Goal: Task Accomplishment & Management: Manage account settings

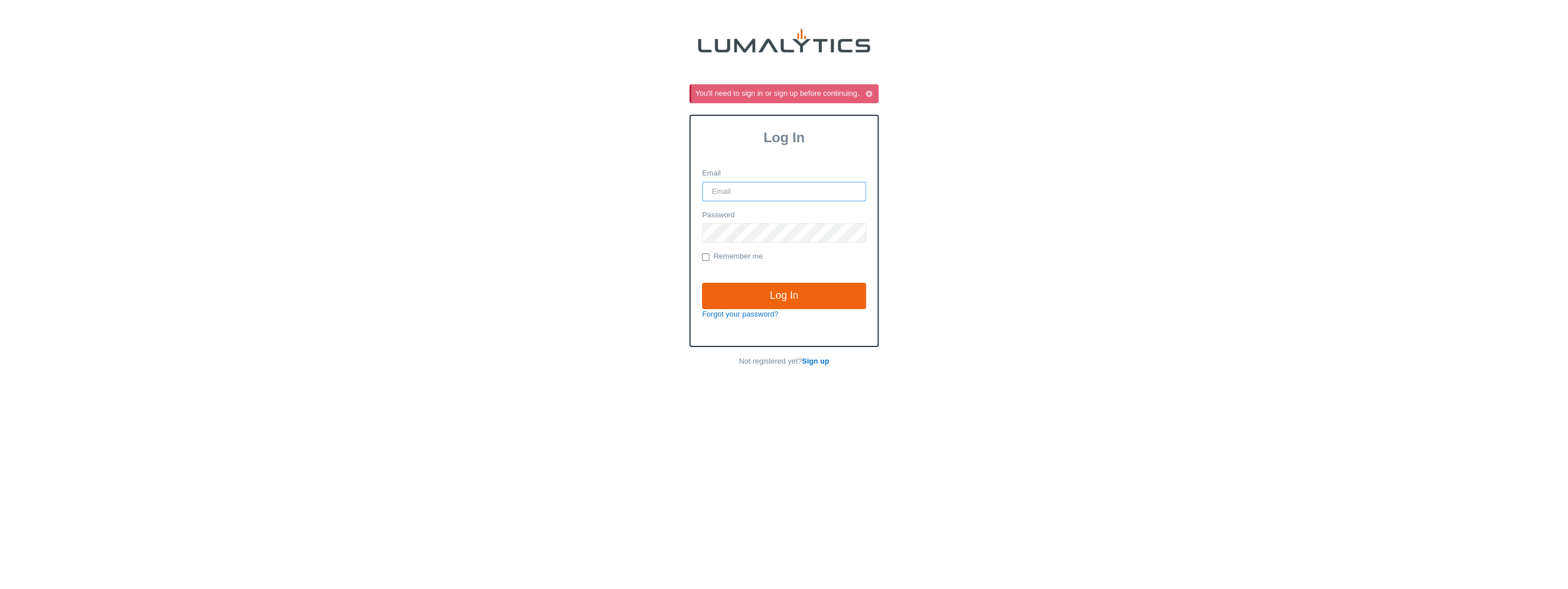
type input "it@valleytruckparts.com"
click at [783, 287] on input "Log In" at bounding box center [784, 296] width 164 height 26
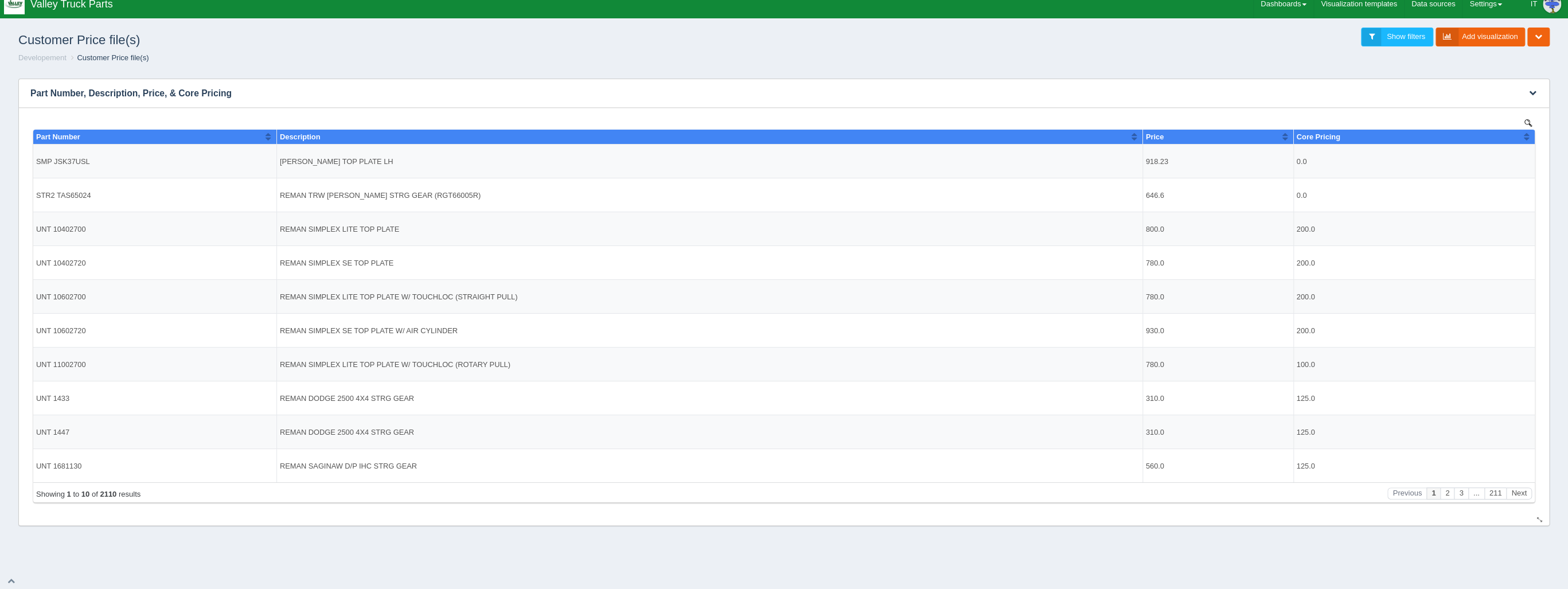
scroll to position [11, 0]
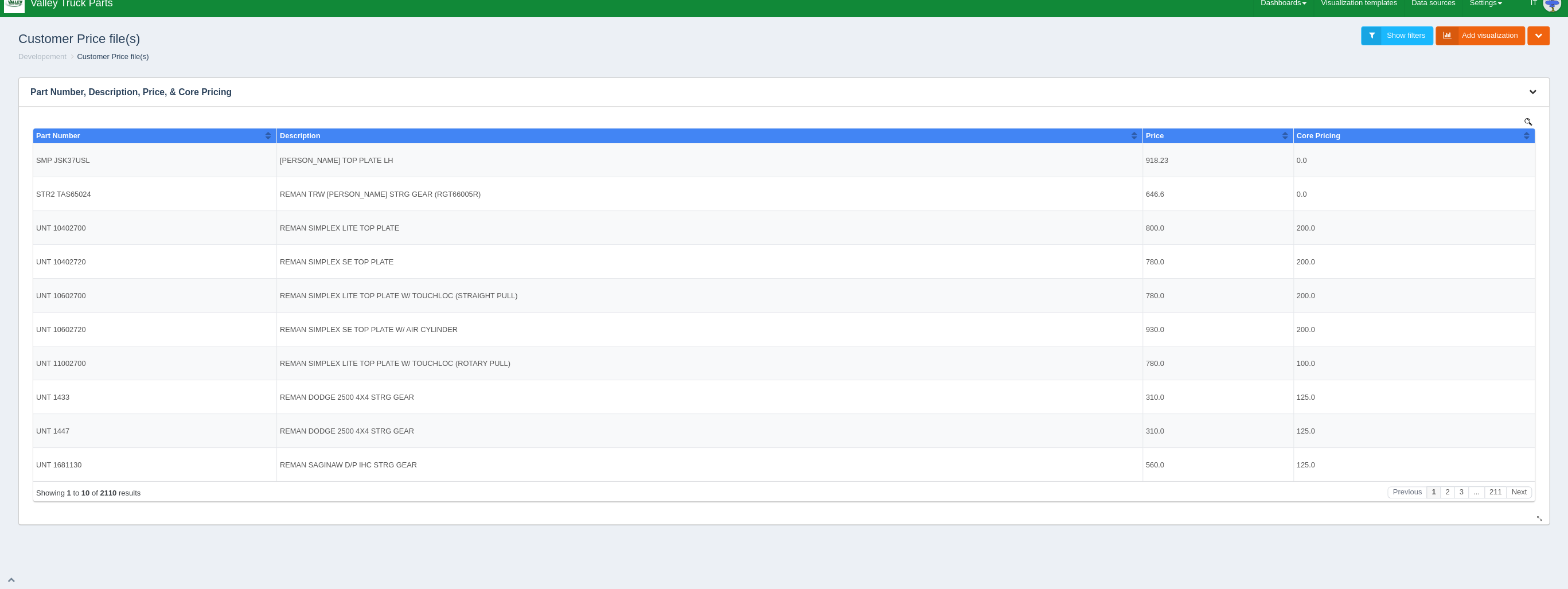
click at [1536, 92] on icon "button" at bounding box center [1532, 91] width 8 height 8
click at [1493, 110] on link "Edit chart" at bounding box center [1495, 109] width 92 height 17
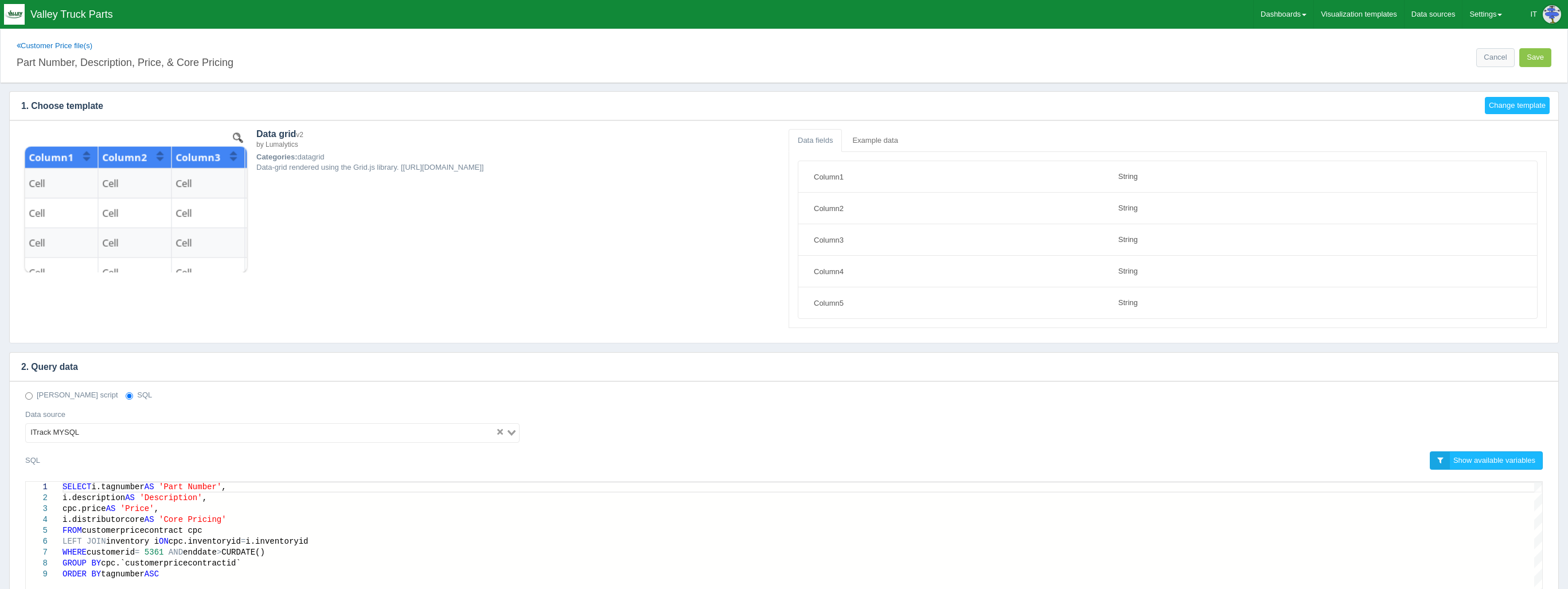
select select "string"
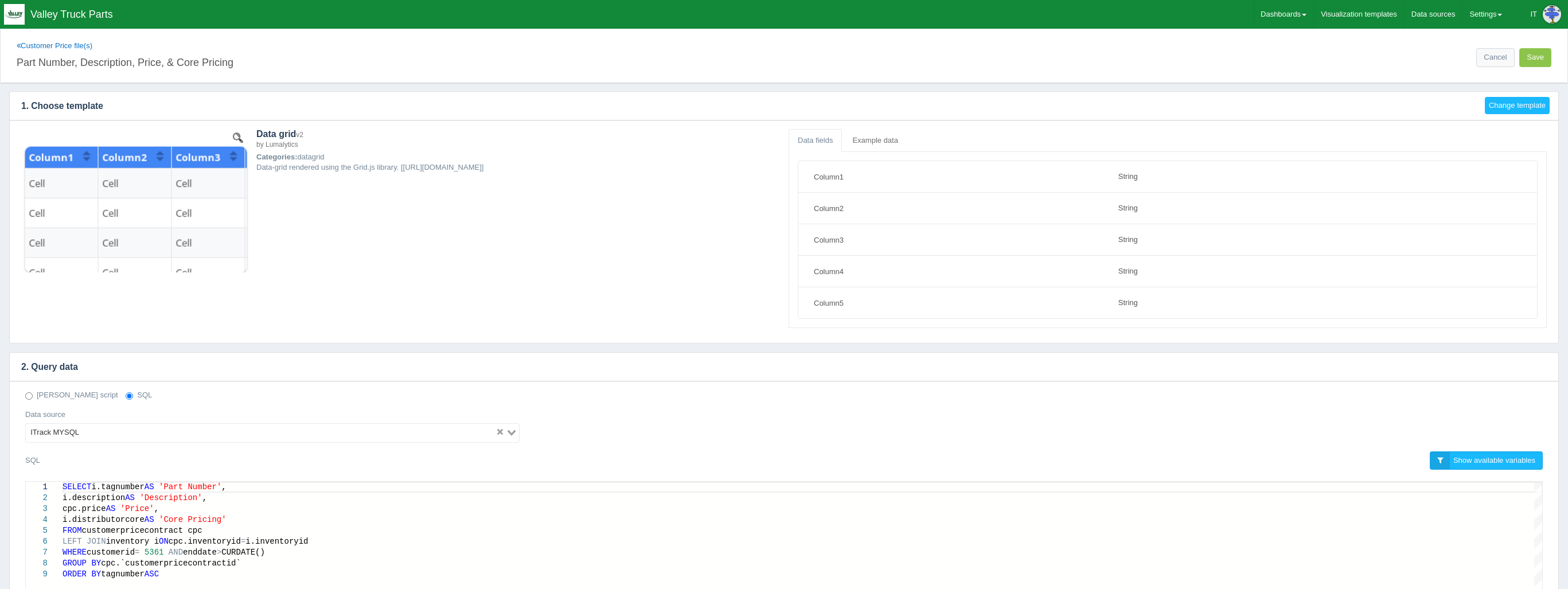
scroll to position [138, 0]
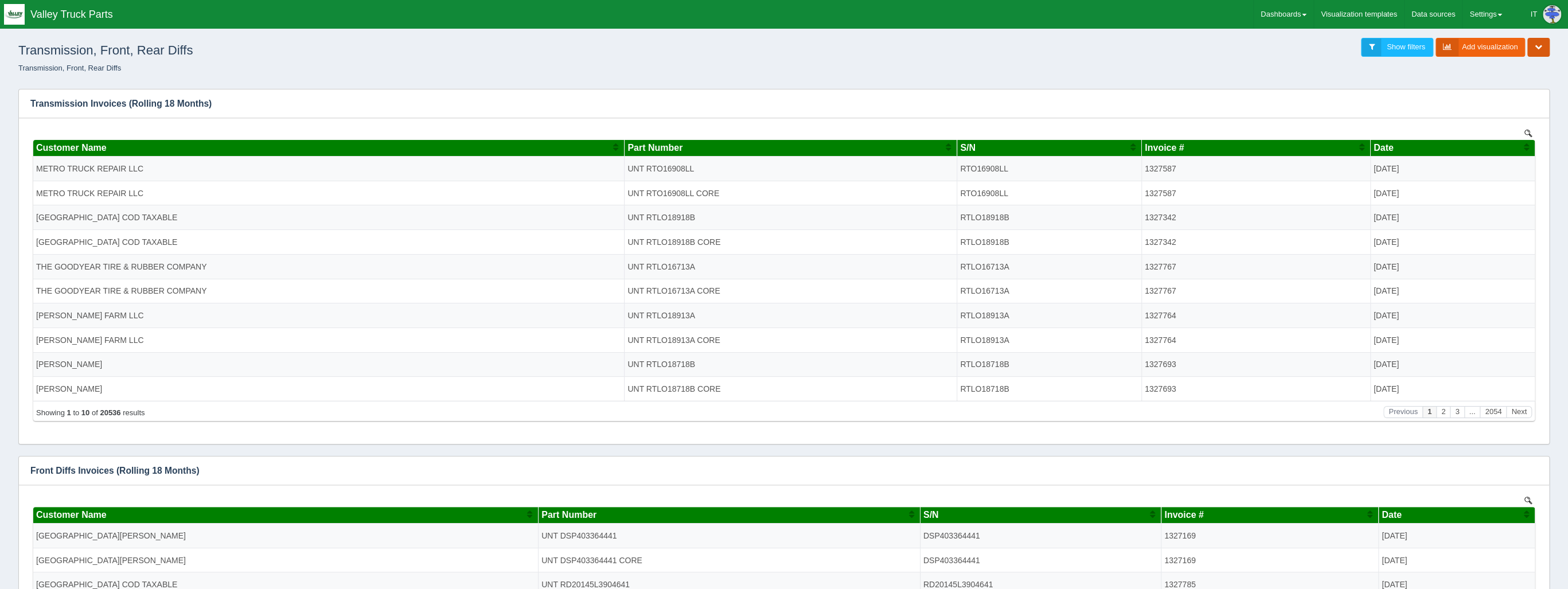
click at [1538, 45] on icon "button" at bounding box center [1538, 47] width 8 height 8
click at [1498, 62] on link "Edit dashboard" at bounding box center [1499, 65] width 99 height 17
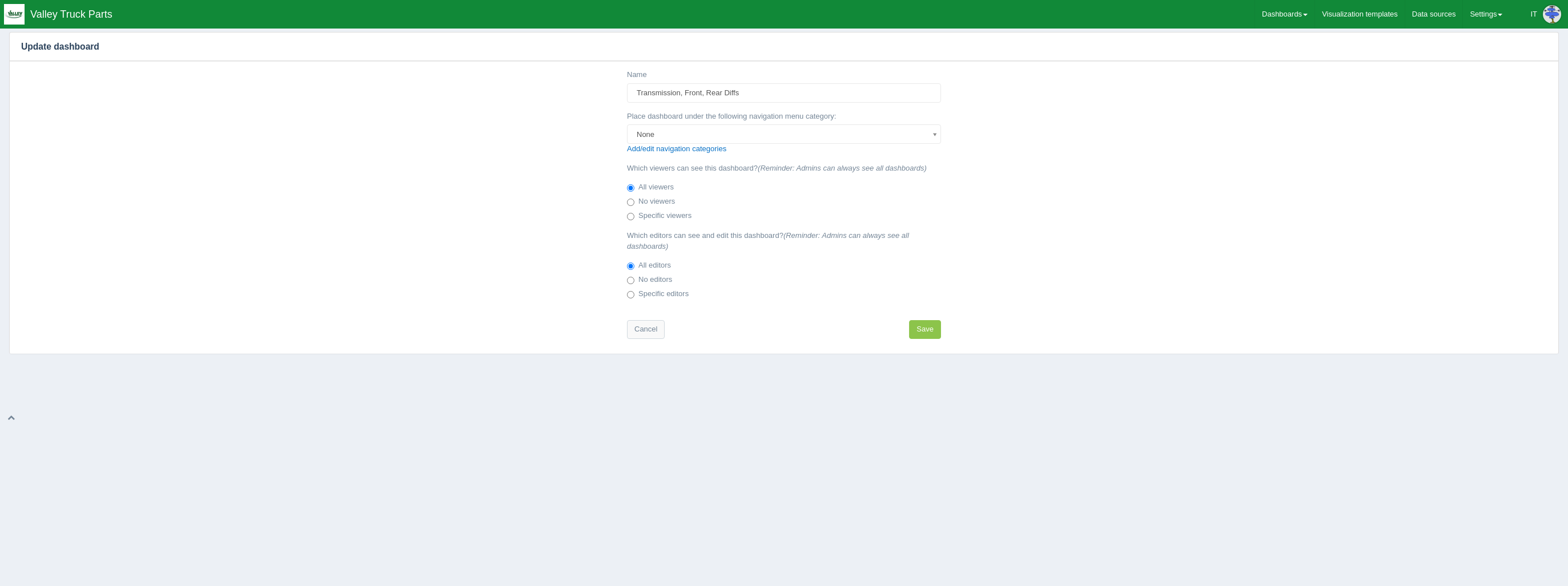
select select
click at [666, 200] on label "No viewers" at bounding box center [651, 202] width 48 height 11
click at [635, 200] on input "No viewers" at bounding box center [631, 203] width 7 height 7
radio input "true"
click at [671, 210] on label "Specific viewers" at bounding box center [659, 216] width 65 height 11
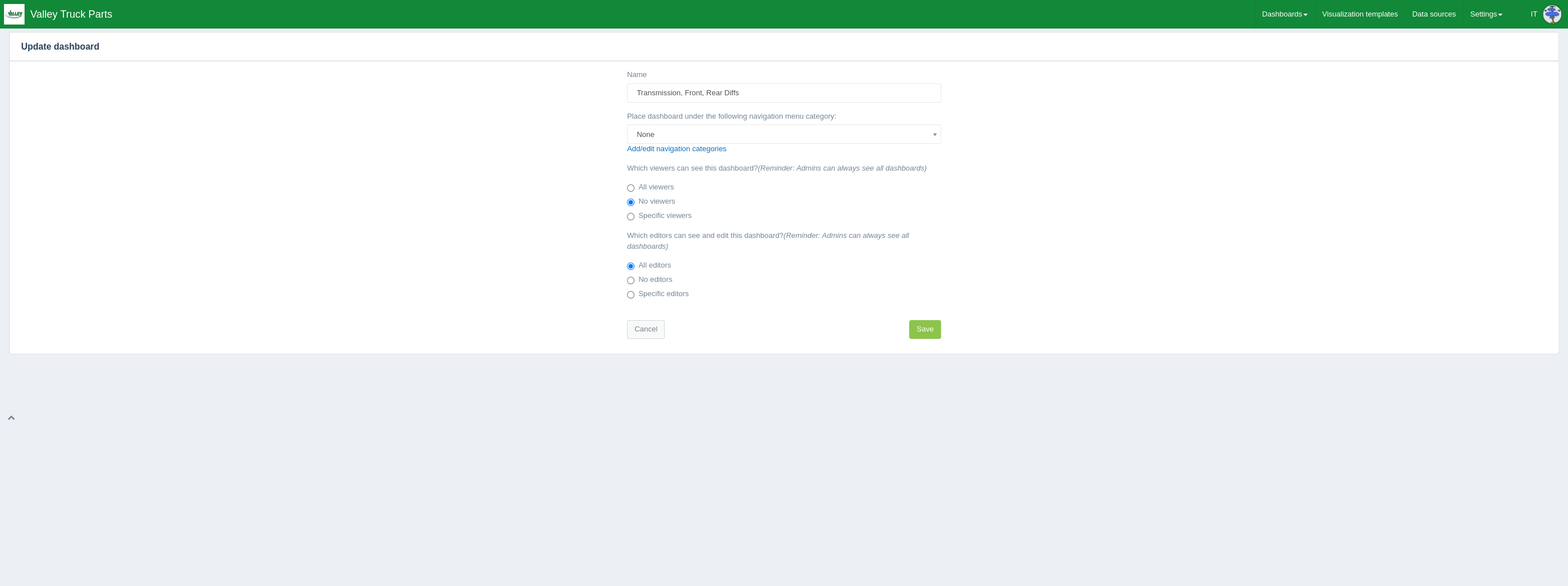
click at [635, 213] on input "Specific viewers" at bounding box center [631, 217] width 7 height 7
radio input "true"
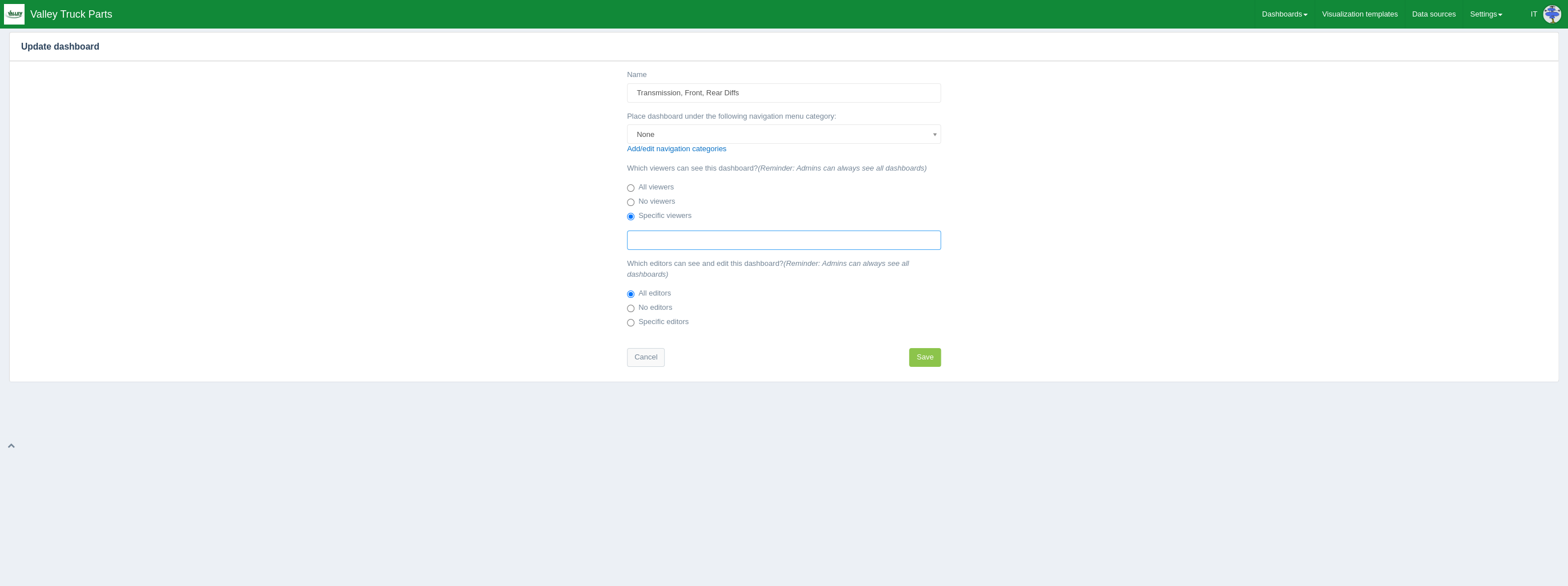
click at [695, 236] on input "text" at bounding box center [695, 240] width 136 height 19
type input "n"
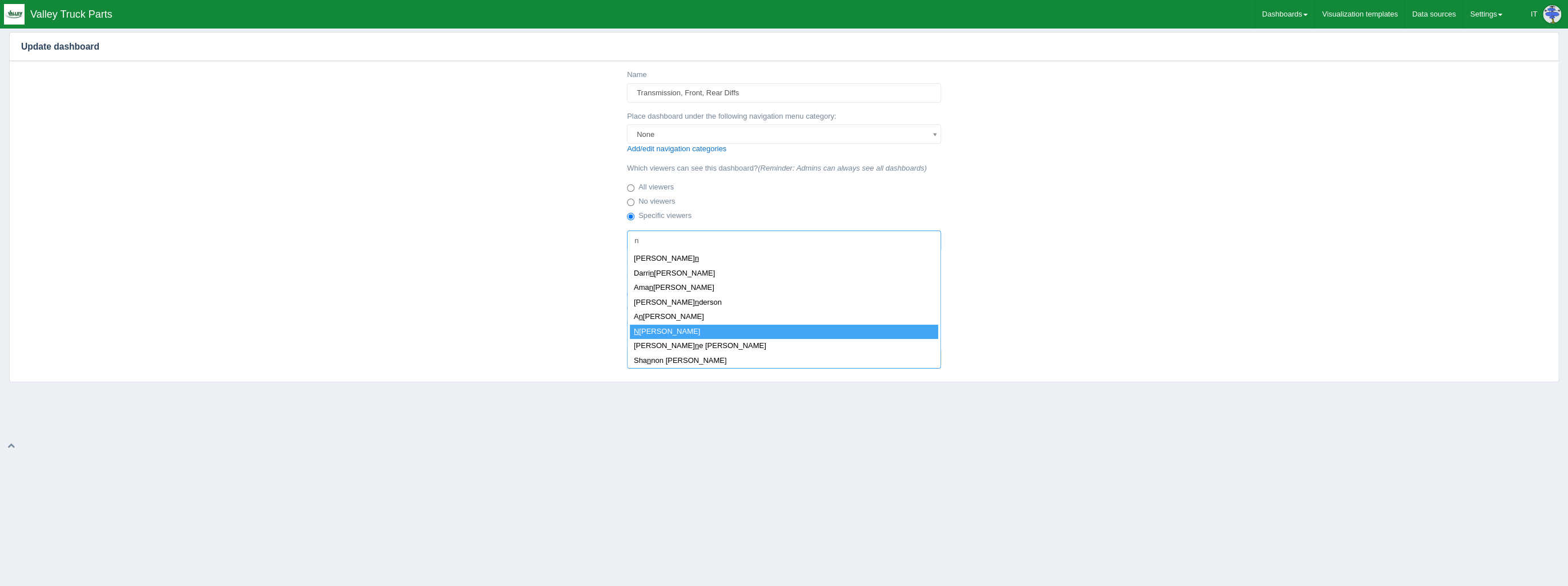
select select "282"
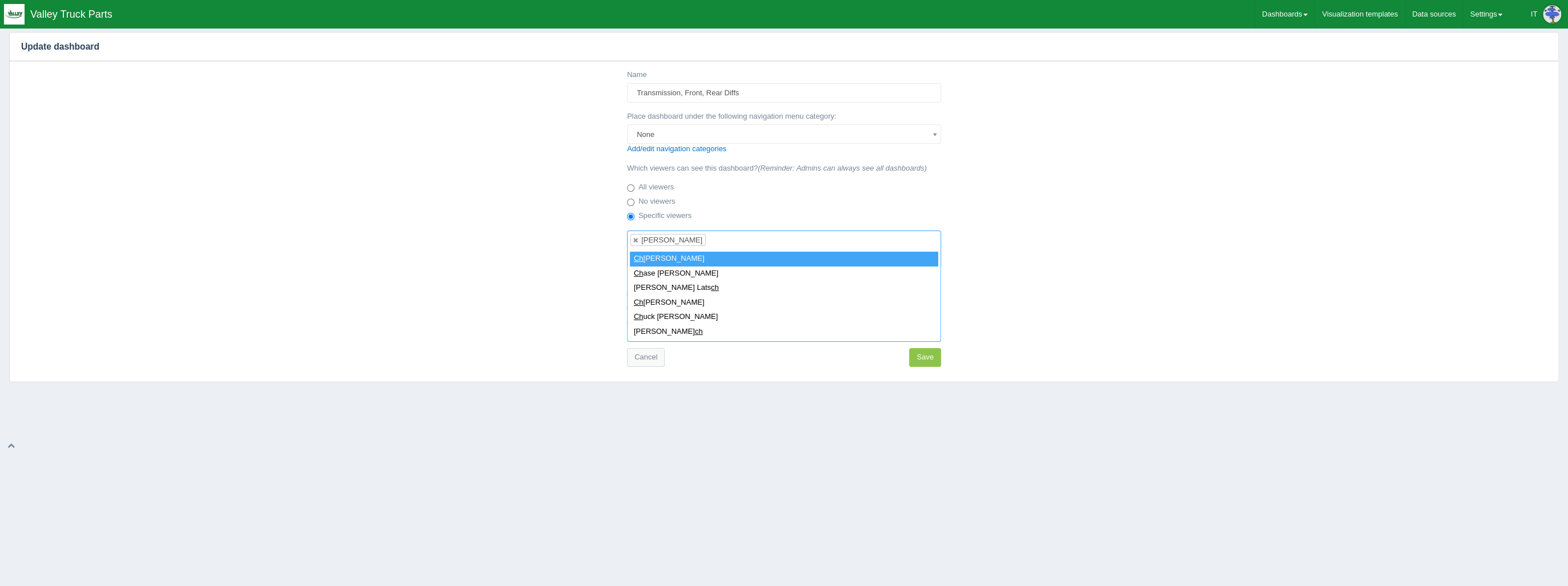
type input "c"
type input "n"
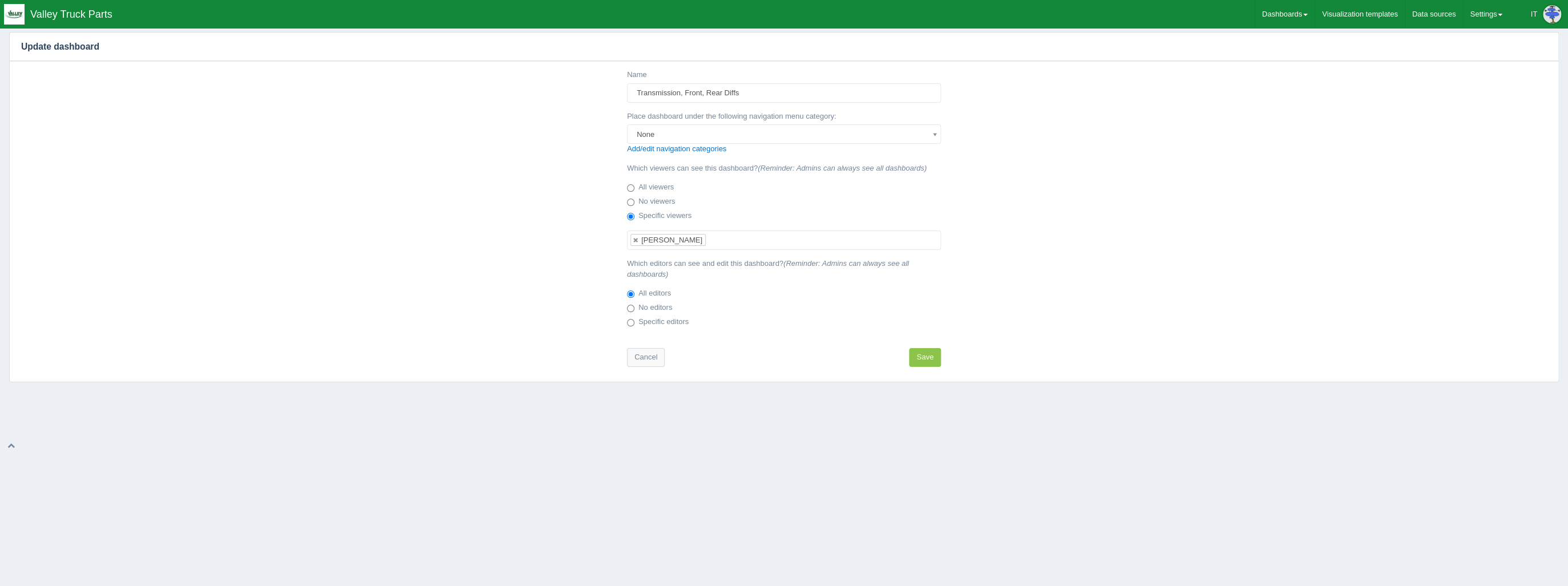
click at [653, 323] on label "Specific editors" at bounding box center [658, 322] width 62 height 11
click at [635, 323] on input "Specific editors" at bounding box center [631, 322] width 7 height 7
radio input "true"
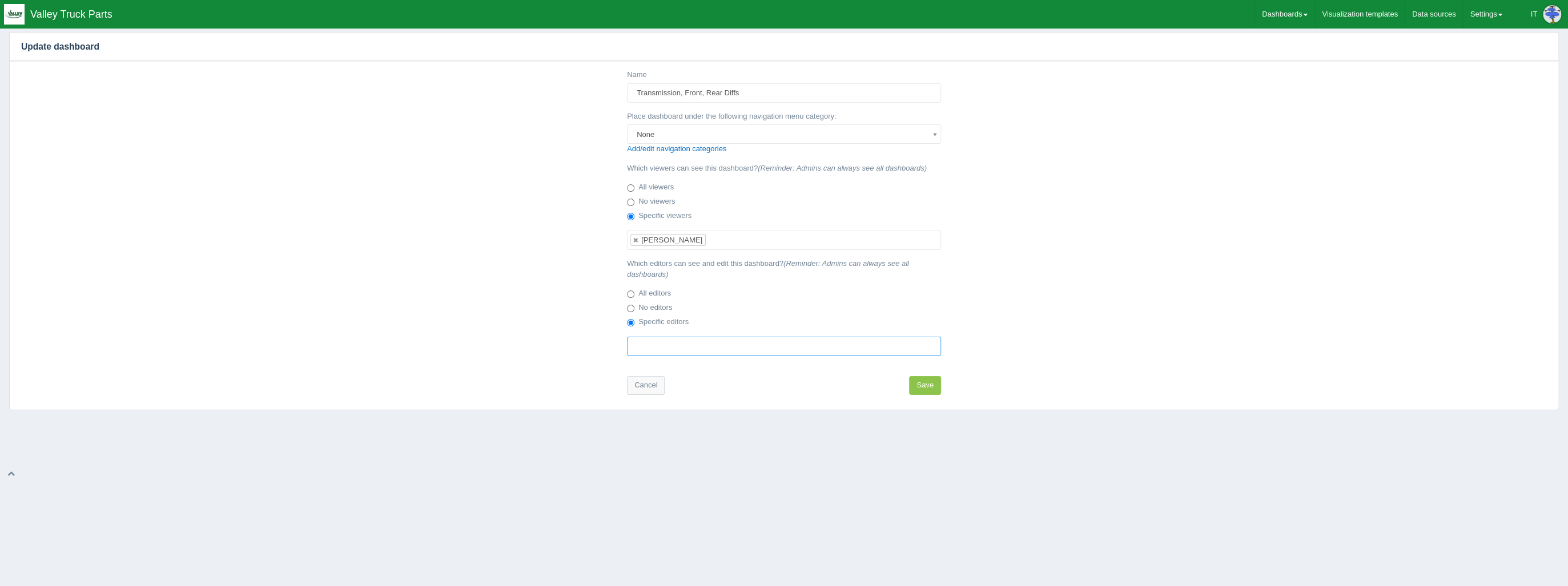
click at [690, 344] on input "text" at bounding box center [695, 347] width 136 height 19
type input "c"
type input "[PERSON_NAME]"
type input "Choose editors"
click at [922, 376] on button "Save" at bounding box center [925, 385] width 32 height 19
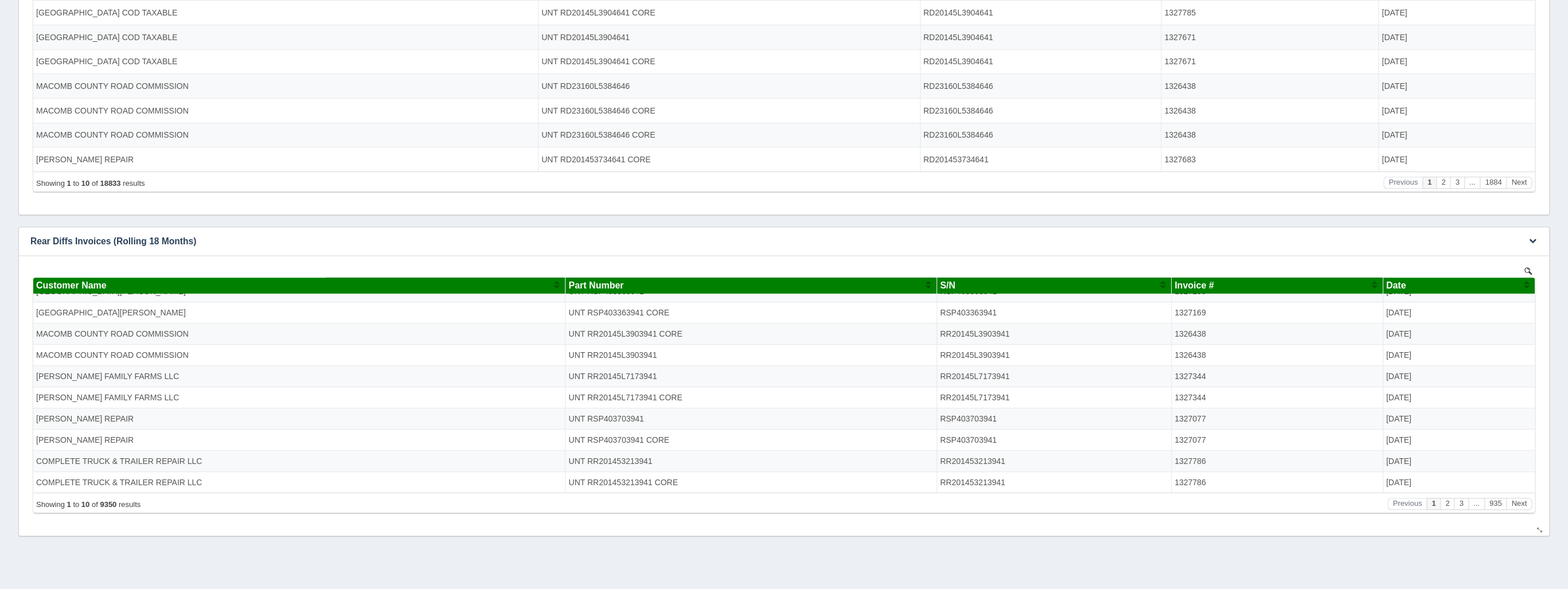
scroll to position [17, 0]
click at [1448, 504] on button "2" at bounding box center [1447, 504] width 14 height 12
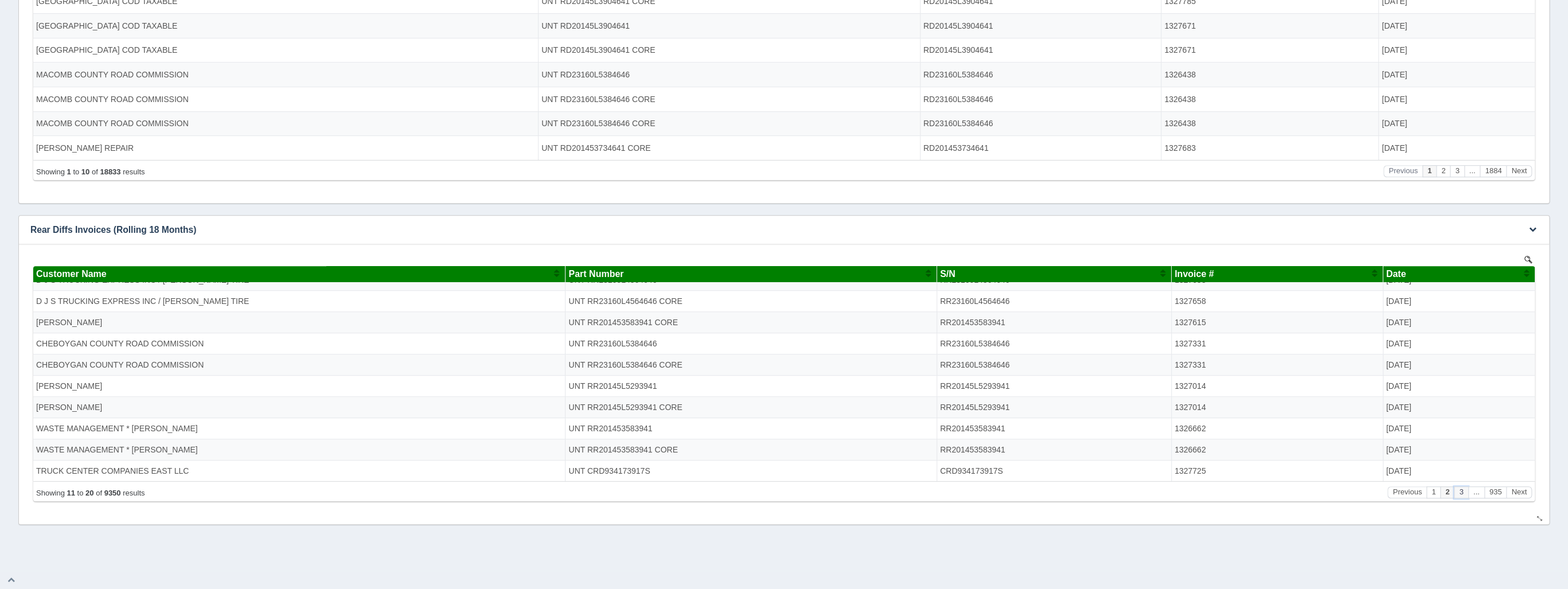
click at [1466, 491] on button "3" at bounding box center [1460, 491] width 14 height 12
click at [1462, 495] on button "4" at bounding box center [1460, 491] width 14 height 12
click at [1462, 495] on button "5" at bounding box center [1460, 491] width 14 height 12
click at [1462, 495] on button "6" at bounding box center [1460, 491] width 14 height 12
click at [1462, 495] on button "7" at bounding box center [1460, 491] width 14 height 12
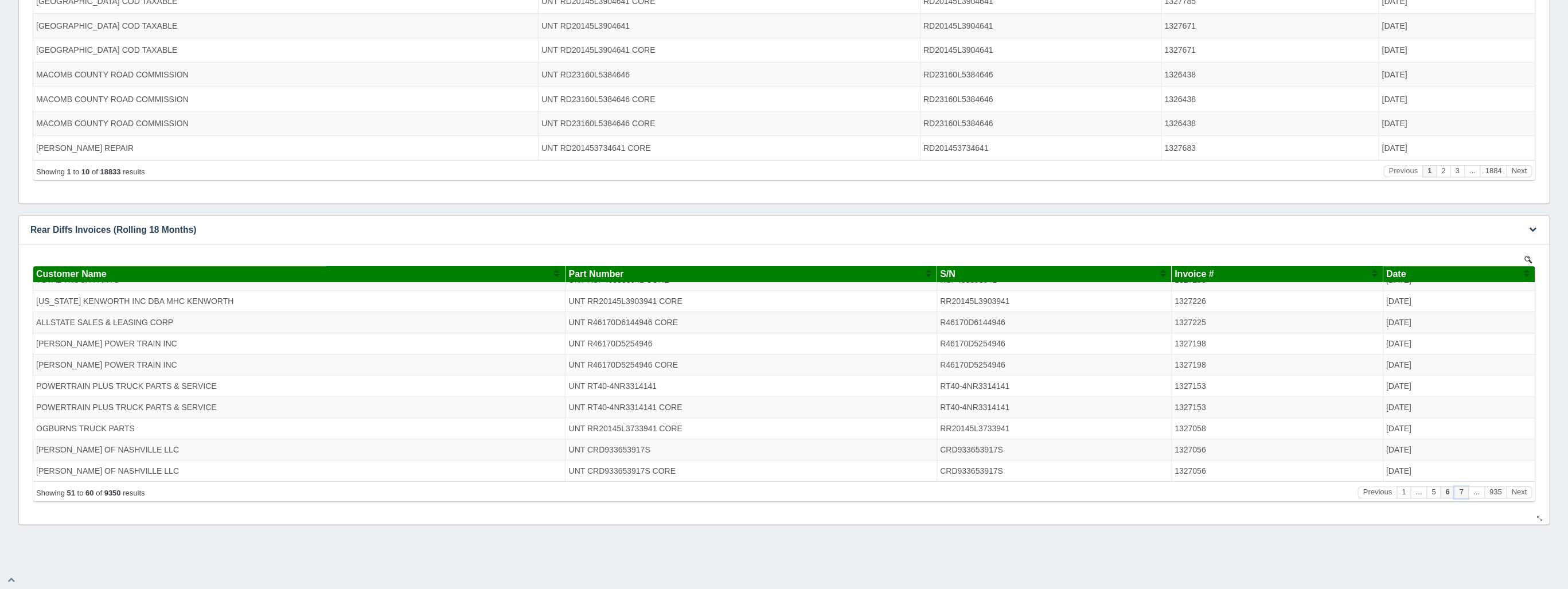
click at [1462, 495] on button "7" at bounding box center [1460, 491] width 14 height 12
click at [1462, 495] on button "9" at bounding box center [1460, 491] width 14 height 12
click at [1462, 495] on button "10" at bounding box center [1458, 491] width 18 height 12
click at [1462, 495] on button "11" at bounding box center [1458, 491] width 18 height 12
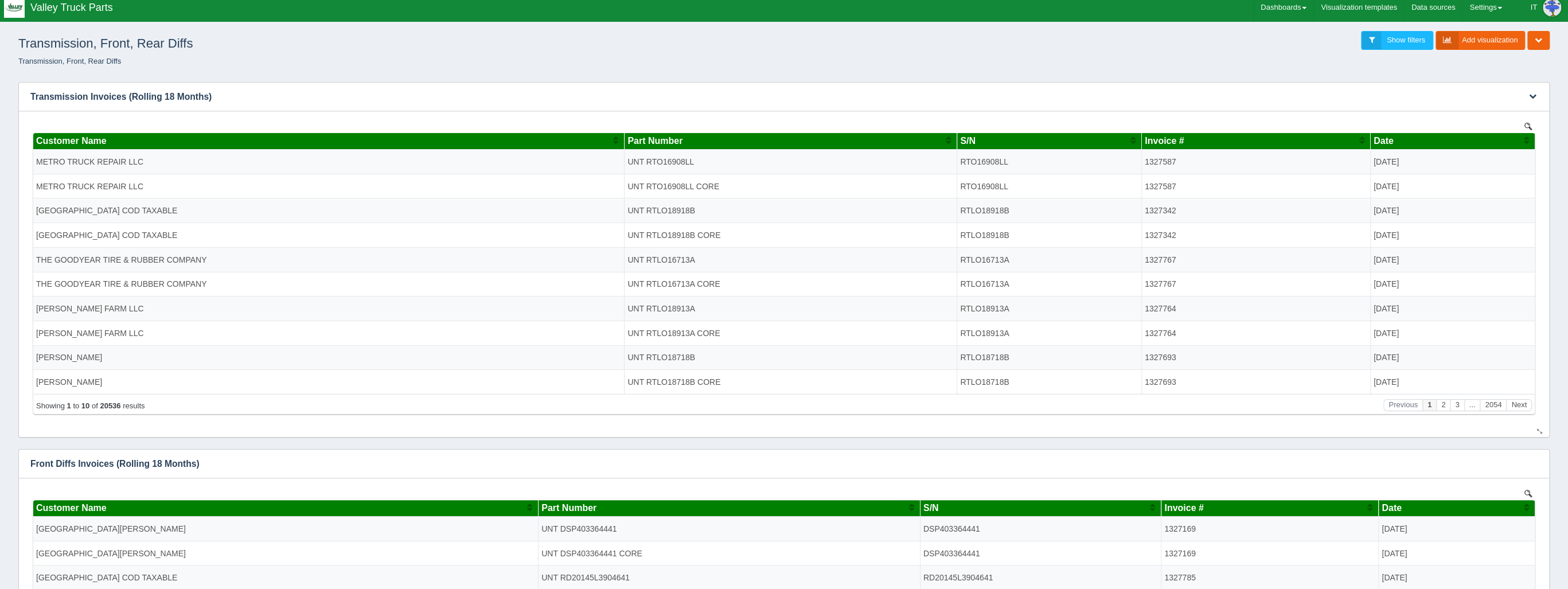
scroll to position [0, 0]
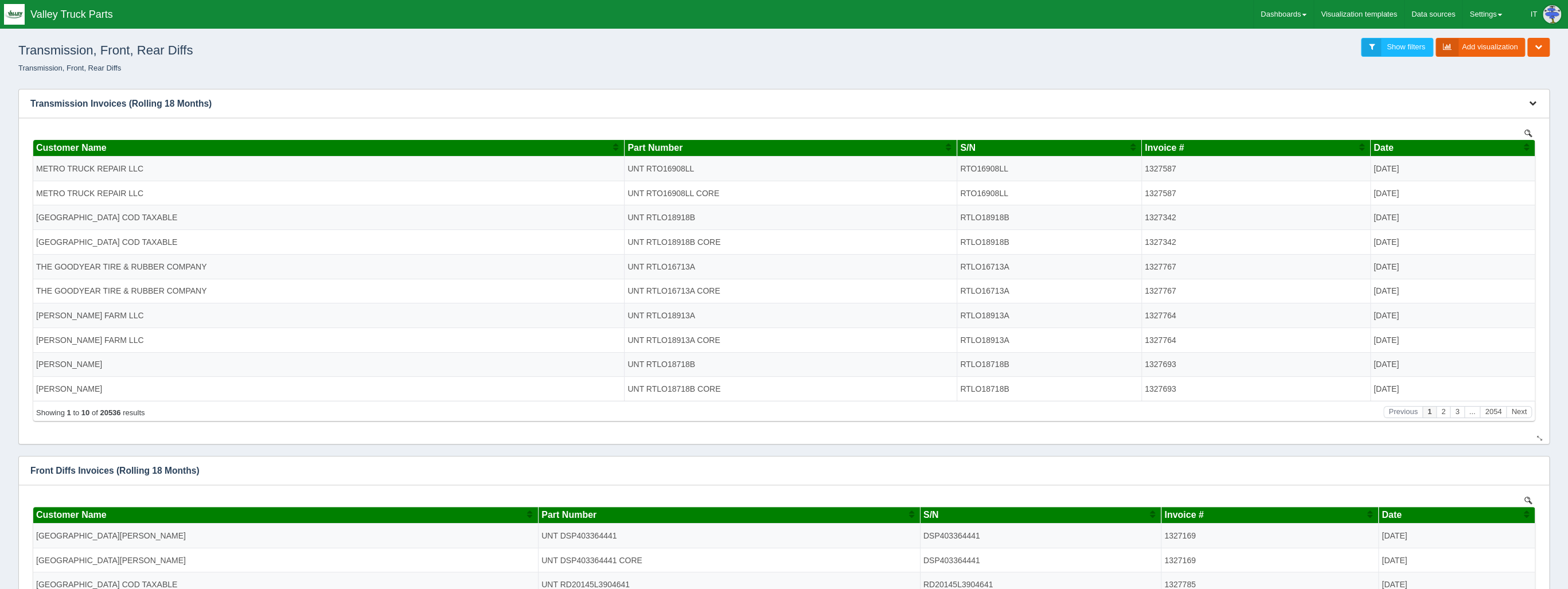
click at [1531, 98] on button "button" at bounding box center [1532, 103] width 15 height 18
click at [1524, 117] on link "Edit chart" at bounding box center [1495, 121] width 92 height 17
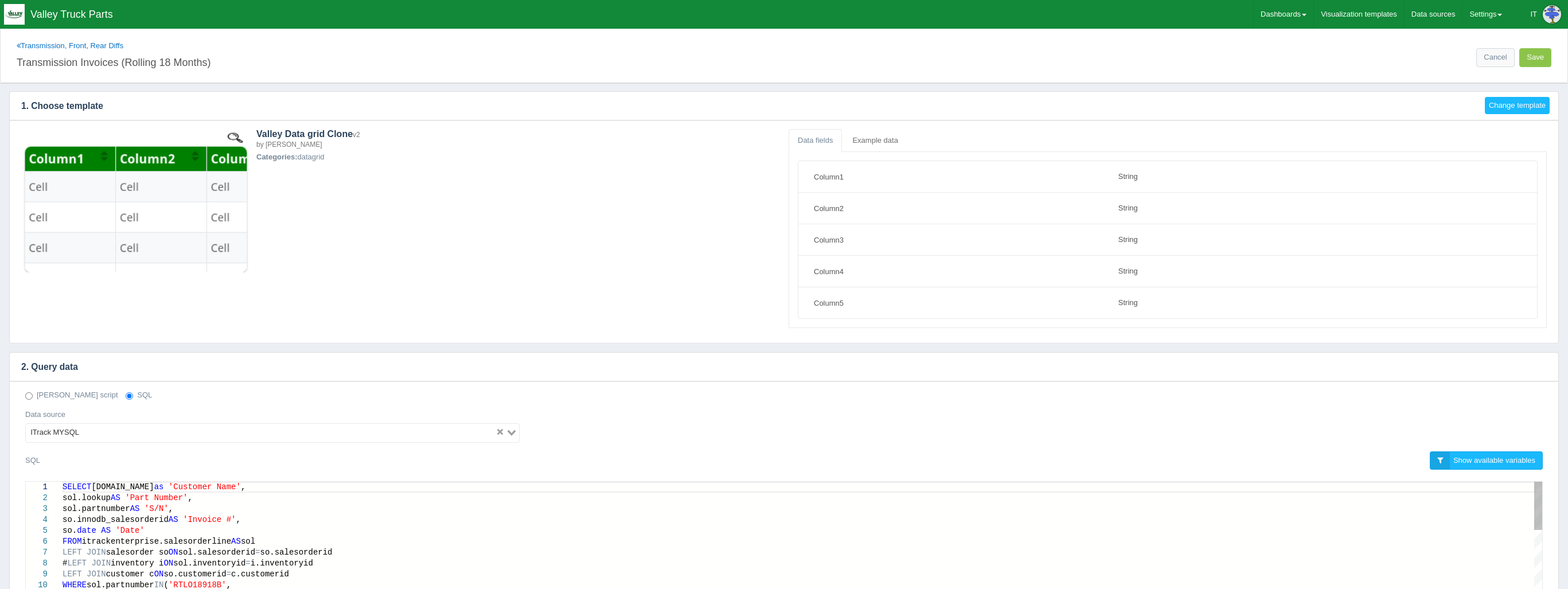
select select "string"
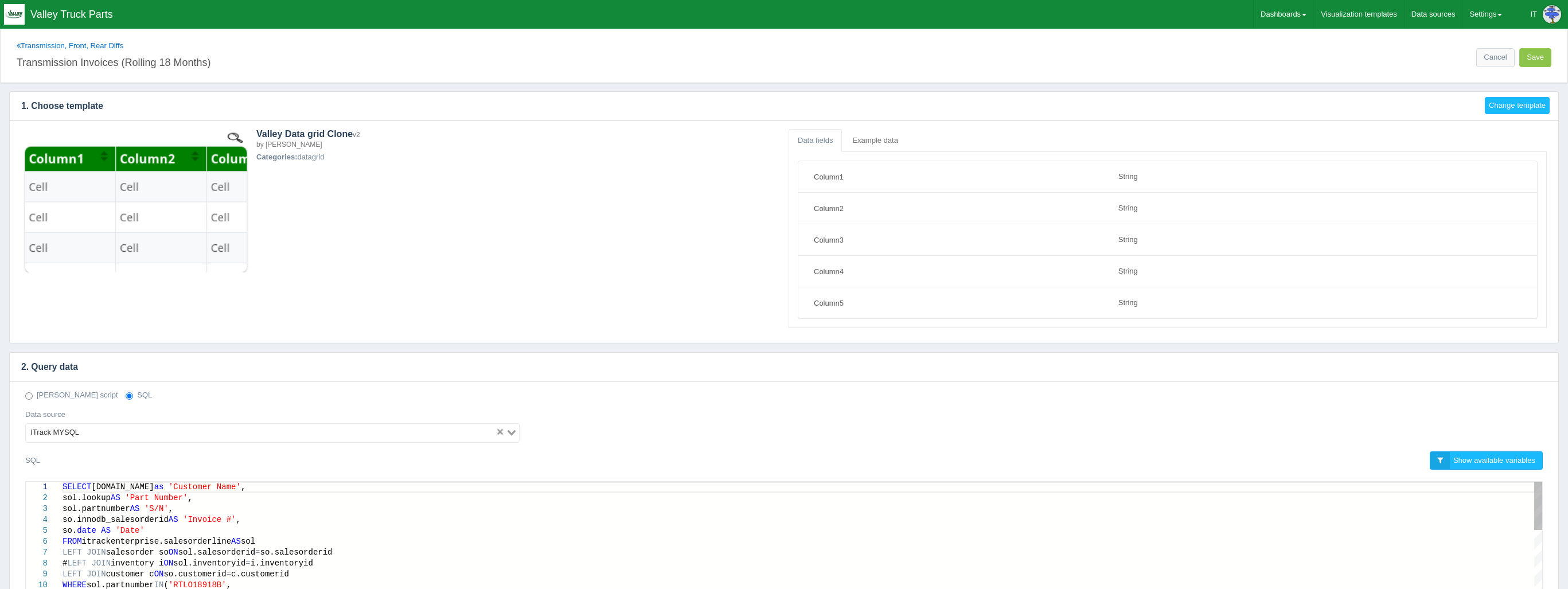
scroll to position [138, 0]
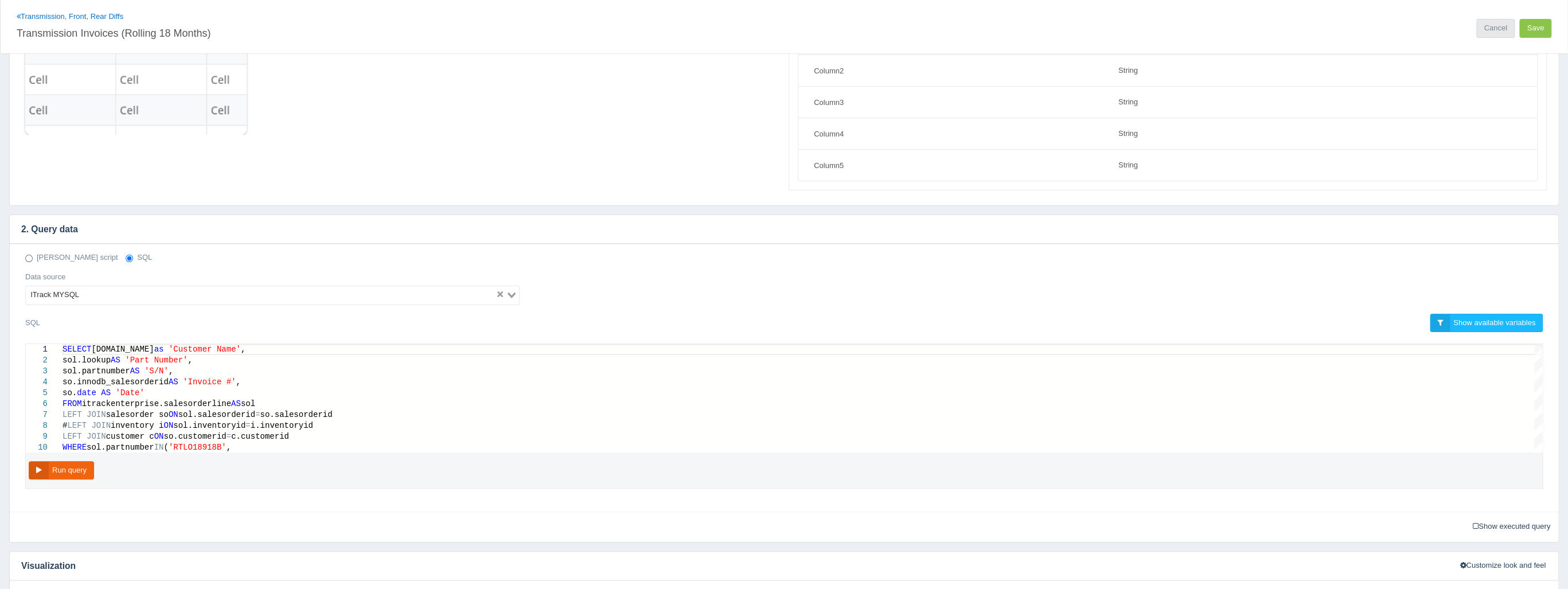
click at [1492, 30] on link "Cancel" at bounding box center [1495, 28] width 38 height 19
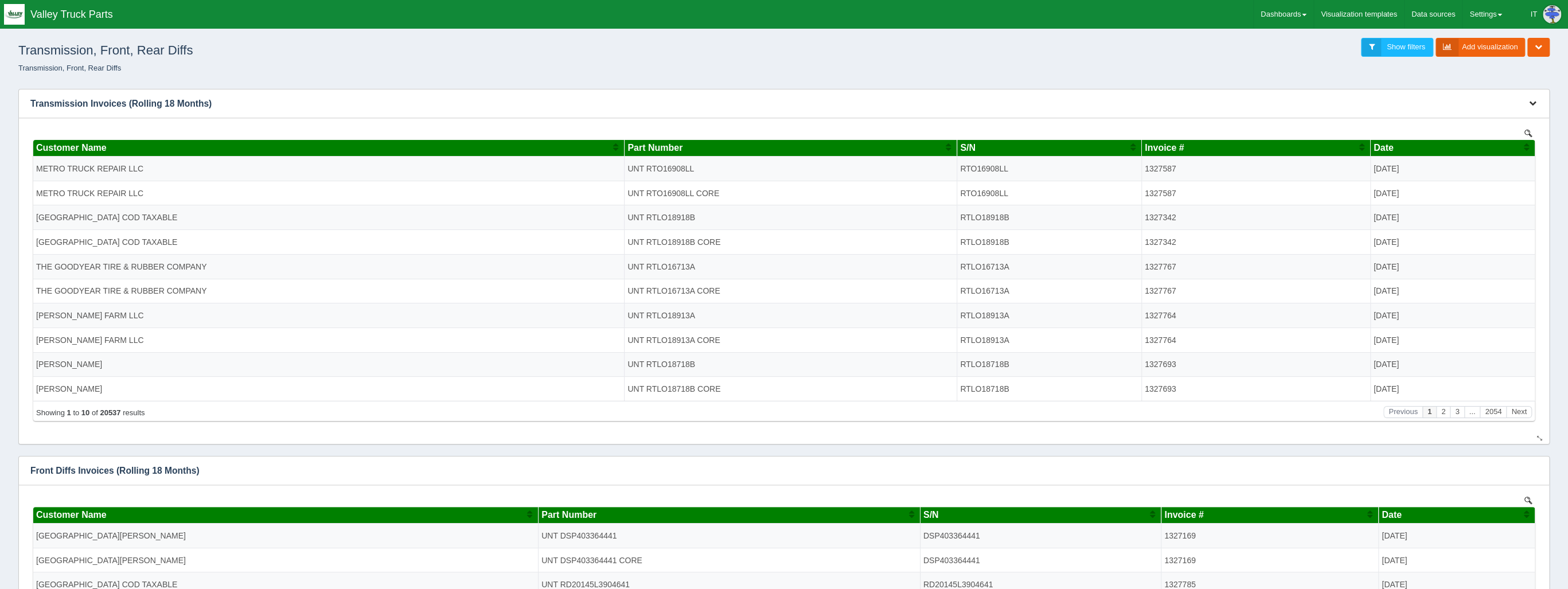
click at [1530, 100] on icon "button" at bounding box center [1532, 103] width 8 height 8
click at [1488, 119] on link "Edit chart" at bounding box center [1495, 121] width 92 height 17
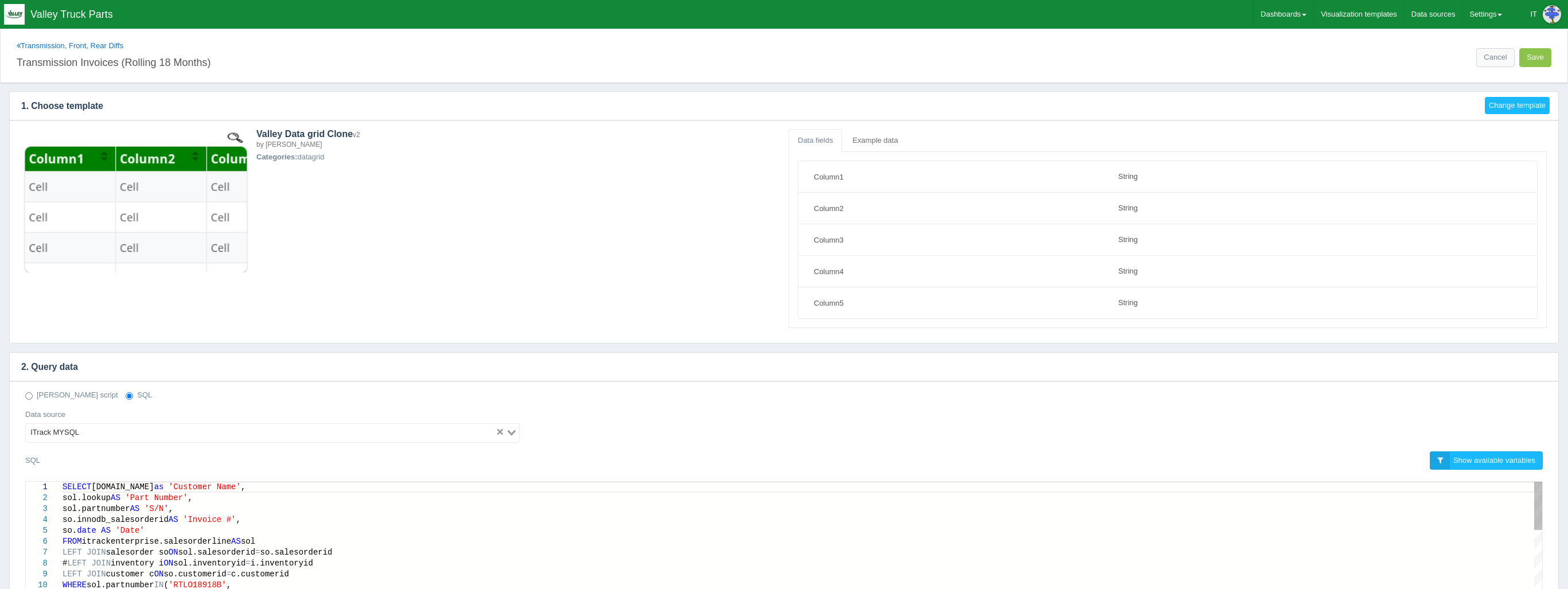
select select "string"
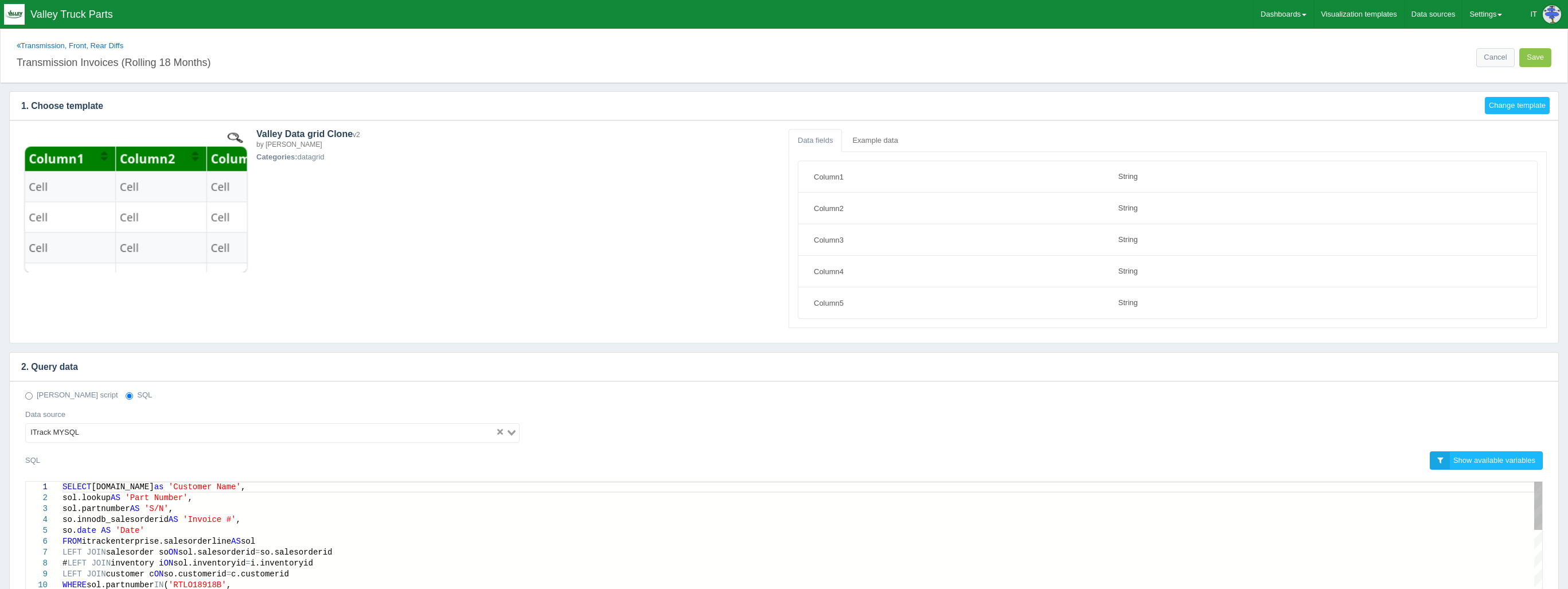
scroll to position [138, 0]
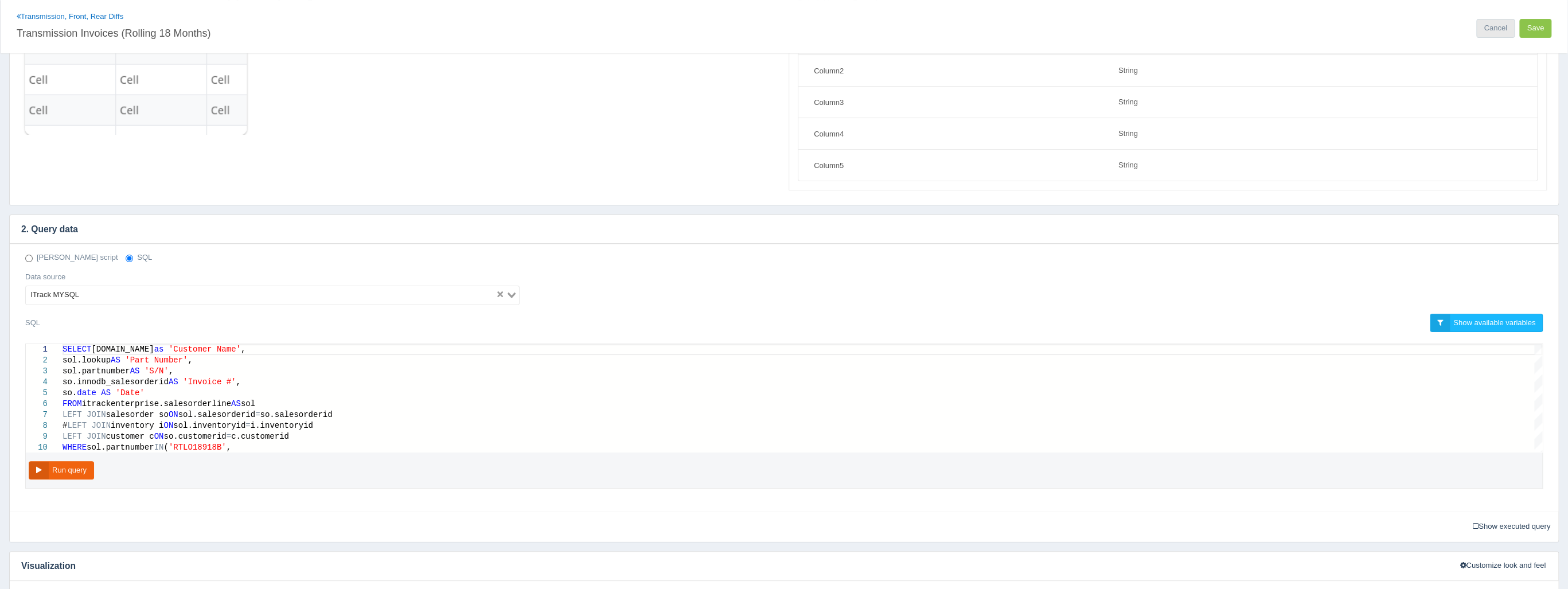
click at [1483, 29] on link "Cancel" at bounding box center [1495, 28] width 38 height 19
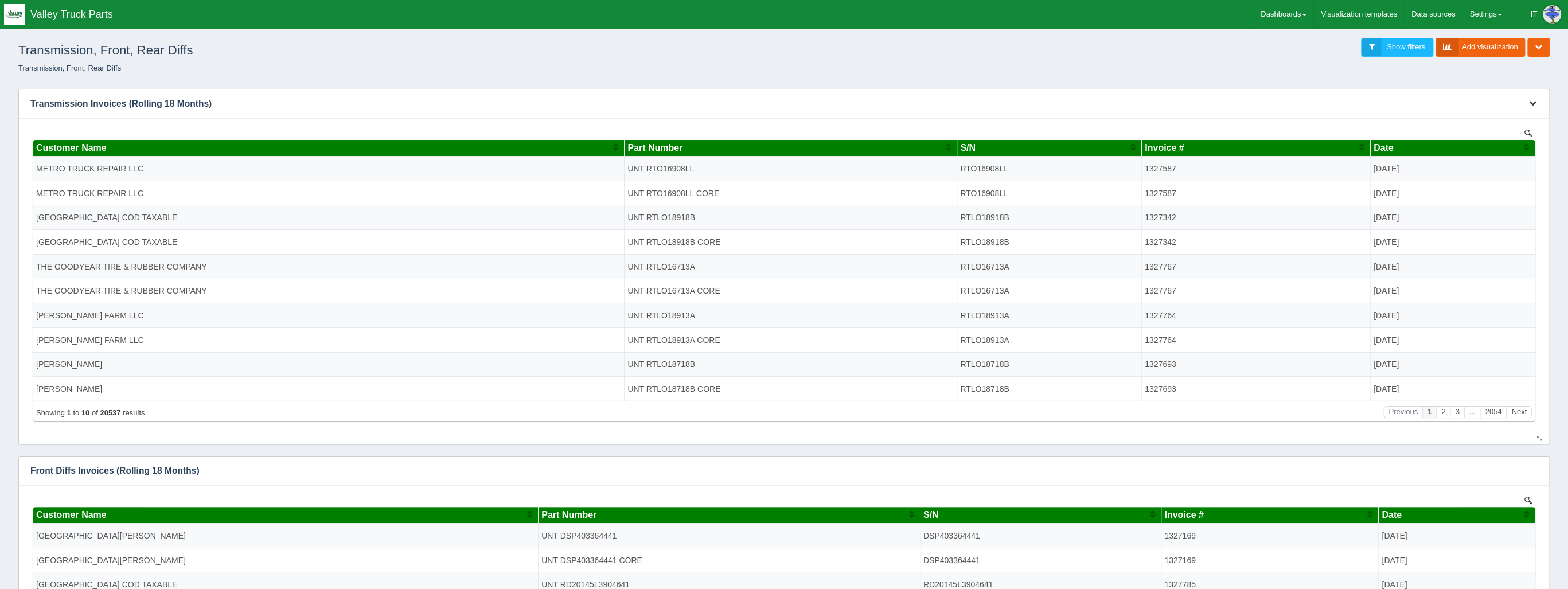
click at [1530, 104] on icon "button" at bounding box center [1532, 103] width 8 height 8
click at [1517, 115] on link "Edit chart" at bounding box center [1495, 121] width 92 height 17
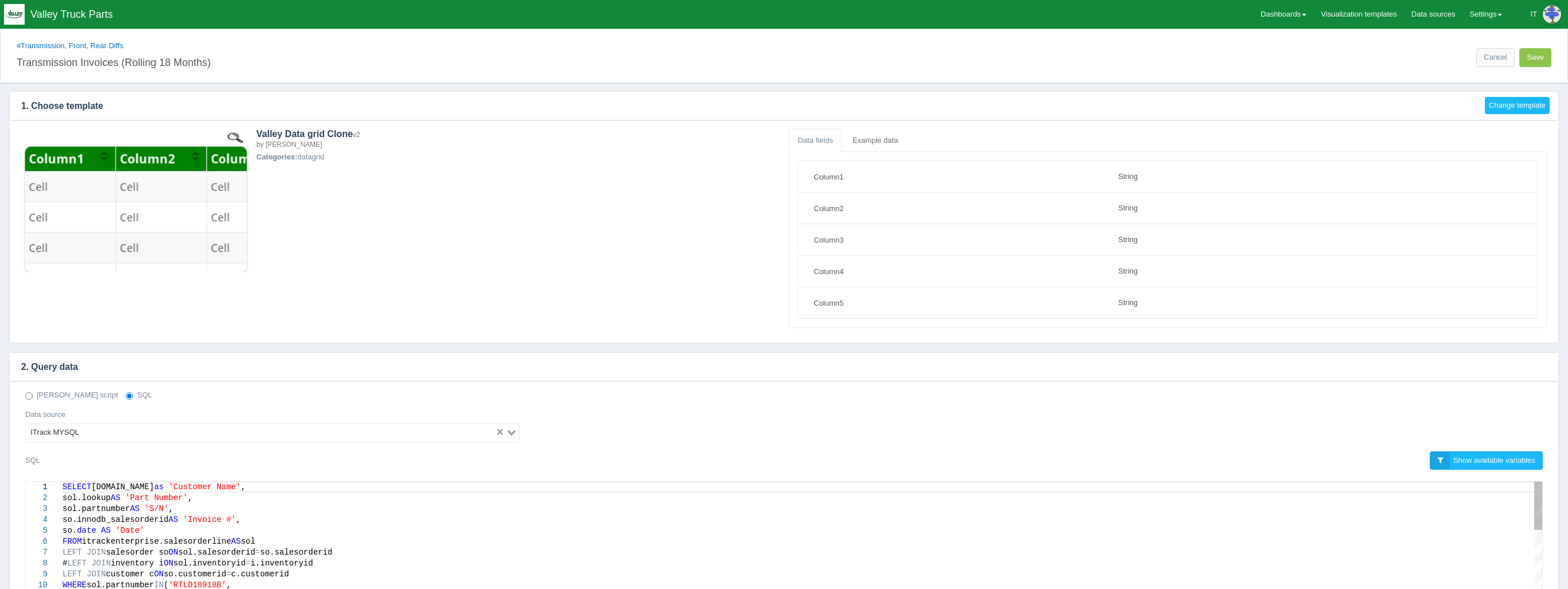
select select "string"
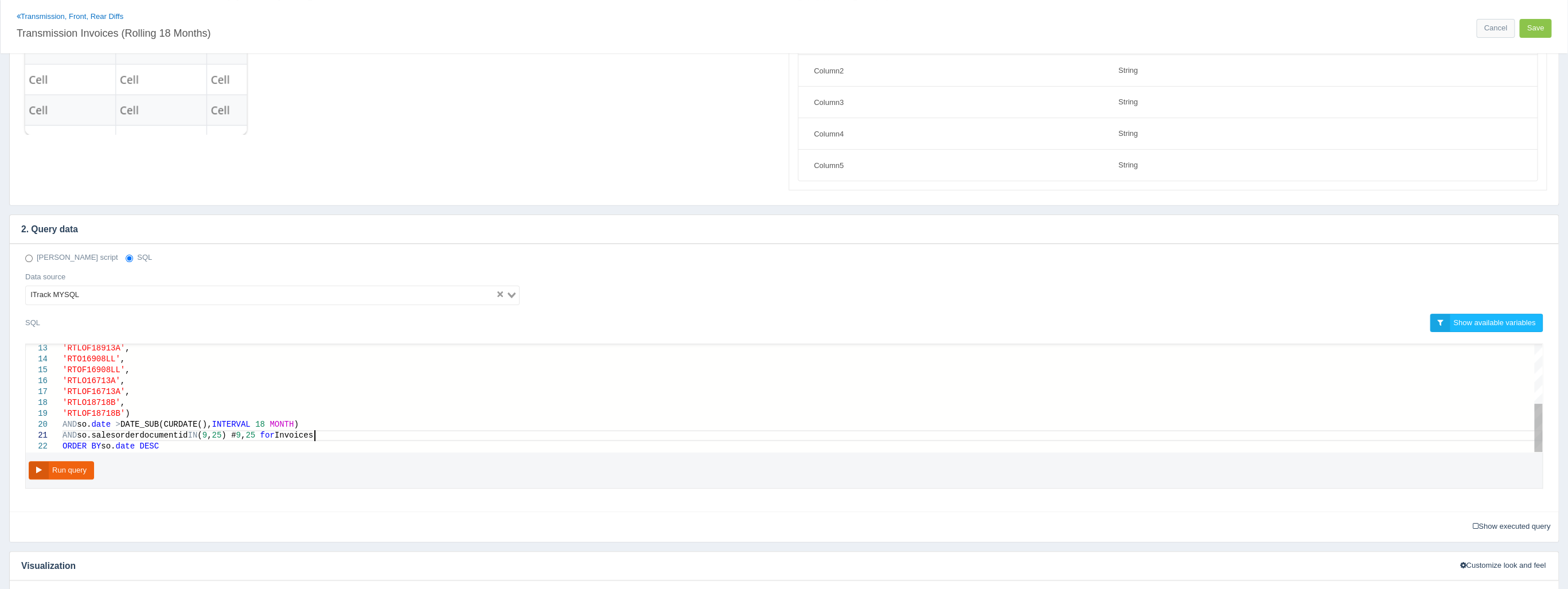
click at [341, 433] on div "AND so.salesorderdocumentid IN ( 9 , 25 ) # 9 , 25 for Invoices" at bounding box center [803, 436] width 1480 height 11
click at [64, 461] on button "Run query" at bounding box center [62, 471] width 66 height 19
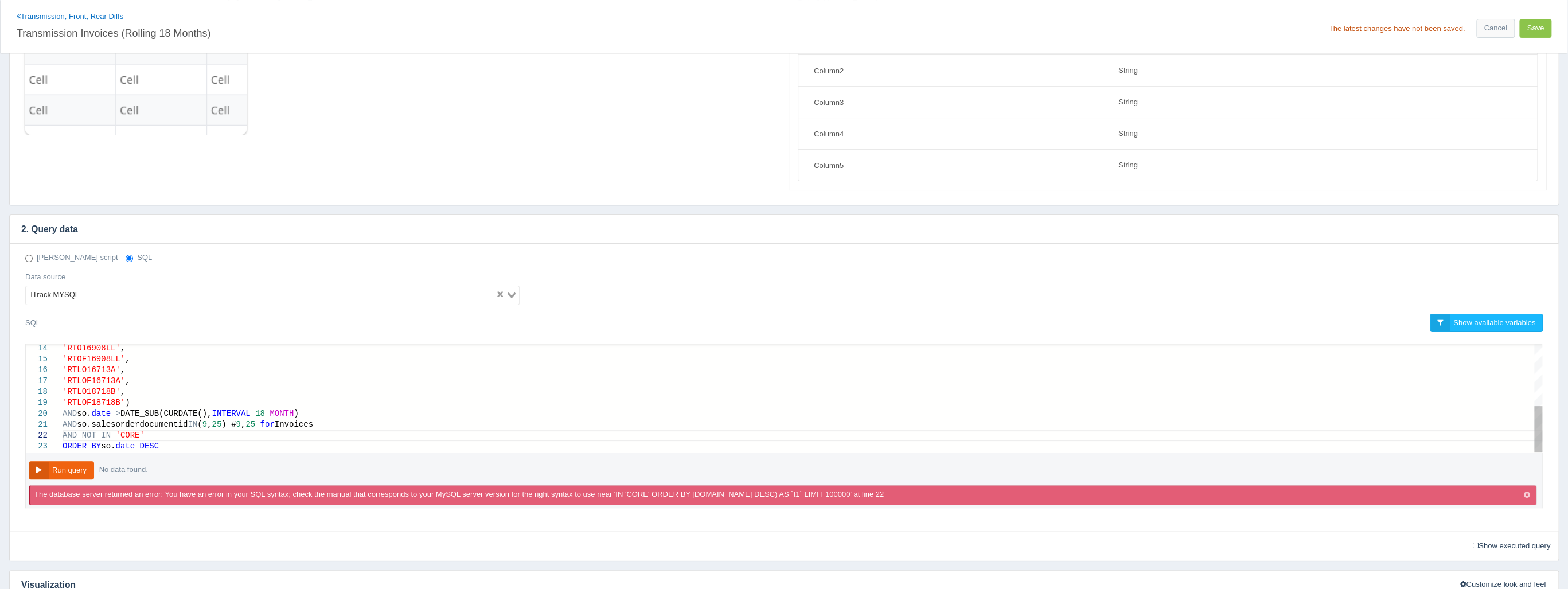
click at [146, 442] on span "DESC" at bounding box center [148, 446] width 20 height 9
click at [85, 464] on button "Run query" at bounding box center [62, 471] width 66 height 19
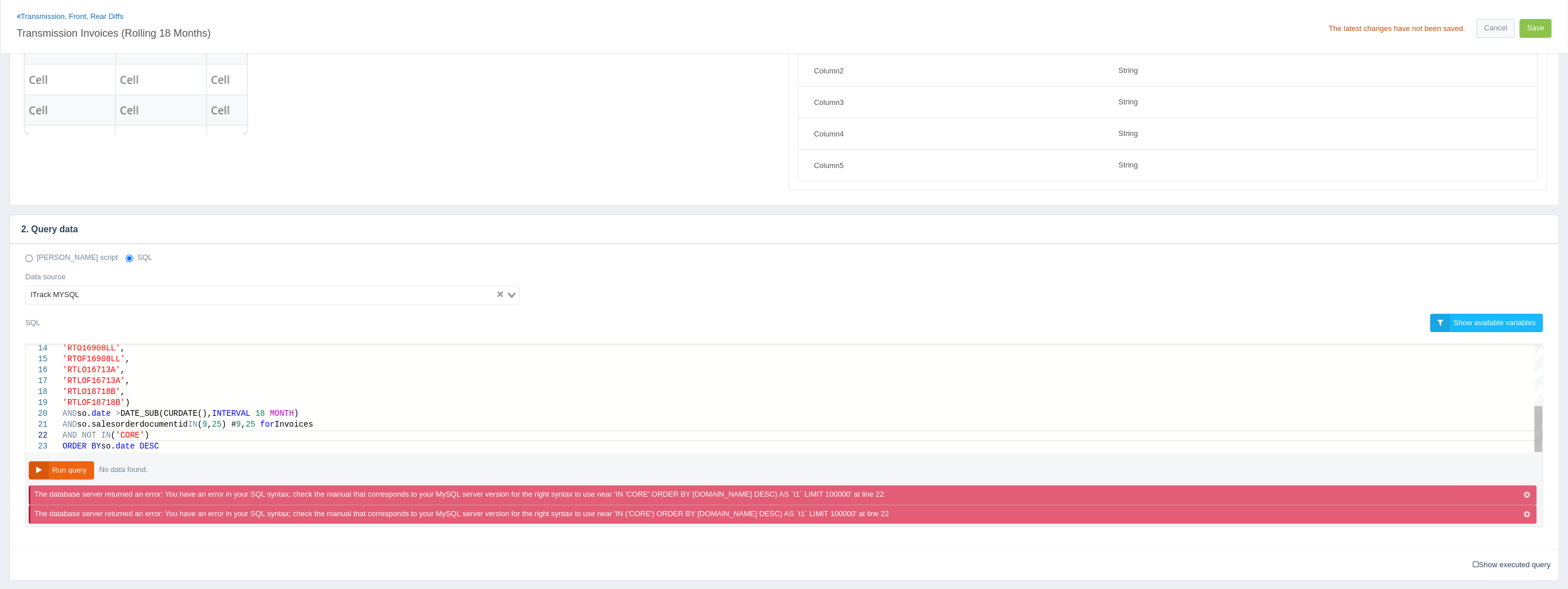
click at [76, 468] on button "Run query" at bounding box center [62, 471] width 66 height 19
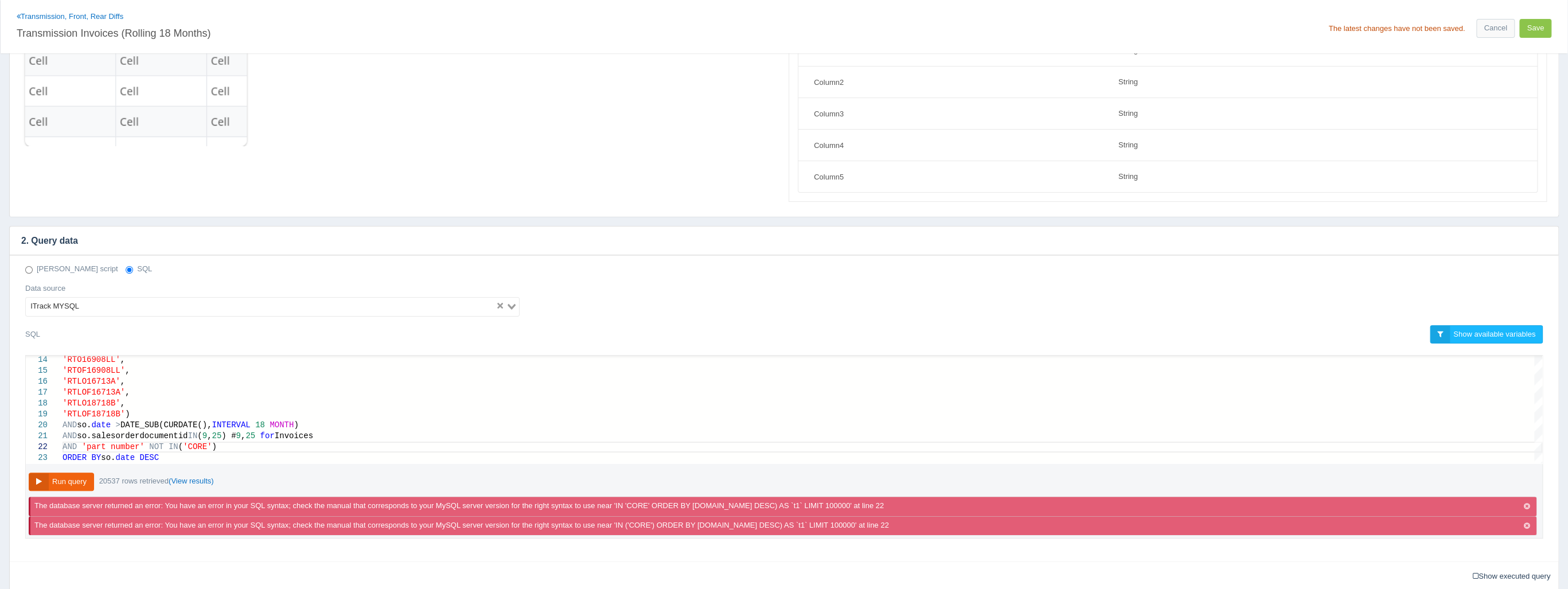
scroll to position [87, 0]
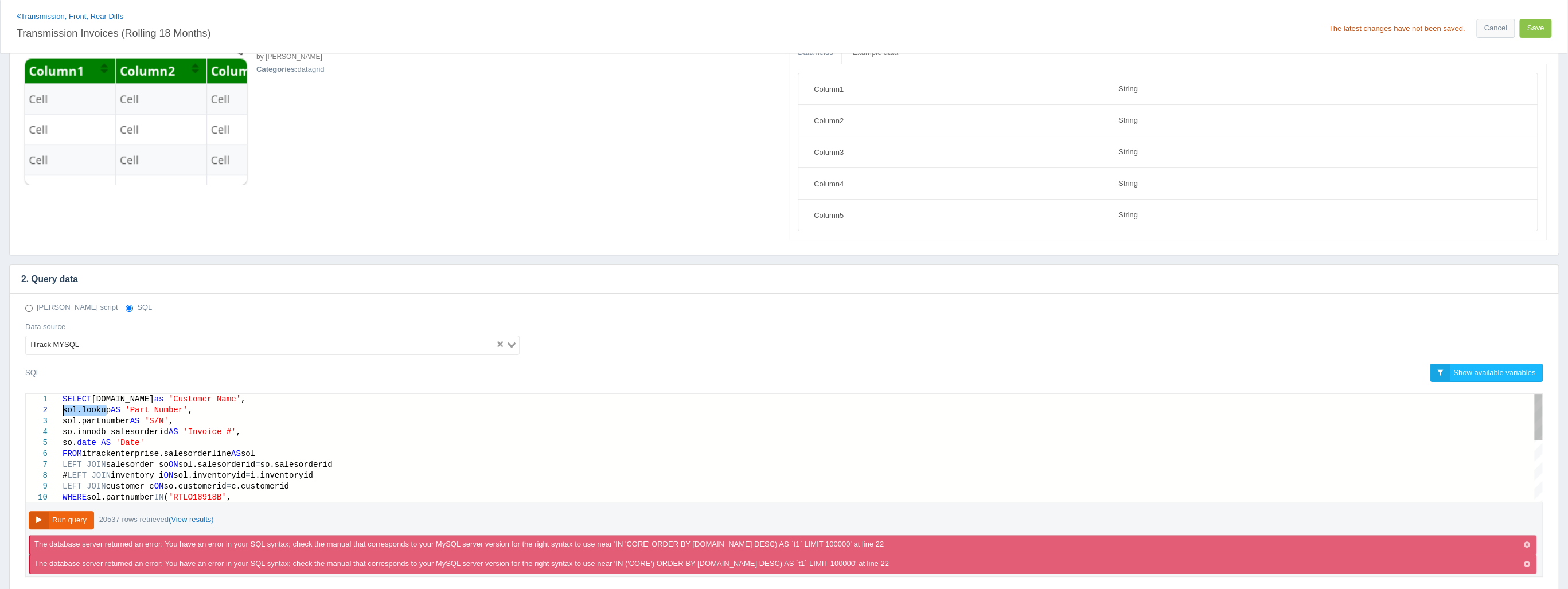
drag, startPoint x: 108, startPoint y: 410, endPoint x: 64, endPoint y: 411, distance: 44.0
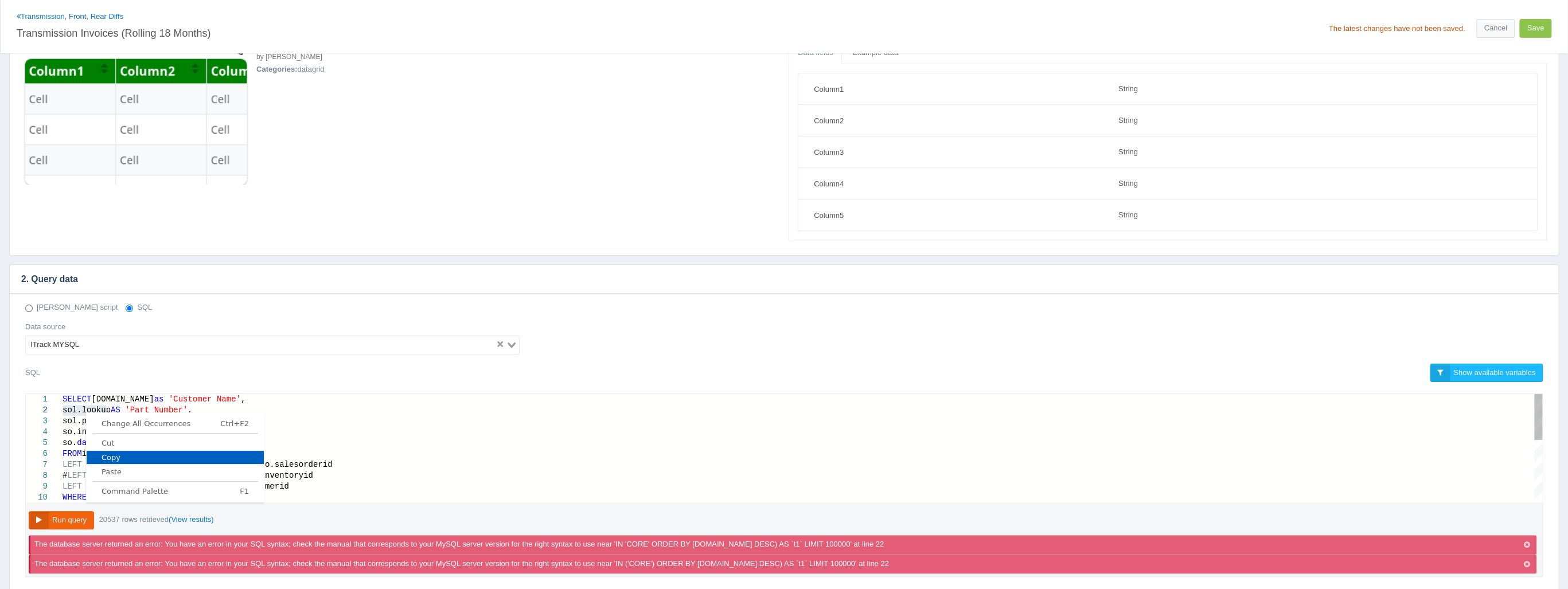
click at [128, 452] on link "Copy" at bounding box center [175, 457] width 177 height 13
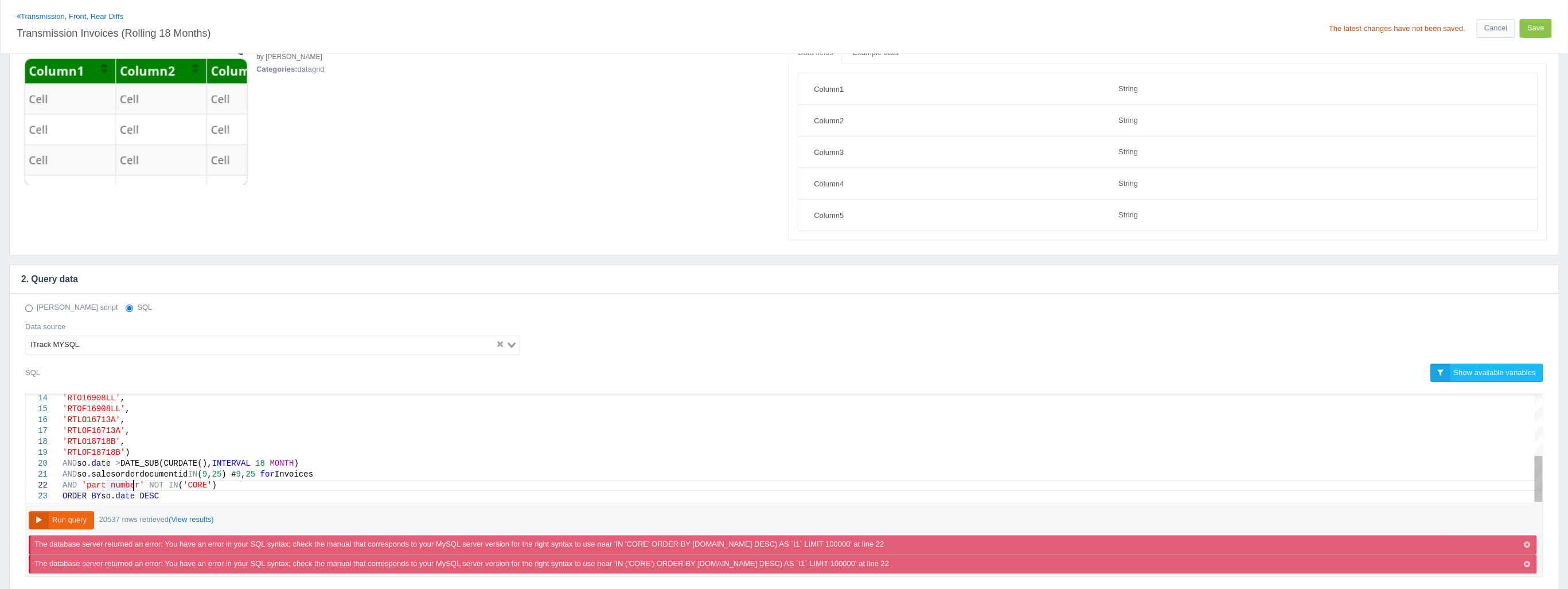
click at [131, 483] on span "'part number'" at bounding box center [113, 486] width 63 height 9
drag, startPoint x: 141, startPoint y: 485, endPoint x: 81, endPoint y: 481, distance: 60.1
paste textarea "sol.lookup"
click at [76, 514] on button "Run query" at bounding box center [62, 520] width 66 height 19
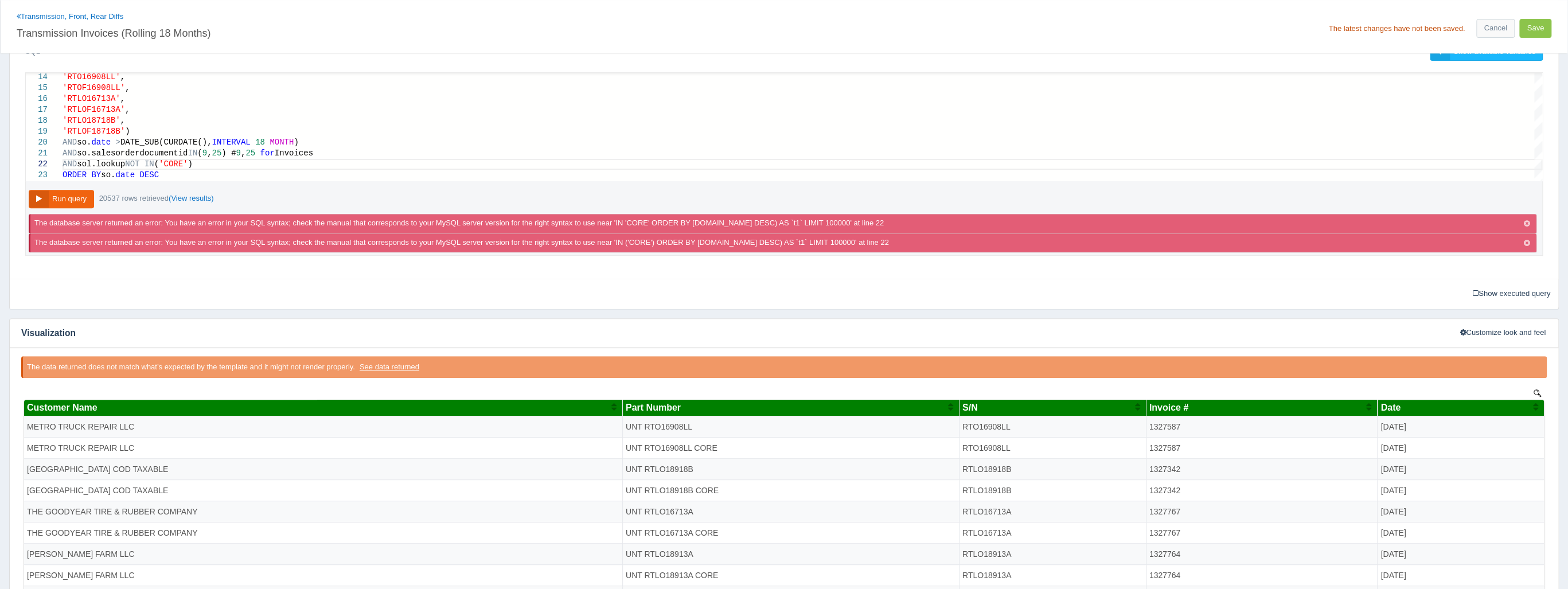
scroll to position [0, 0]
click at [1527, 222] on icon "button" at bounding box center [1527, 225] width 7 height 8
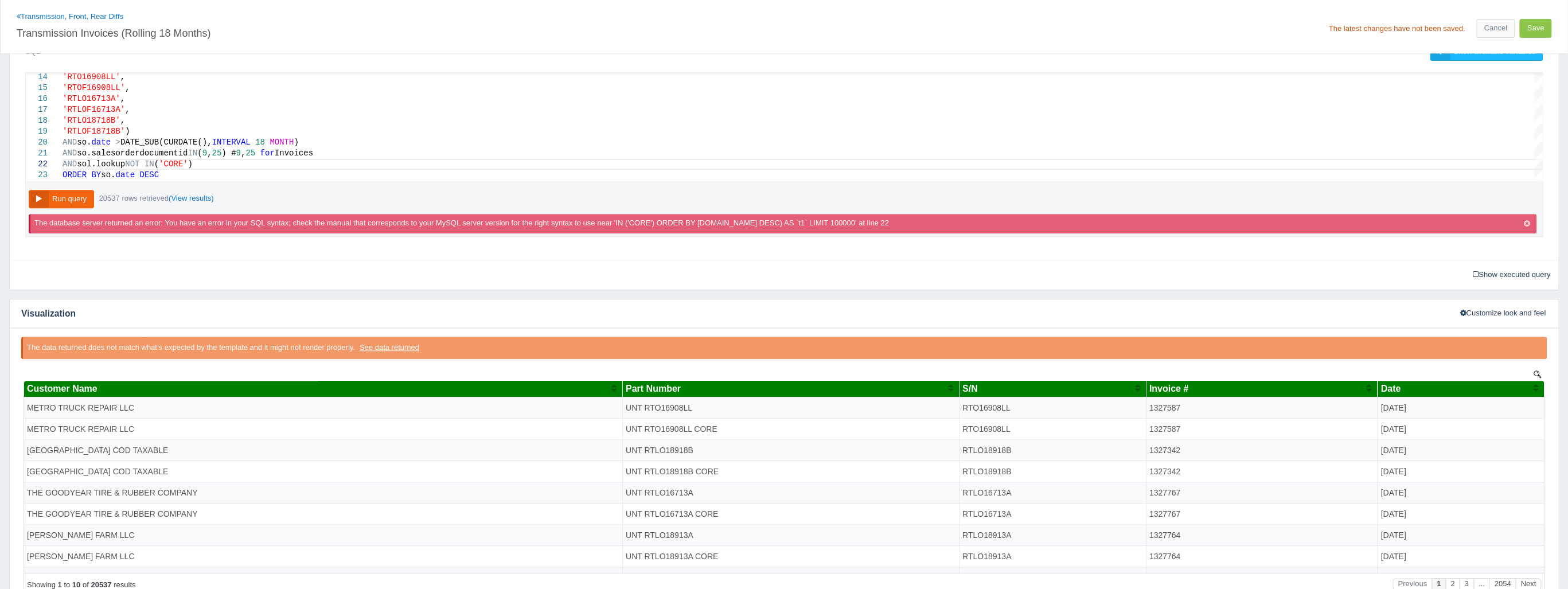
click at [1527, 222] on icon "button" at bounding box center [1527, 225] width 7 height 8
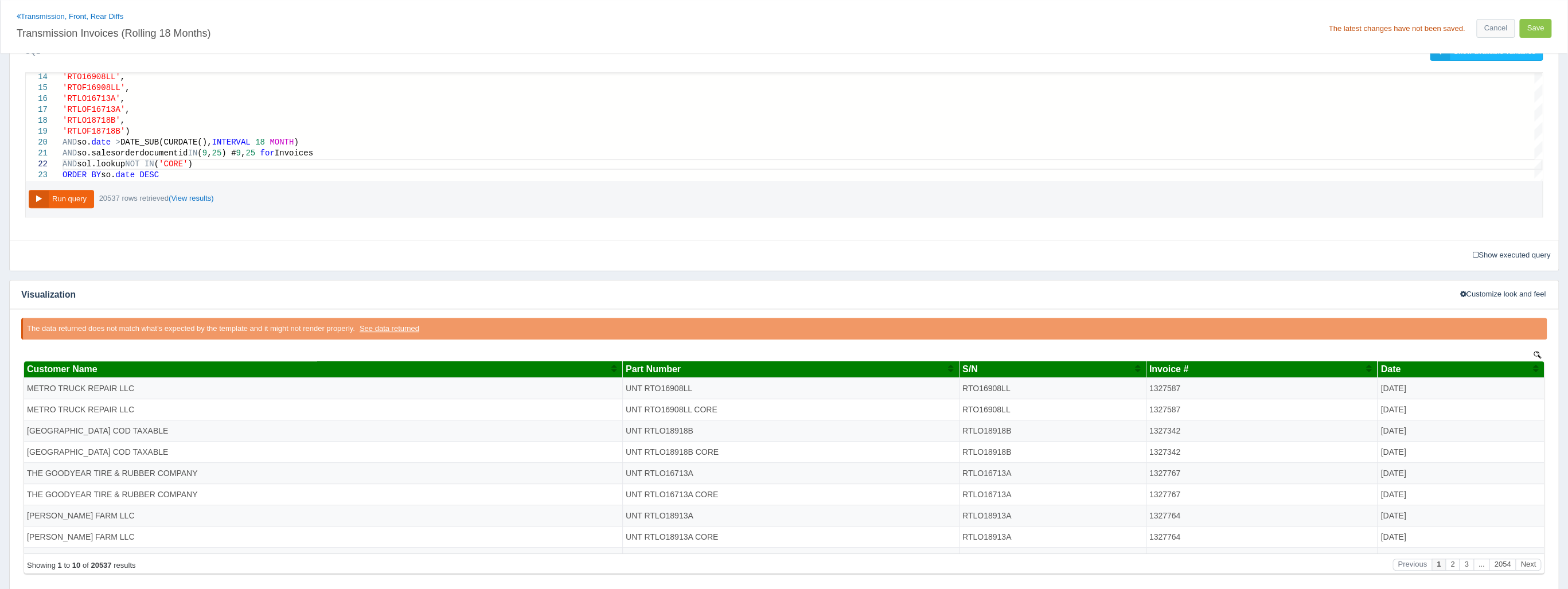
click at [1527, 222] on icon "button" at bounding box center [1527, 225] width 7 height 8
click at [192, 160] on span ")" at bounding box center [190, 164] width 5 height 9
click at [74, 196] on button "Run query" at bounding box center [62, 199] width 66 height 19
click at [166, 163] on span "(CORE)" at bounding box center [168, 164] width 29 height 9
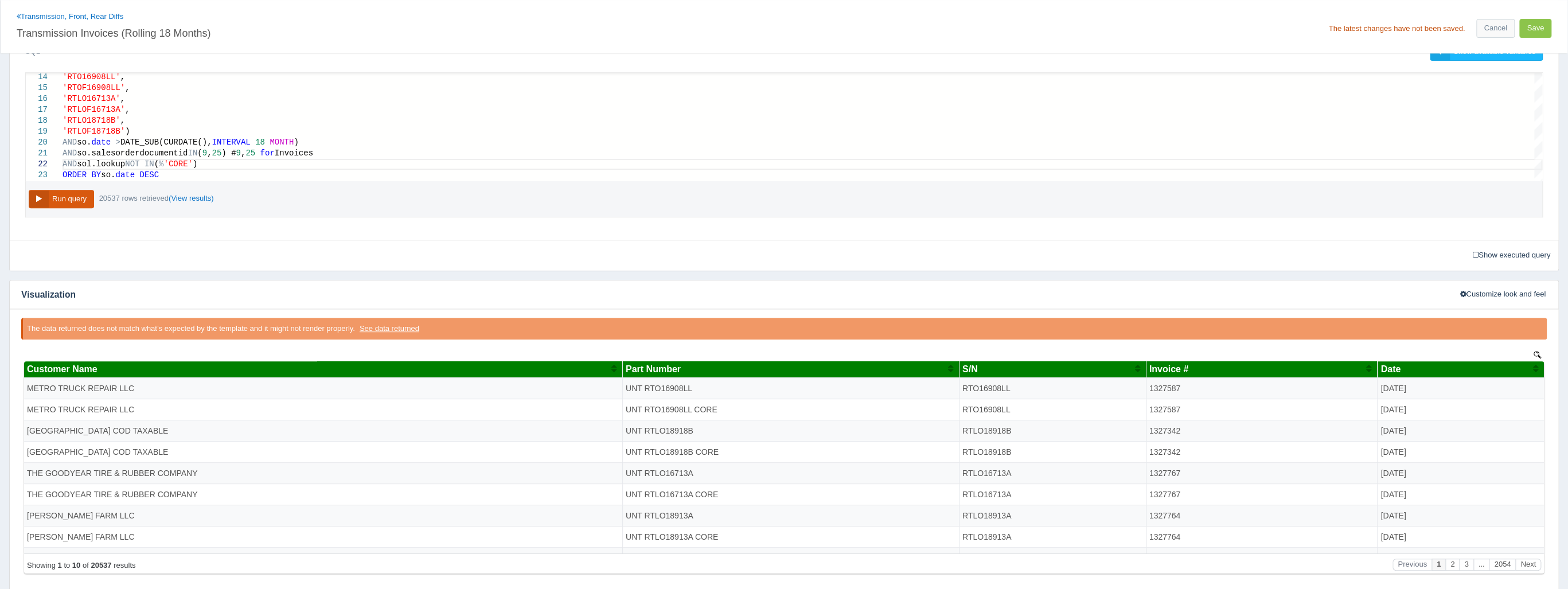
click at [68, 195] on button "Run query" at bounding box center [62, 199] width 66 height 19
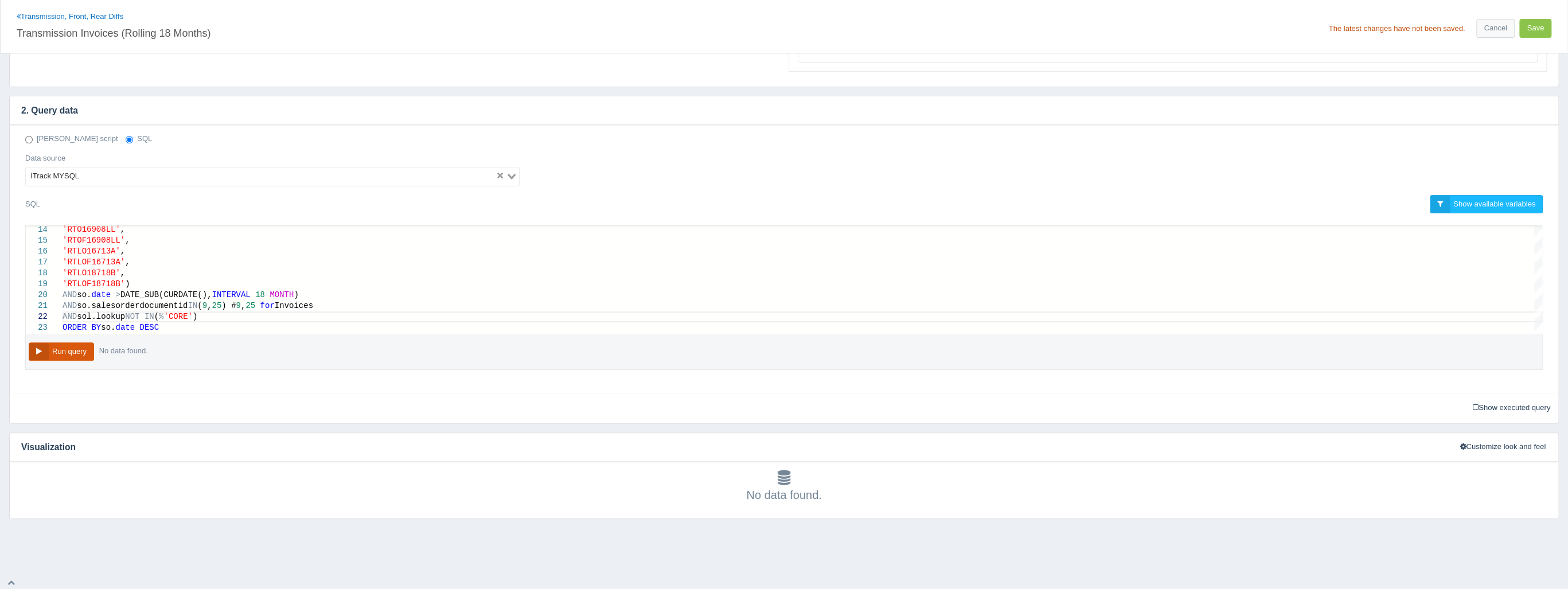
scroll to position [275, 0]
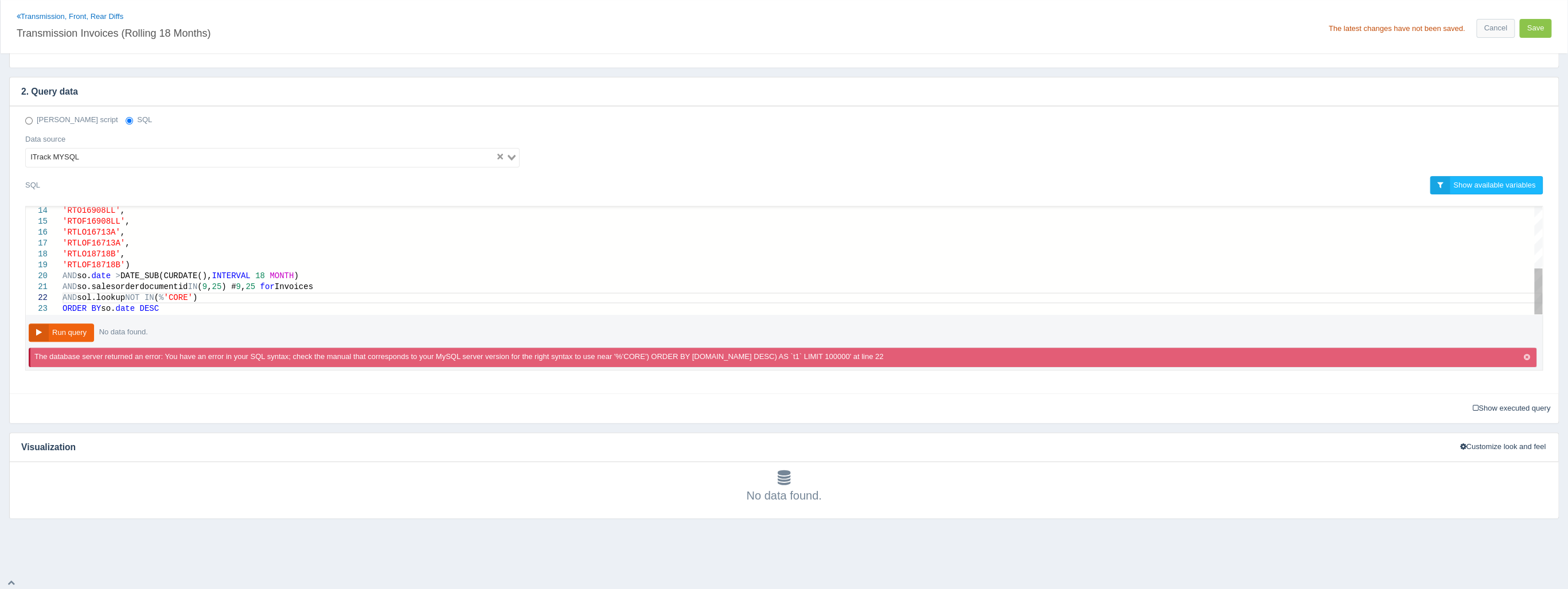
click at [170, 300] on div "AND sol.lookup NOT IN ( % 'CORE' )" at bounding box center [803, 298] width 1480 height 11
click at [72, 326] on button "Run query" at bounding box center [62, 333] width 66 height 19
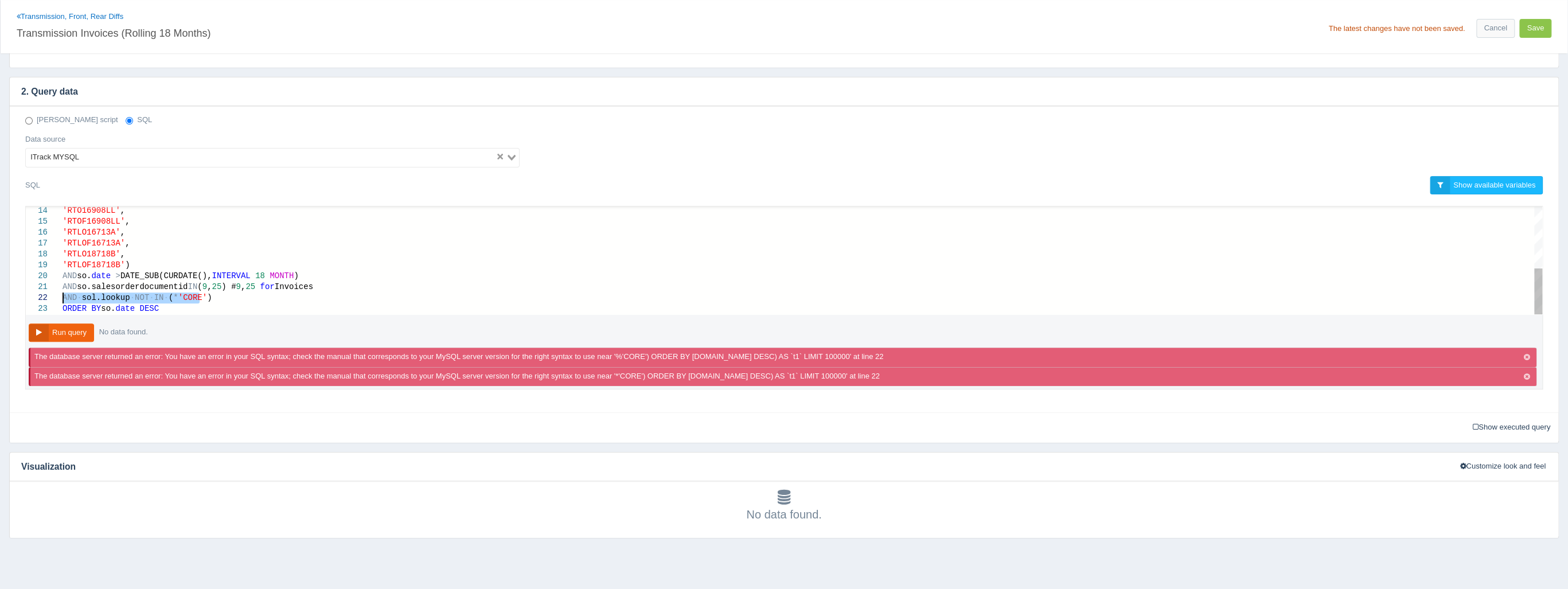
drag, startPoint x: 204, startPoint y: 294, endPoint x: 67, endPoint y: 296, distance: 137.0
type textarea "AND so.salesorderdocumentid IN (9,25) # 9,25 for Invoices ORDER BY so.date DESC"
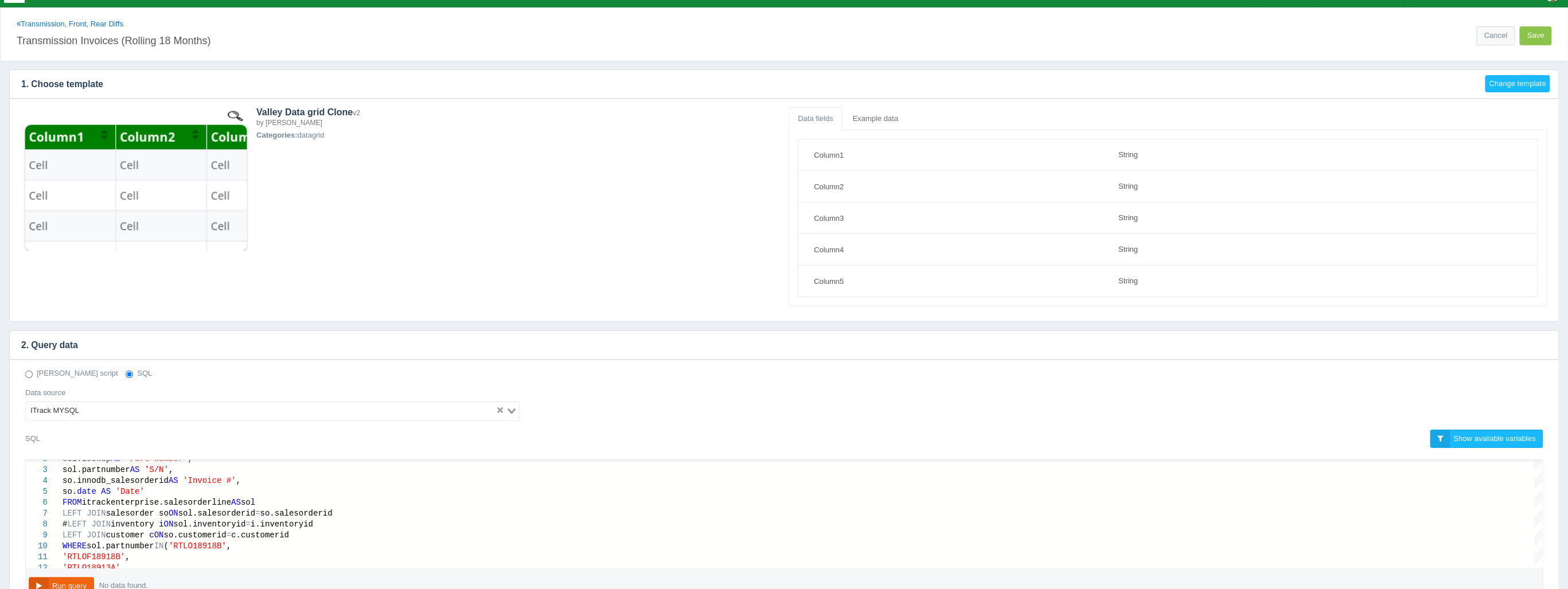
scroll to position [0, 0]
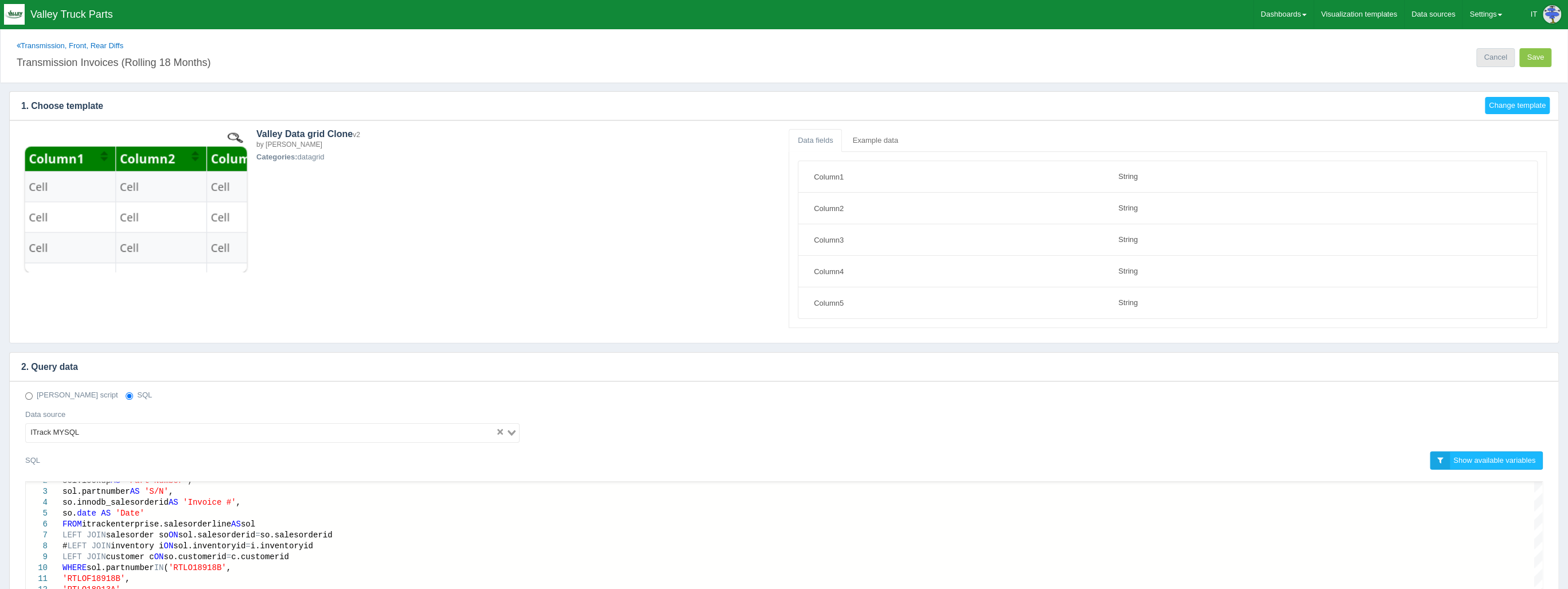
click at [1498, 67] on link "Cancel" at bounding box center [1495, 57] width 38 height 19
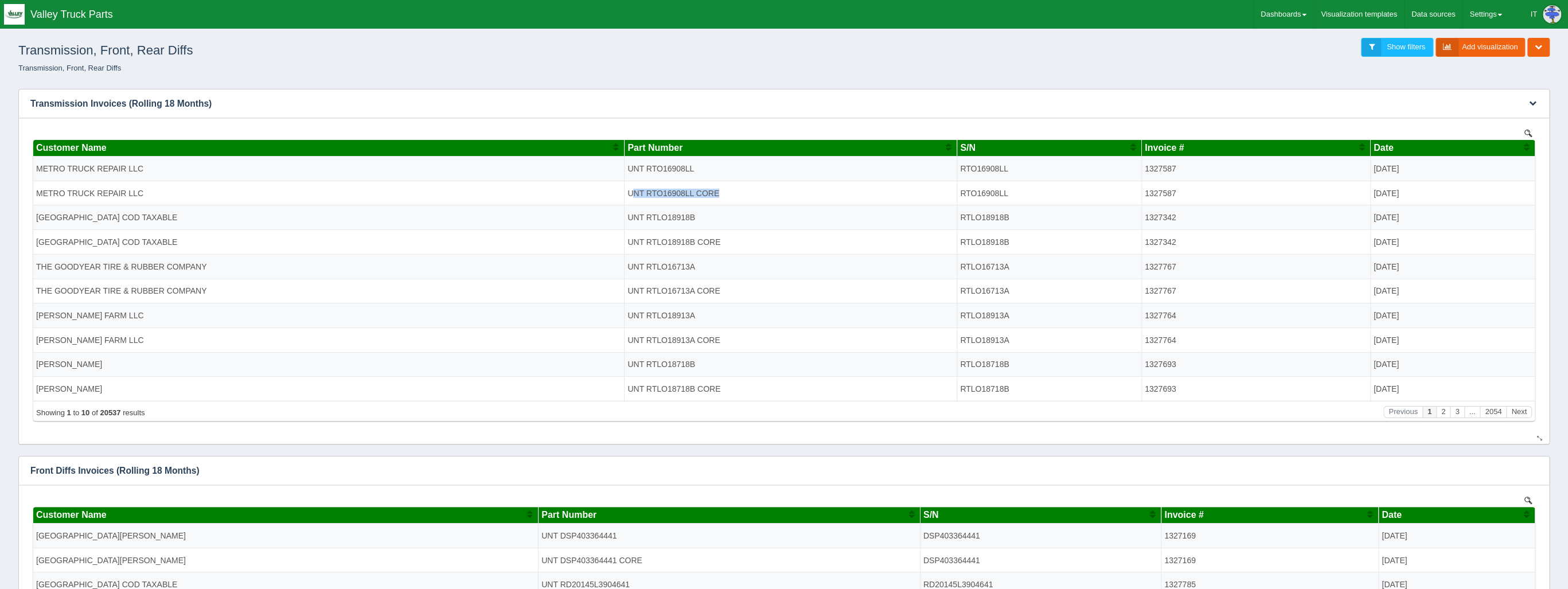
drag, startPoint x: 727, startPoint y: 190, endPoint x: 635, endPoint y: 193, distance: 92.0
click at [635, 193] on td "UNT RTO16908LL CORE" at bounding box center [791, 193] width 332 height 24
drag, startPoint x: 635, startPoint y: 193, endPoint x: 739, endPoint y: 197, distance: 104.1
click at [739, 197] on td "UNT RTO16908LL CORE" at bounding box center [791, 193] width 332 height 24
drag, startPoint x: 1012, startPoint y: 169, endPoint x: 962, endPoint y: 167, distance: 50.0
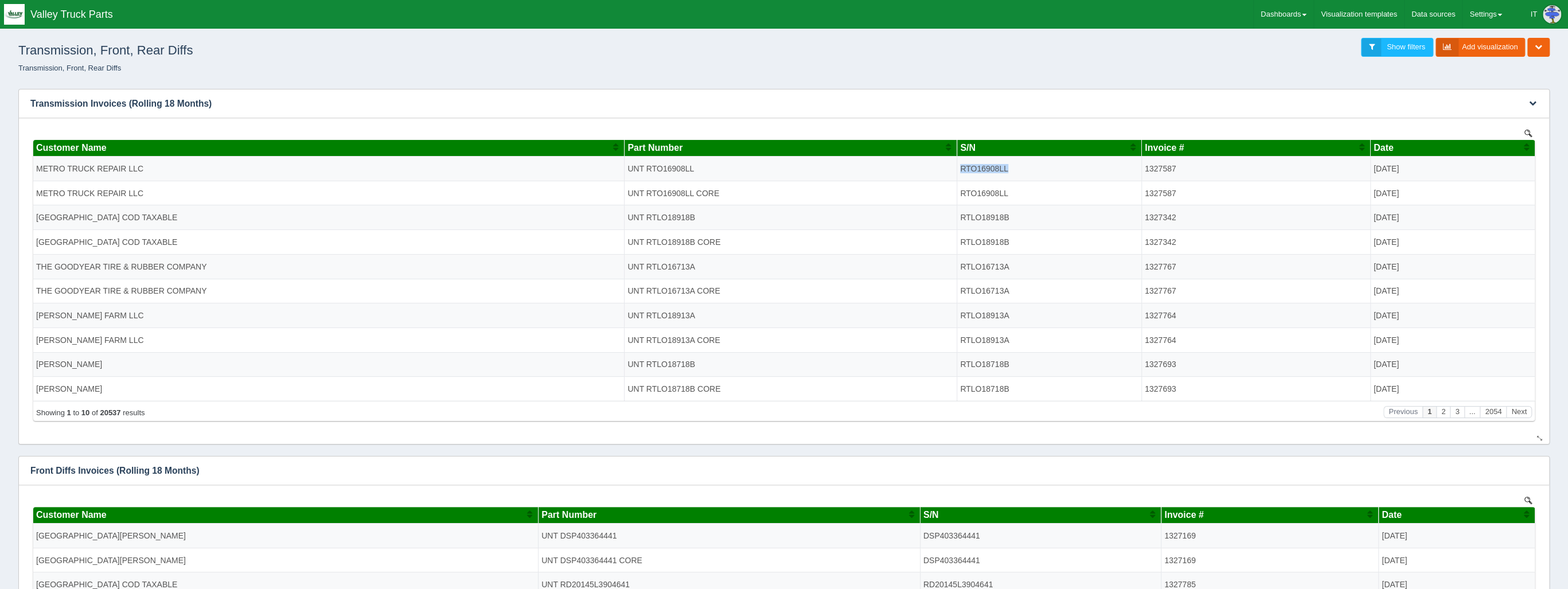
click at [962, 167] on td "RTO16908LL" at bounding box center [1049, 168] width 185 height 24
click at [1028, 167] on td "RTO16908LL" at bounding box center [1049, 168] width 185 height 24
click at [1003, 165] on td "RTO16908LL" at bounding box center [1049, 168] width 185 height 24
drag, startPoint x: 1014, startPoint y: 166, endPoint x: 961, endPoint y: 167, distance: 53.0
click at [961, 167] on td "RTO16908LL" at bounding box center [1049, 168] width 185 height 24
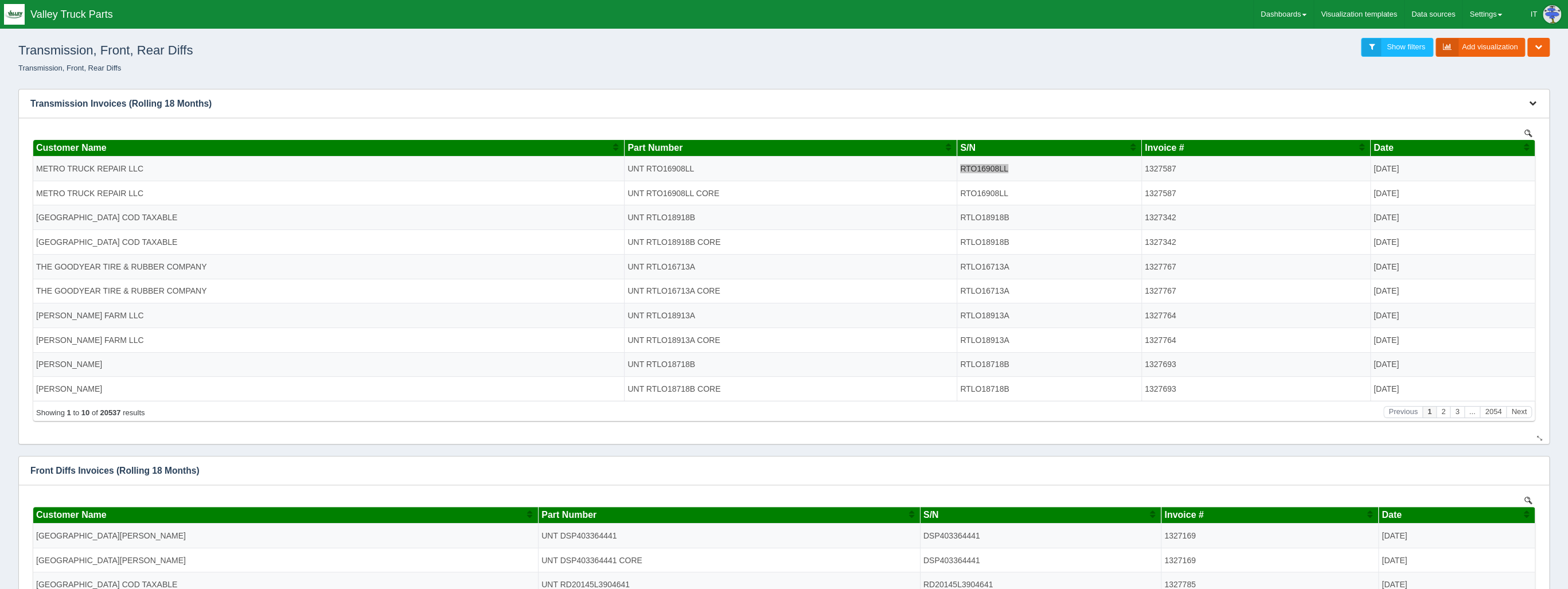
click at [1528, 105] on button "button" at bounding box center [1532, 103] width 15 height 18
click at [1483, 113] on link "Edit chart" at bounding box center [1495, 121] width 92 height 17
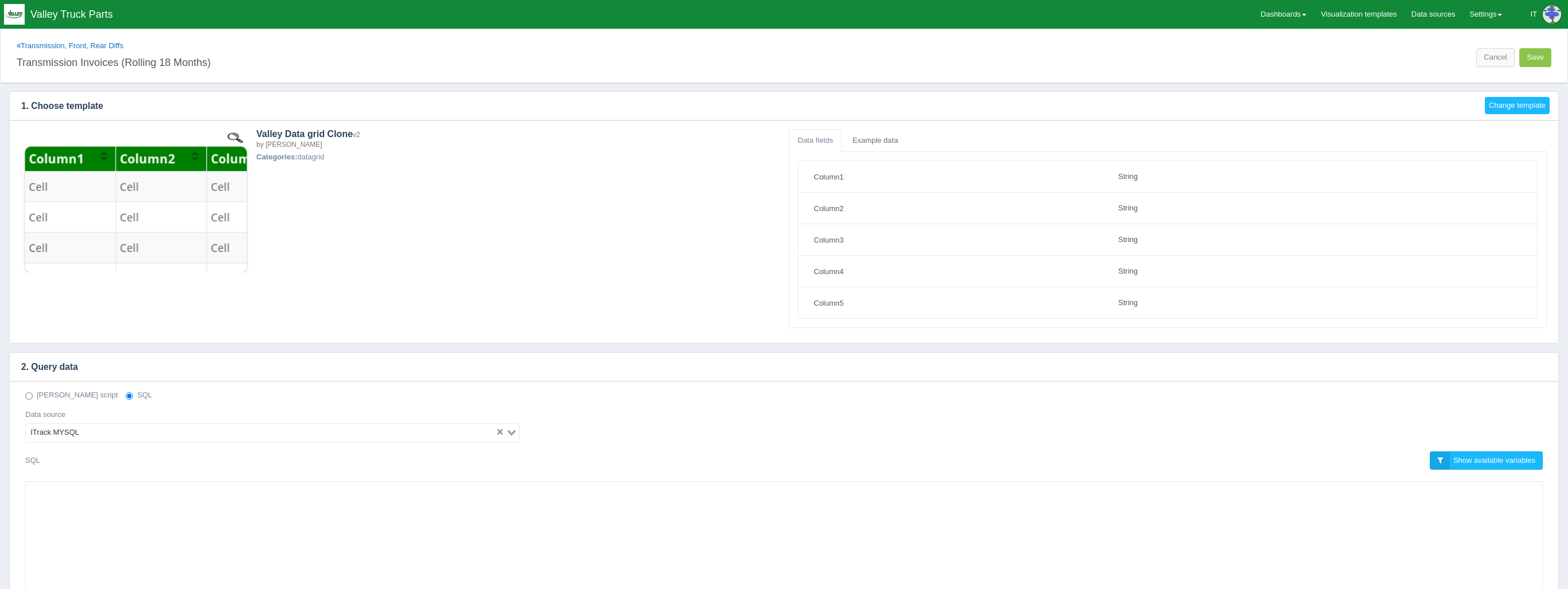
select select "string"
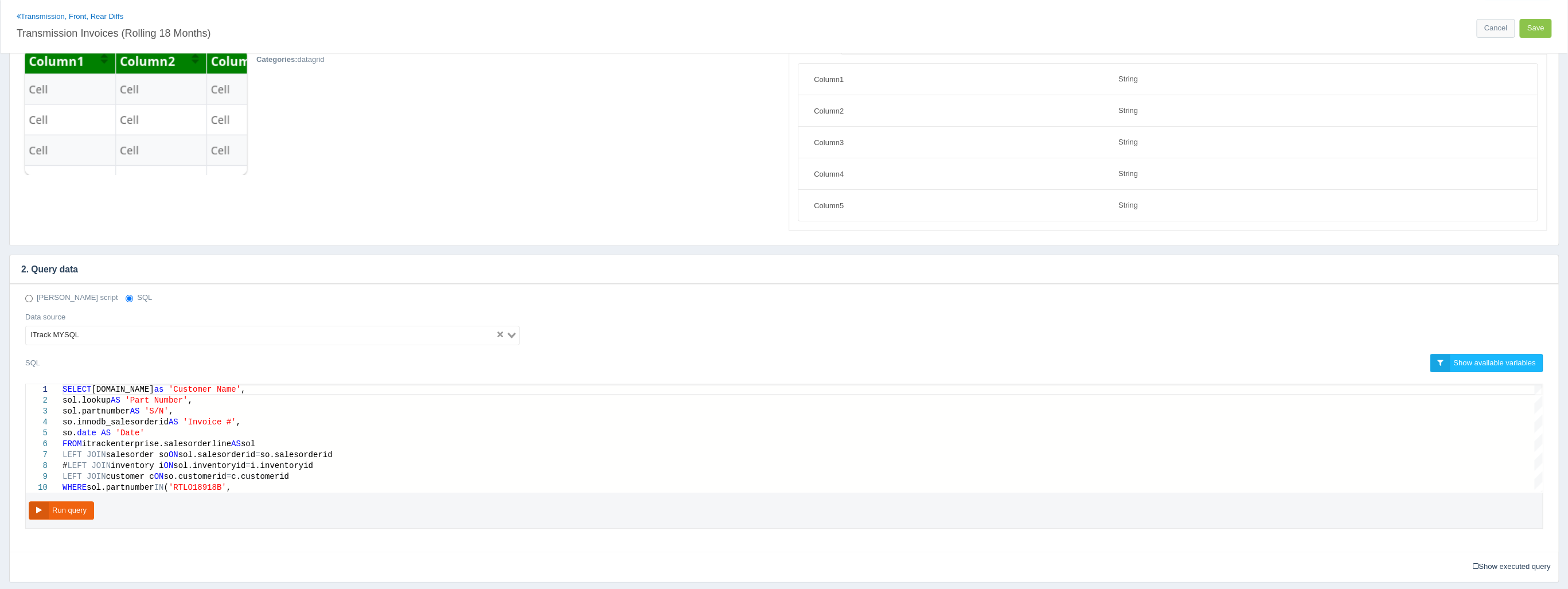
scroll to position [138, 0]
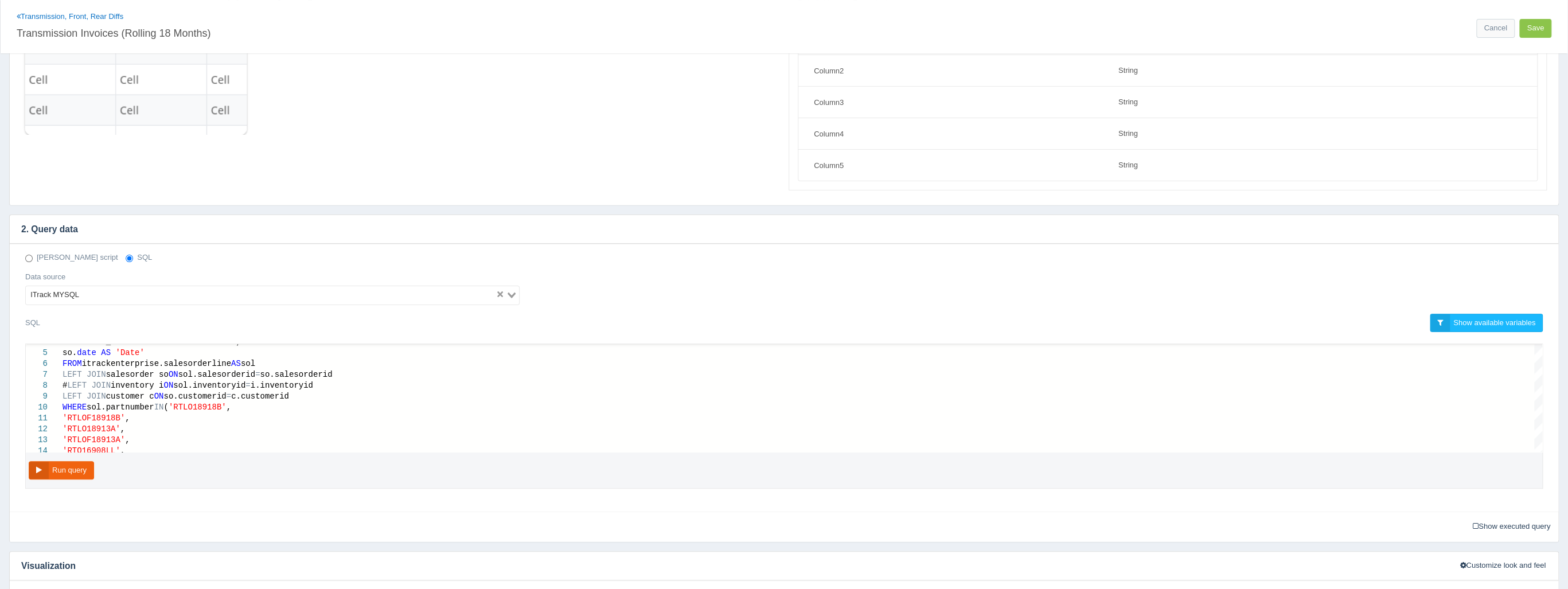
click at [525, 133] on div "Valley Data grid Clone v2 by VMan Reman Categories: datagrid" at bounding box center [517, 63] width 523 height 144
click at [51, 151] on div "Valley Data grid Clone v2 by VMan Reman Categories: datagrid Data fields Exampl…" at bounding box center [784, 91] width 1534 height 200
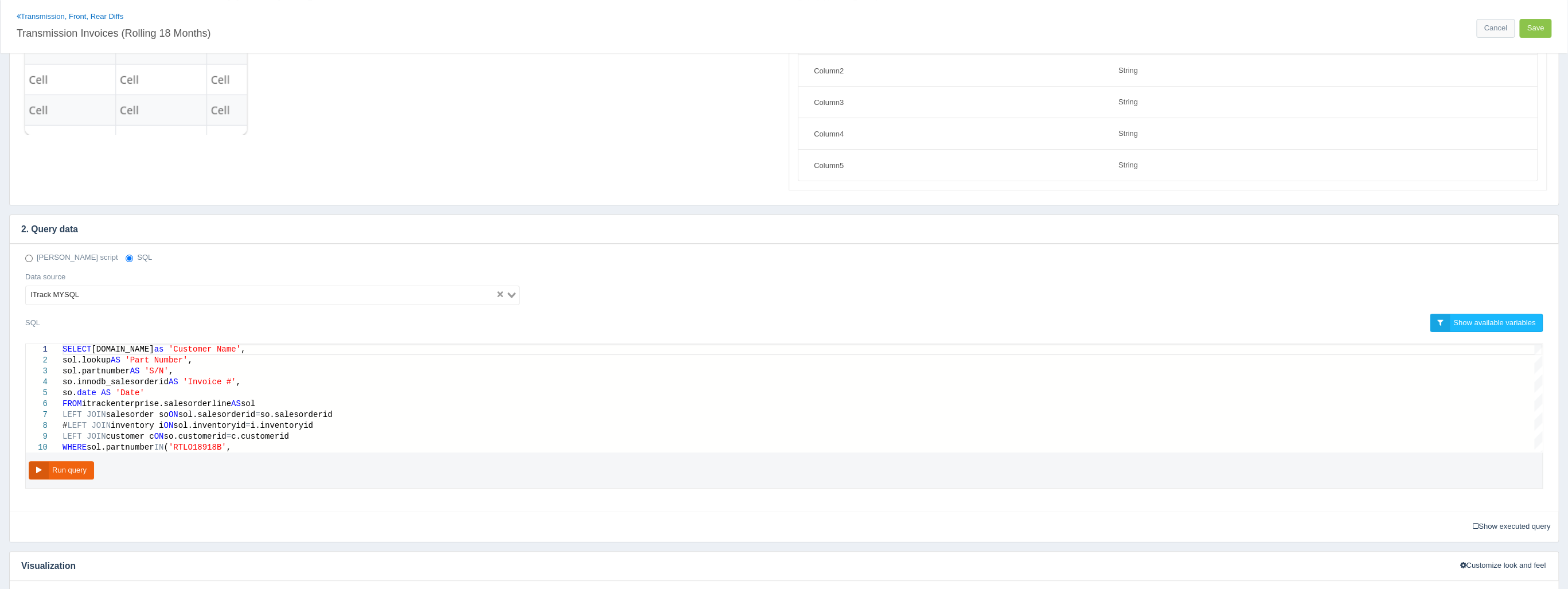
click at [1442, 98] on div "Column3 Field Type String [GEOGRAPHIC_DATA] Number" at bounding box center [1167, 101] width 730 height 20
click at [142, 190] on div "Valley Data grid Clone v2 by VMan Reman Categories: datagrid Data fields Exampl…" at bounding box center [783, 94] width 1548 height 223
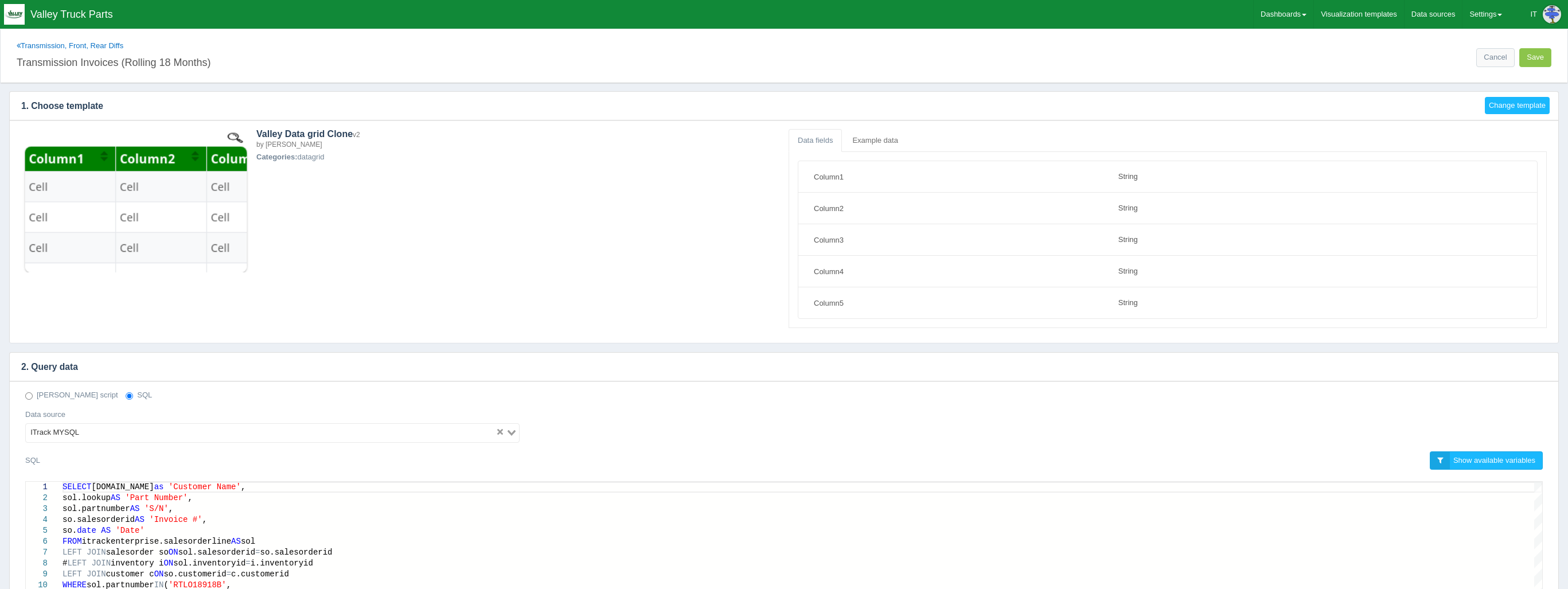
select select "string"
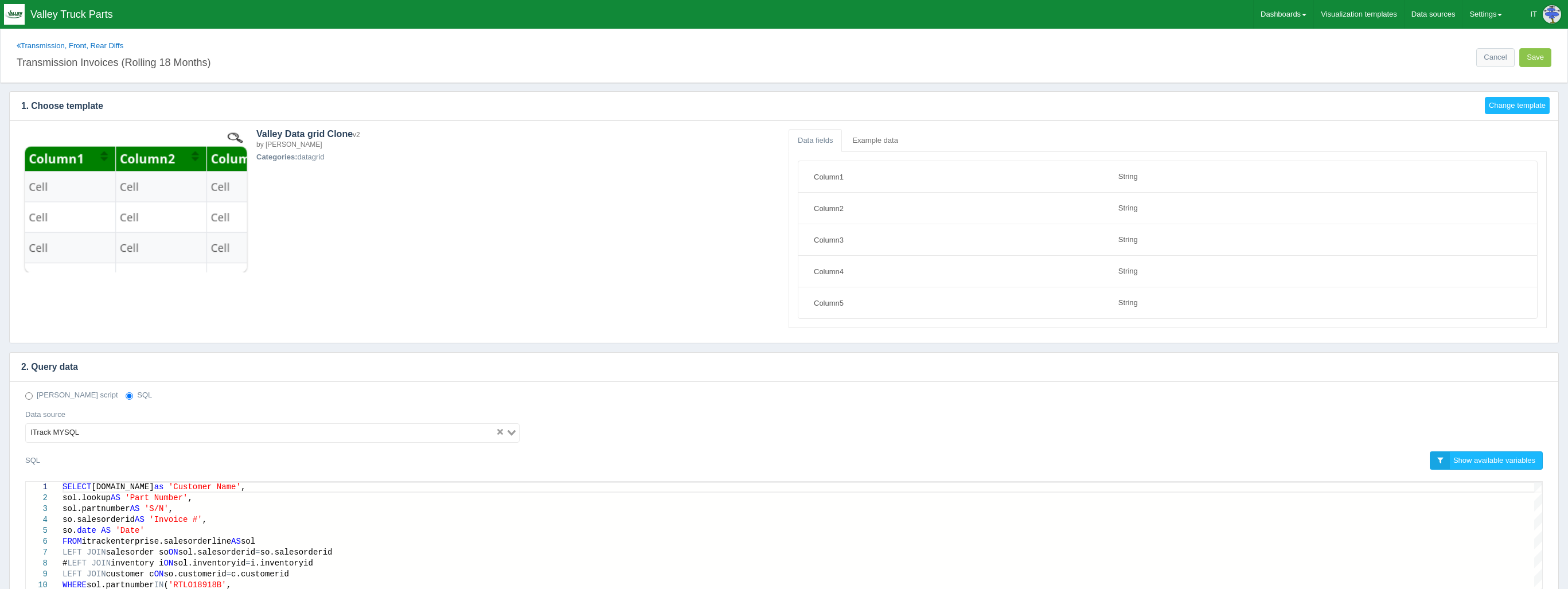
scroll to position [138, 0]
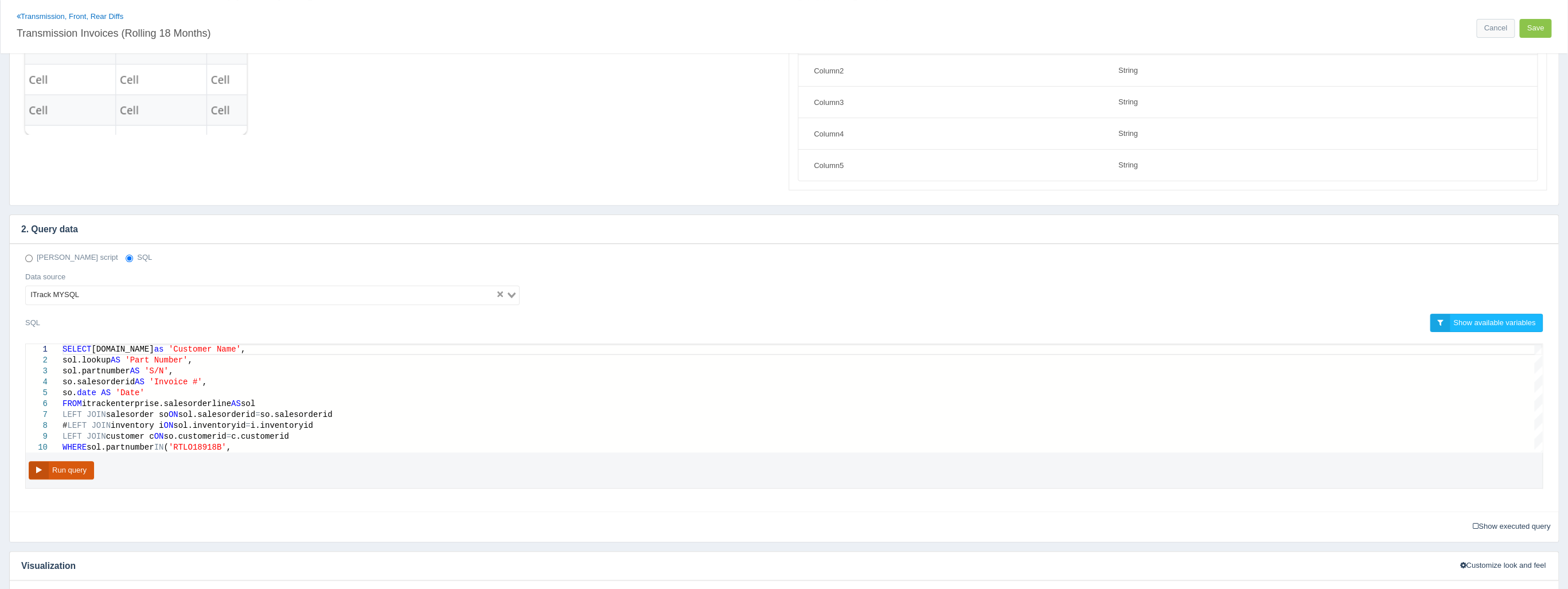
click at [82, 471] on button "Run query" at bounding box center [62, 471] width 66 height 19
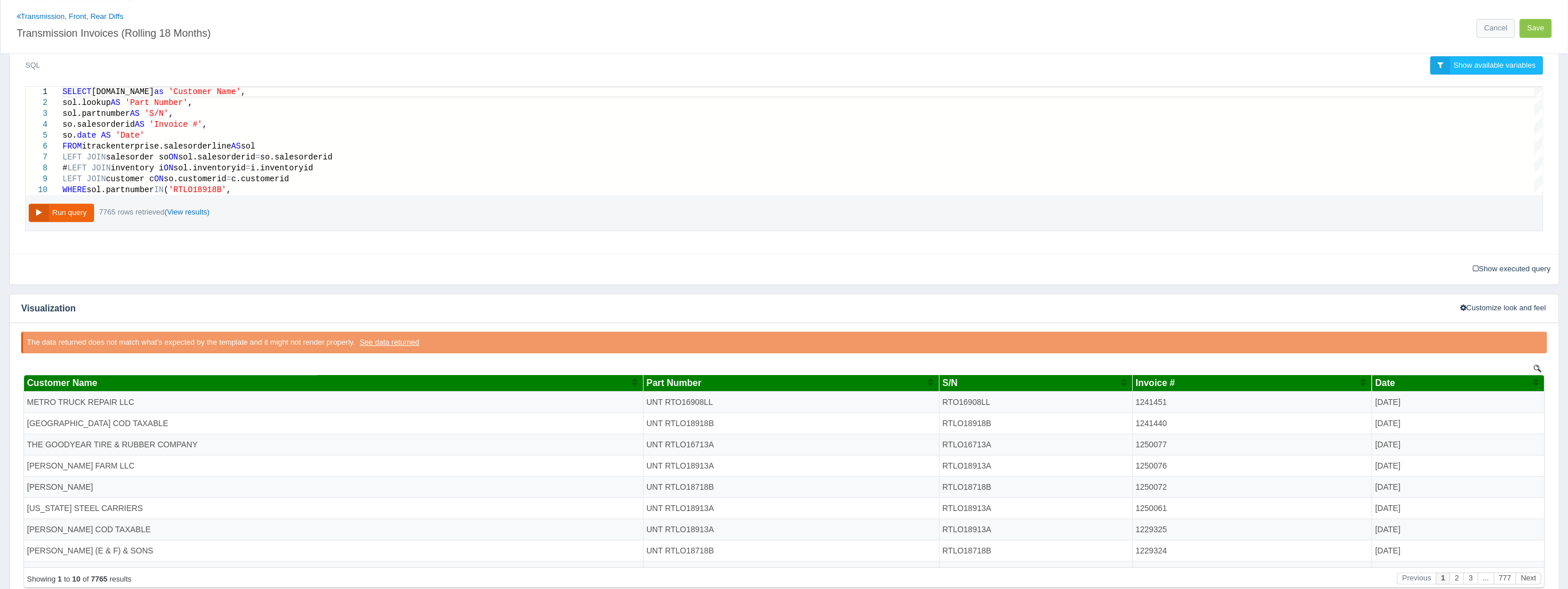
scroll to position [462, 0]
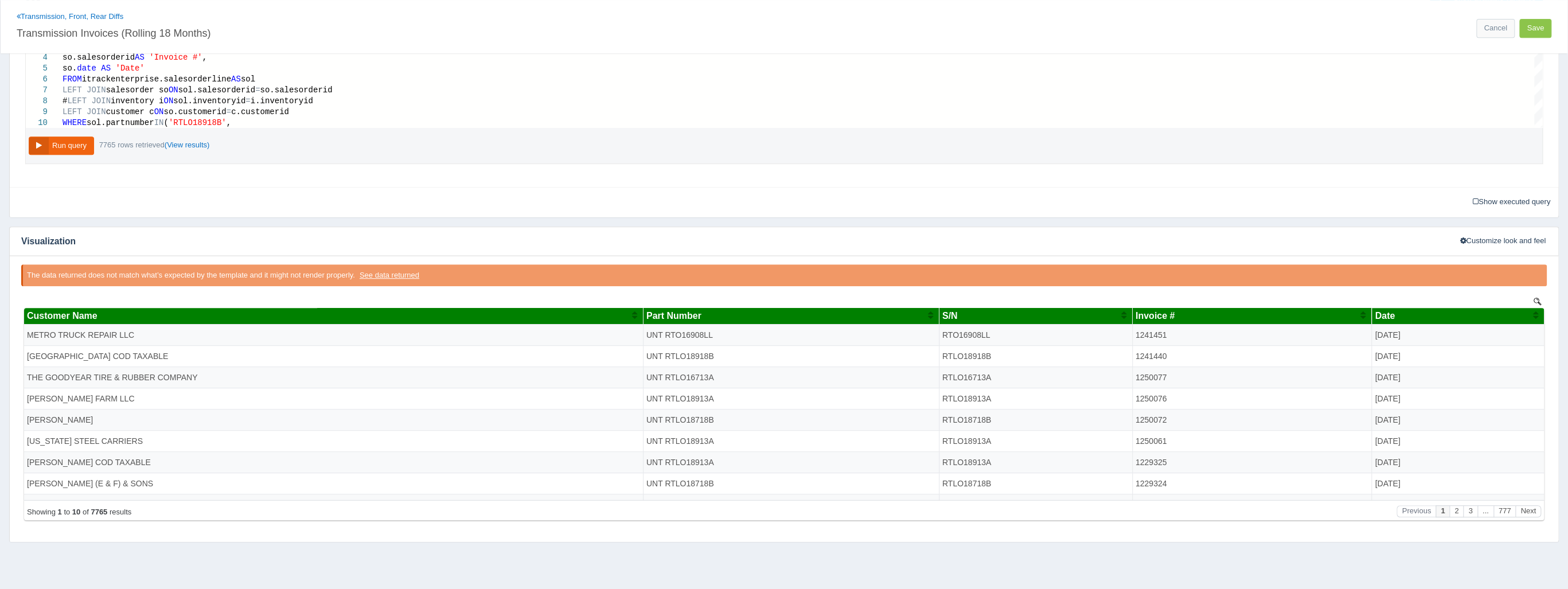
click at [1194, 313] on div "Invoice #" at bounding box center [1247, 316] width 224 height 10
click at [1416, 321] on div "Date" at bounding box center [1453, 316] width 158 height 10
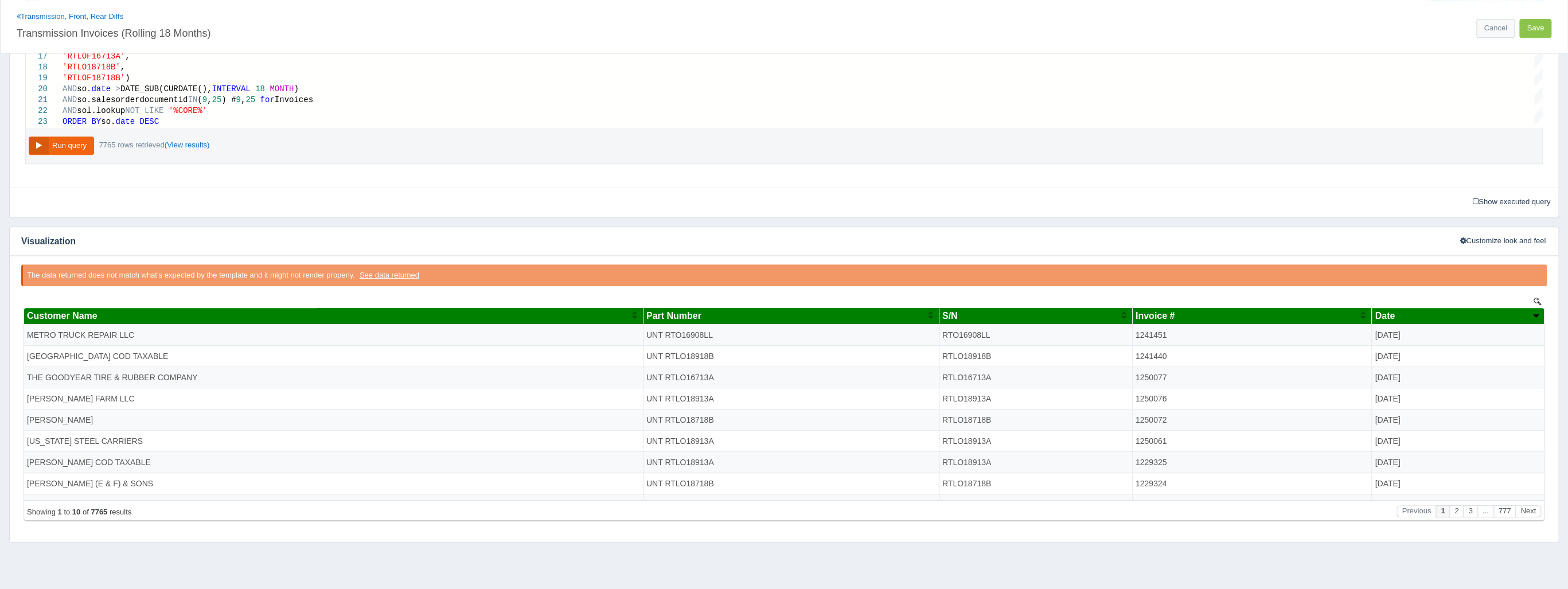
click at [1414, 311] on div "Date" at bounding box center [1453, 316] width 158 height 10
click at [1418, 311] on div "Date" at bounding box center [1453, 316] width 158 height 10
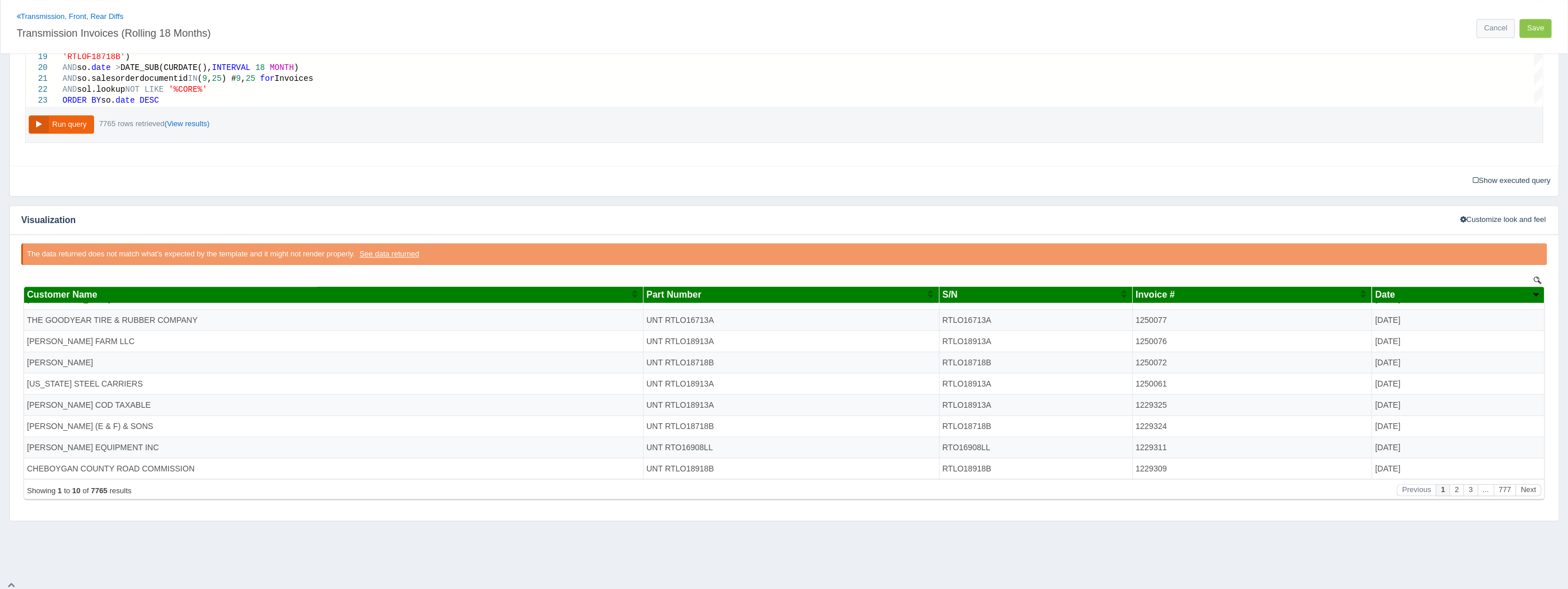
scroll to position [486, 0]
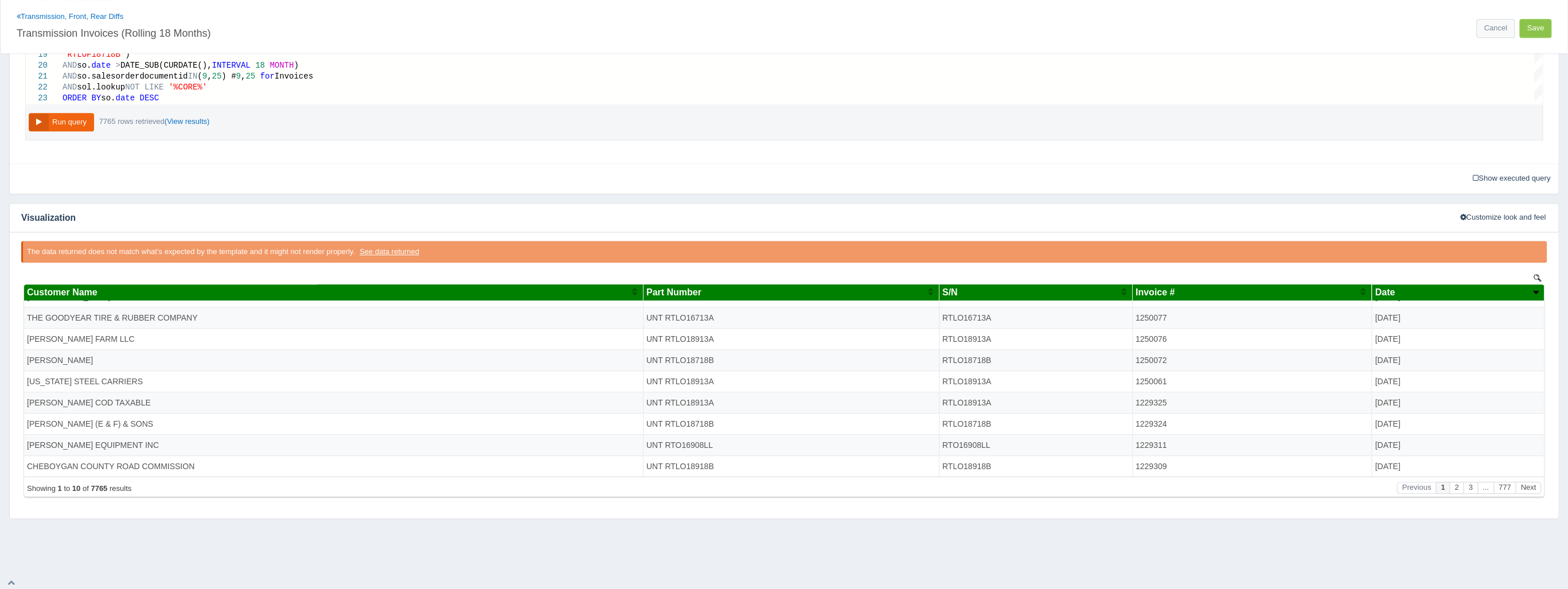
click at [1227, 289] on div "Invoice #" at bounding box center [1247, 292] width 224 height 10
click at [1395, 299] on th "Date" at bounding box center [1457, 293] width 172 height 17
click at [1394, 296] on span "Date" at bounding box center [1384, 292] width 20 height 9
click at [1394, 295] on span "Date" at bounding box center [1384, 292] width 20 height 9
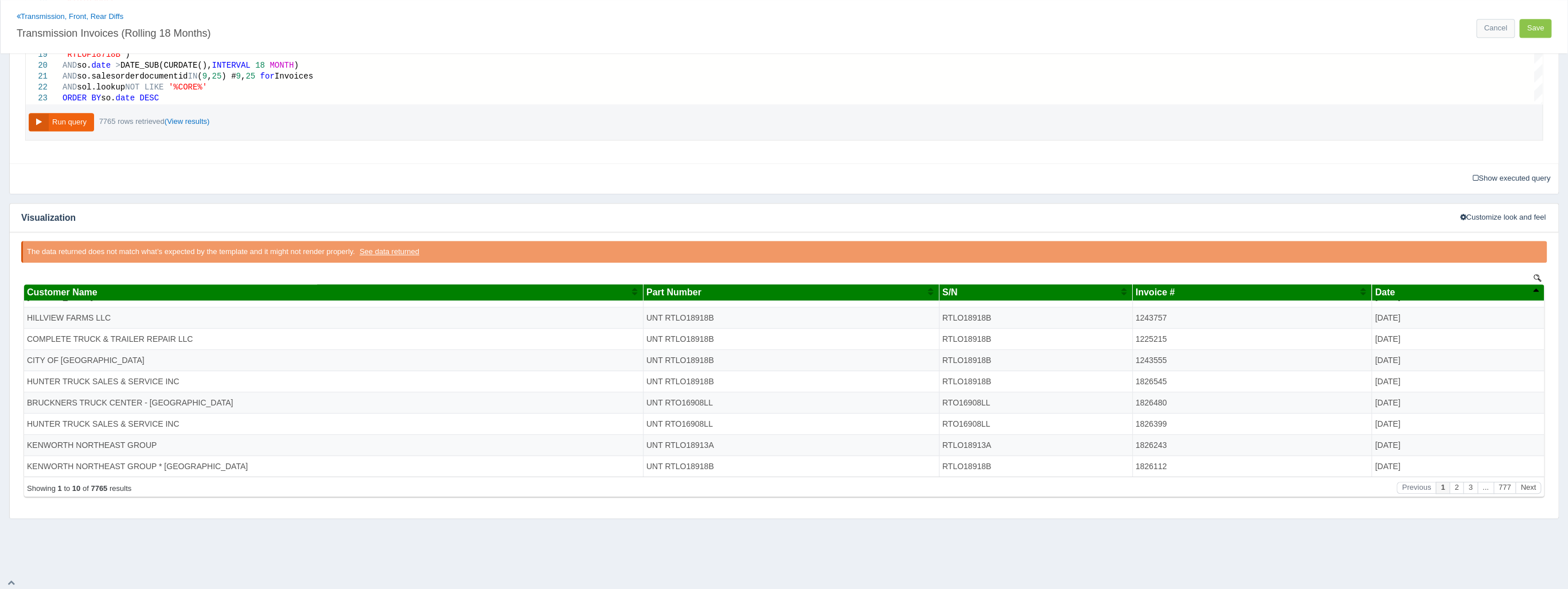
click at [1426, 292] on div "Date" at bounding box center [1453, 292] width 158 height 10
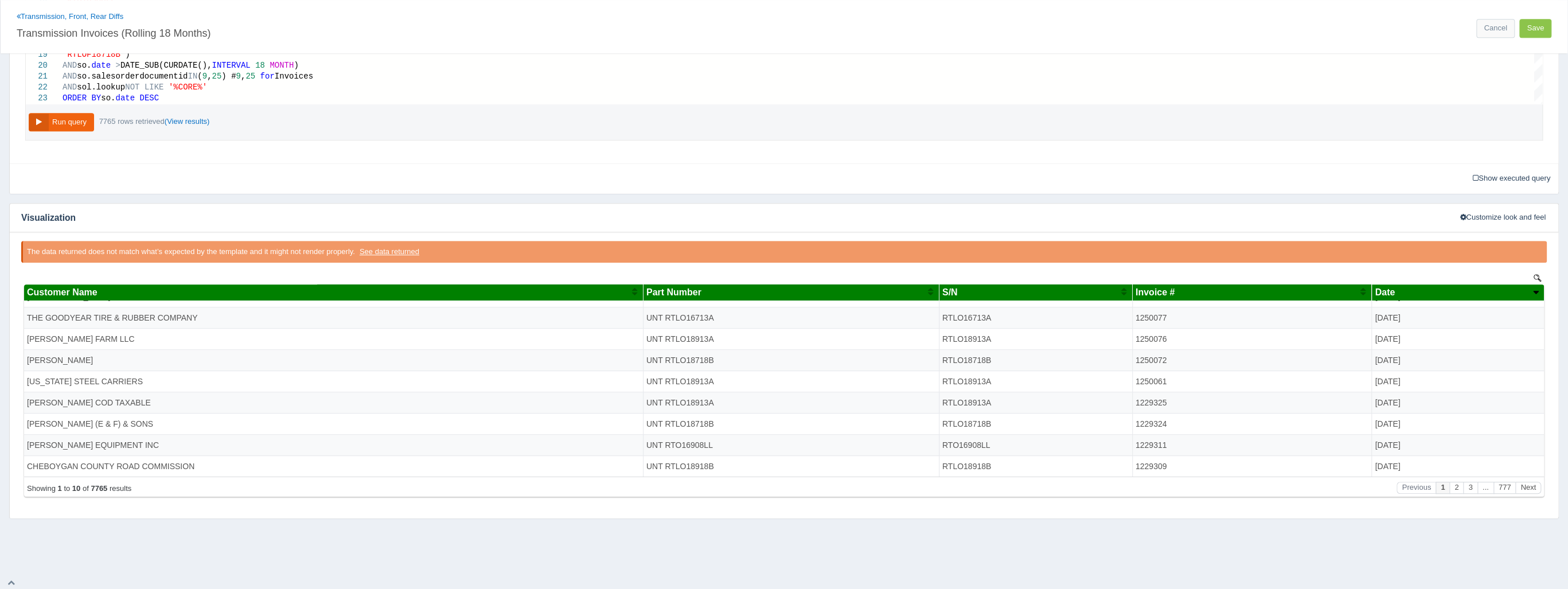
click at [1276, 287] on div "Invoice #" at bounding box center [1247, 292] width 224 height 10
click at [1394, 292] on span "Date" at bounding box center [1384, 292] width 20 height 9
click at [1429, 291] on div "Date" at bounding box center [1453, 292] width 158 height 10
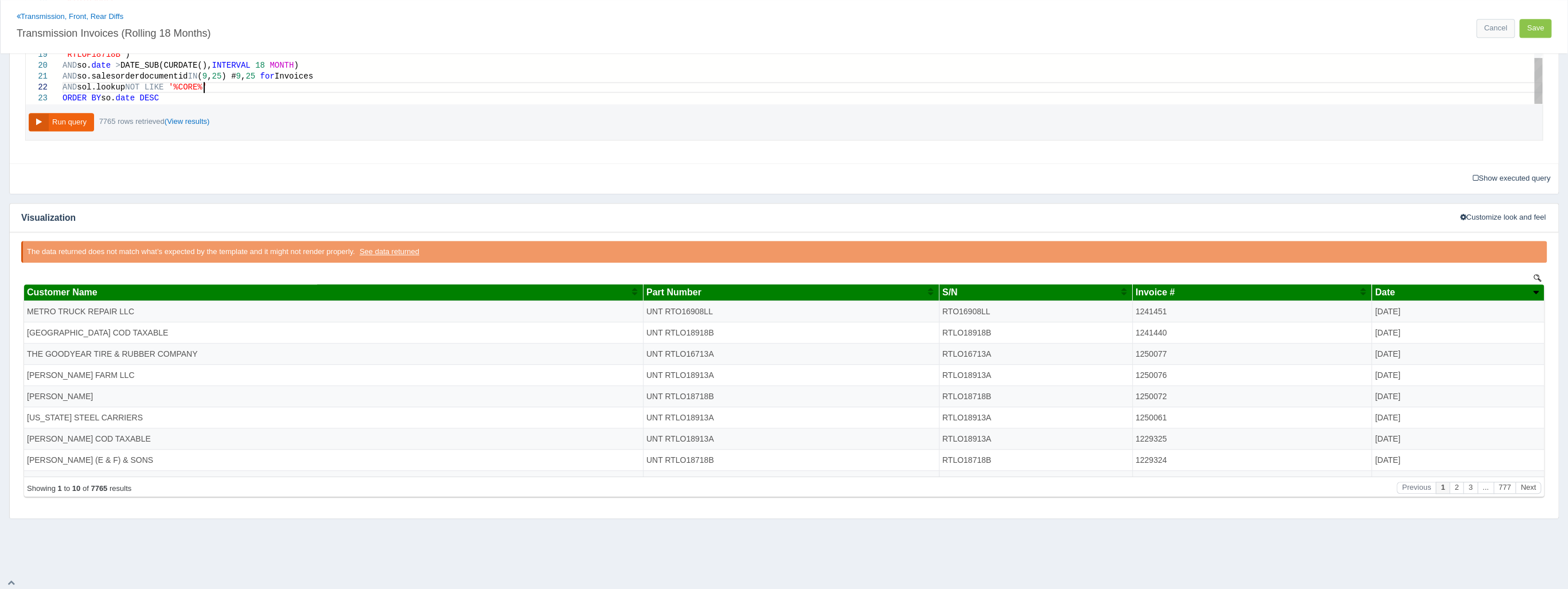
click at [224, 86] on div "AND sol.lookup NOT LIKE '%CORE%'" at bounding box center [803, 87] width 1480 height 11
click at [81, 113] on button "Run query" at bounding box center [62, 122] width 66 height 19
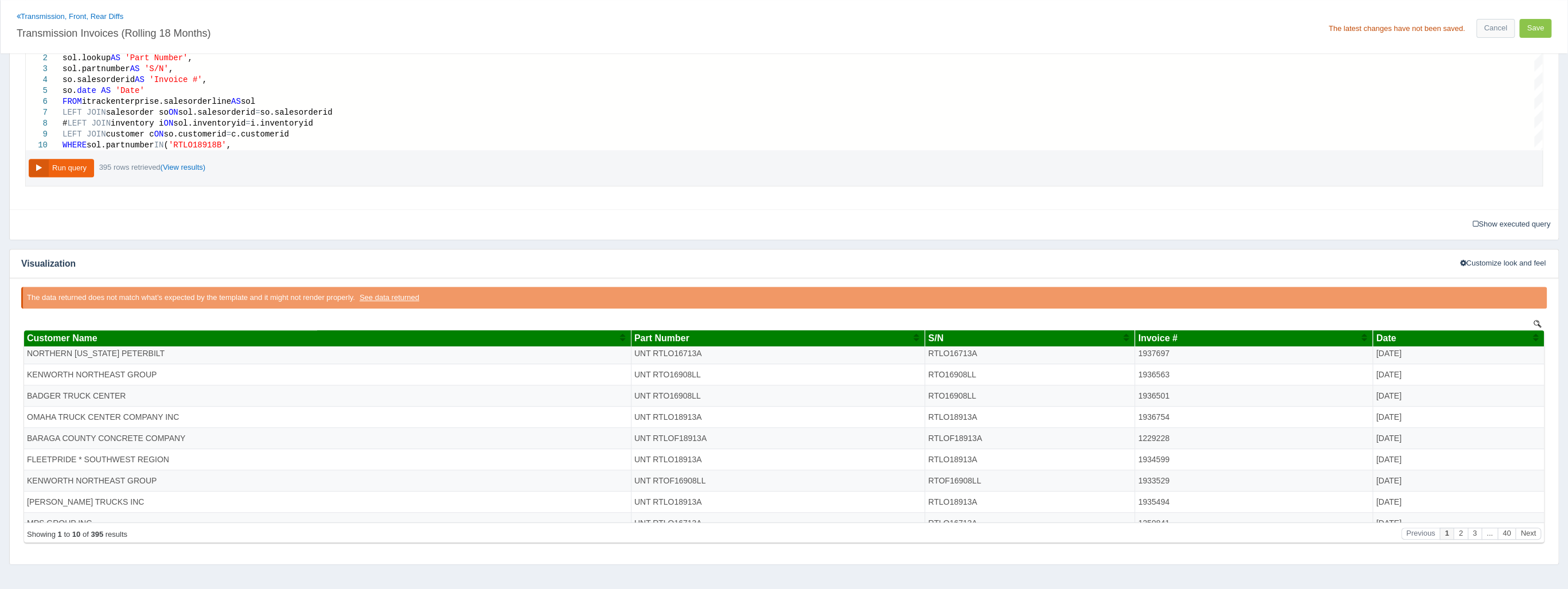
scroll to position [0, 0]
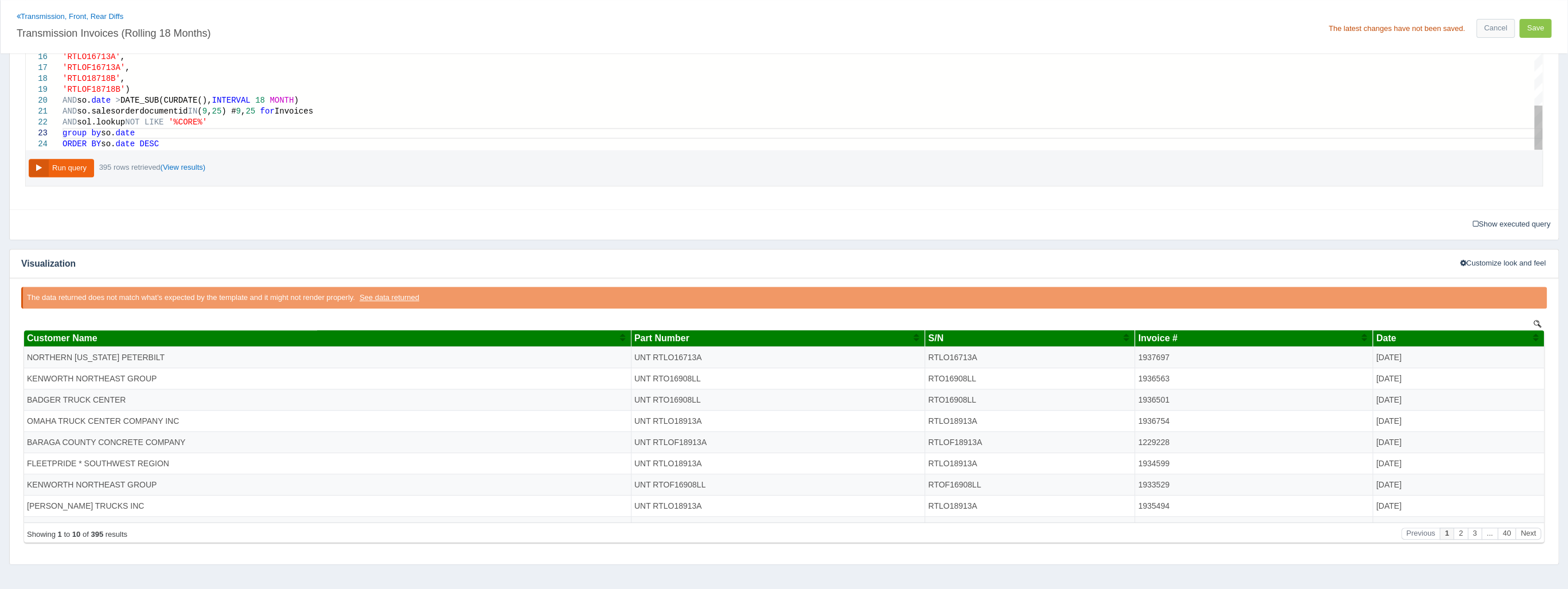
click at [64, 129] on span "group" at bounding box center [75, 133] width 24 height 9
click at [76, 166] on button "Run query" at bounding box center [62, 168] width 66 height 19
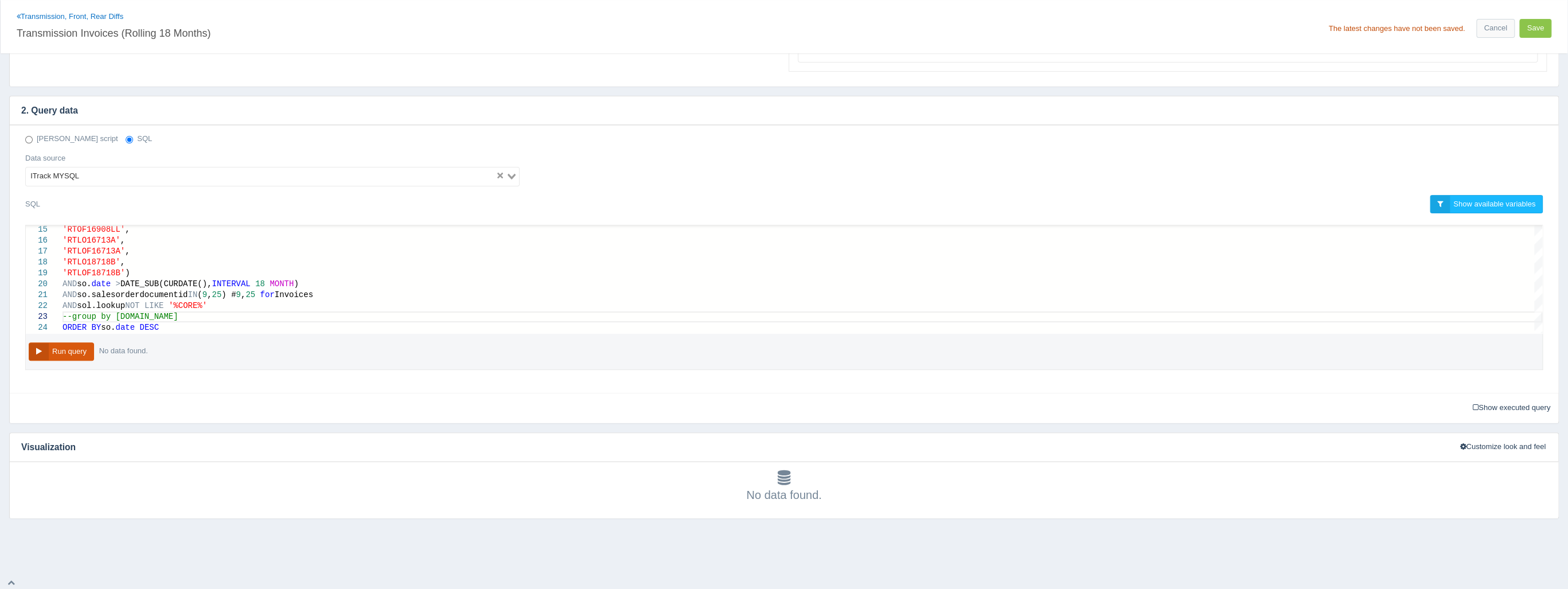
scroll to position [275, 0]
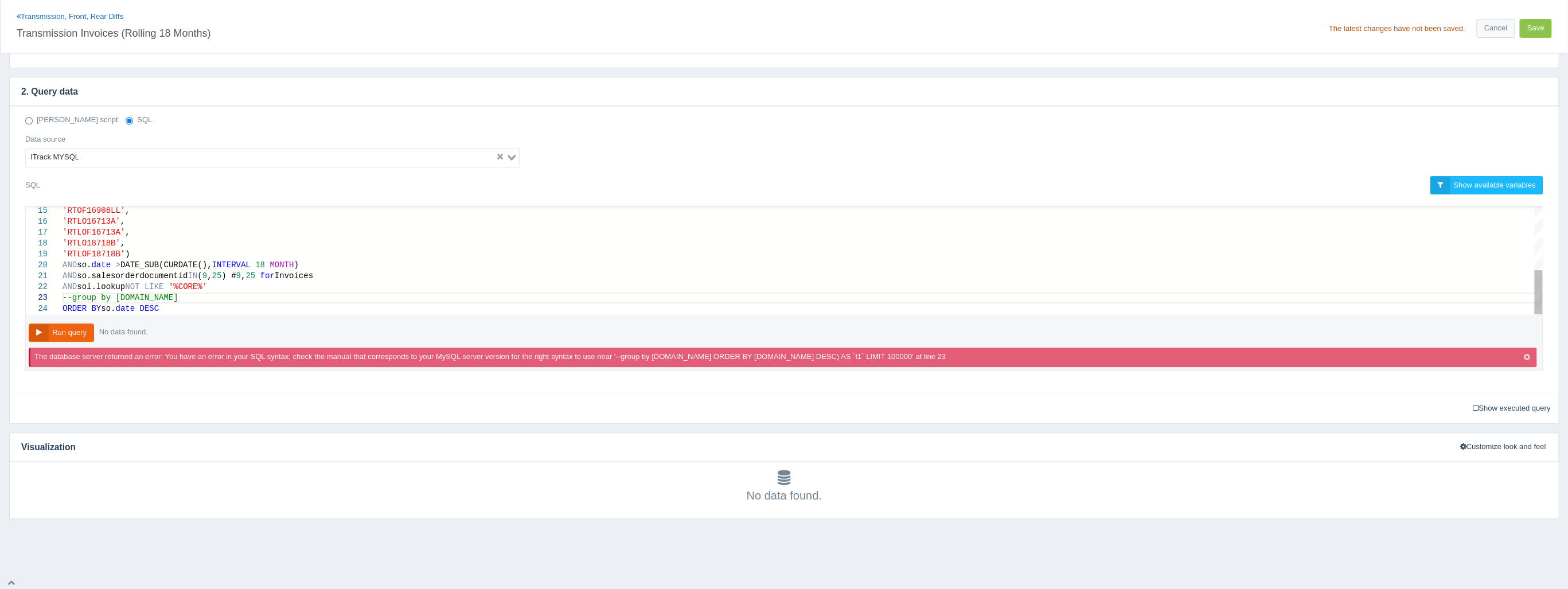
click at [64, 296] on span "--group by so.date" at bounding box center [120, 298] width 115 height 9
click at [60, 325] on button "Run query" at bounding box center [62, 333] width 66 height 19
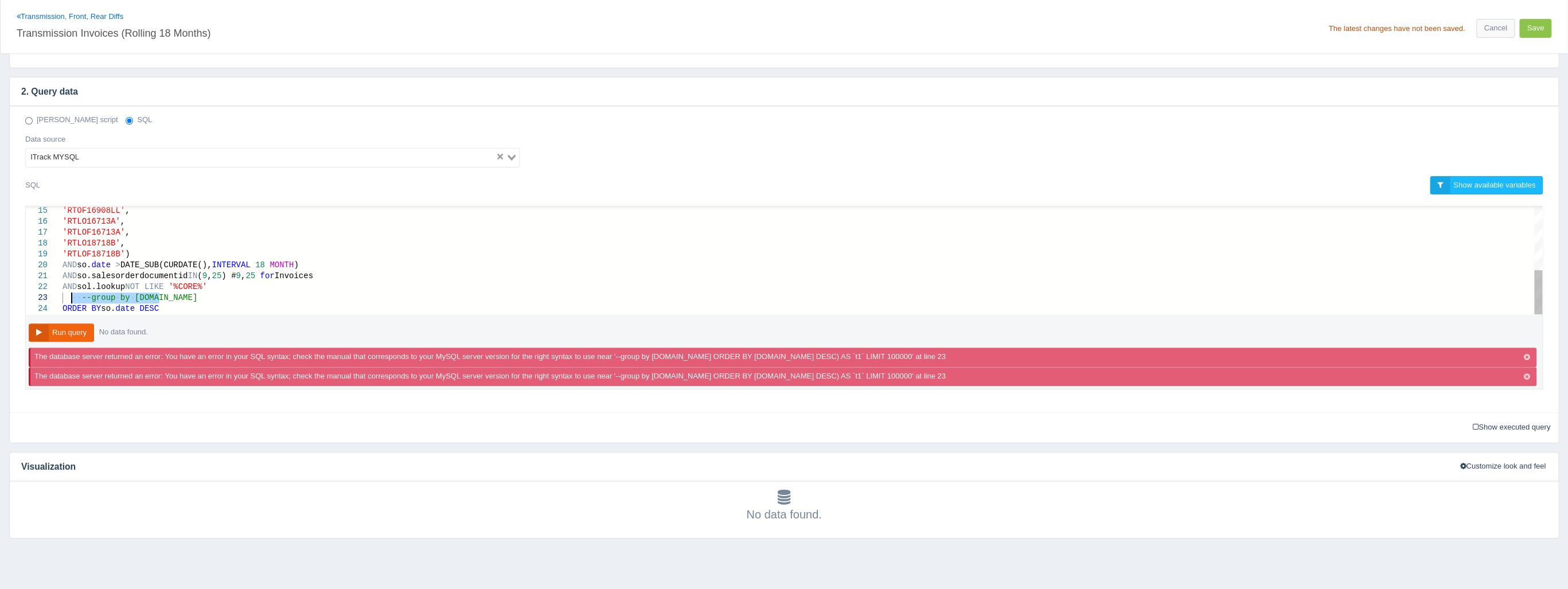
drag, startPoint x: 162, startPoint y: 299, endPoint x: 71, endPoint y: 296, distance: 91.0
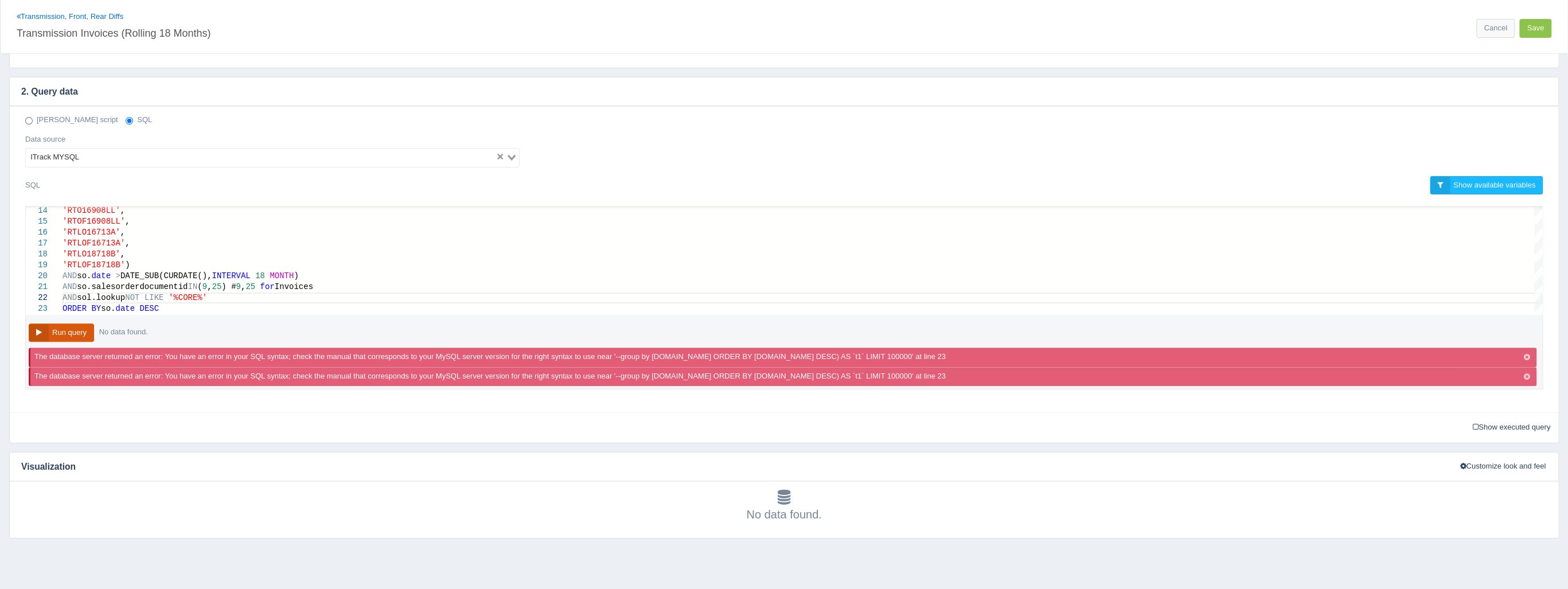
click at [71, 328] on button "Run query" at bounding box center [62, 333] width 66 height 19
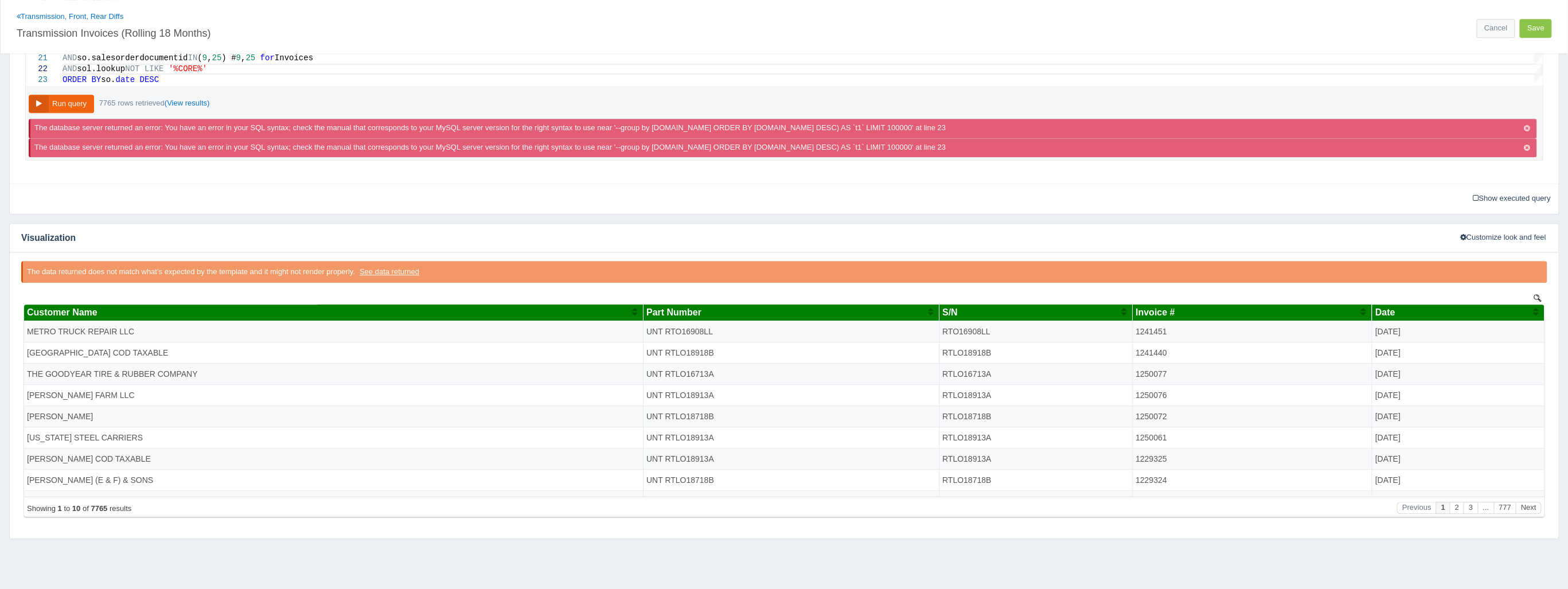
scroll to position [504, 0]
click at [1421, 314] on div "Date" at bounding box center [1453, 312] width 158 height 10
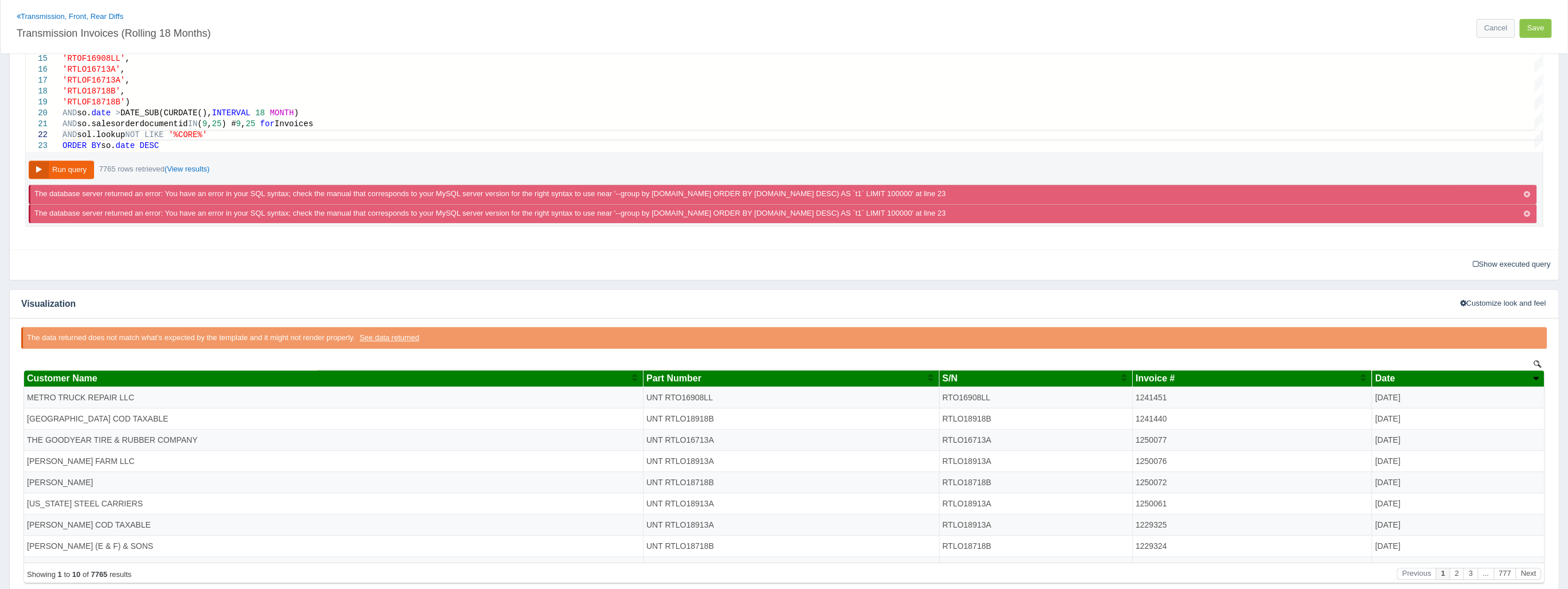
scroll to position [459, 0]
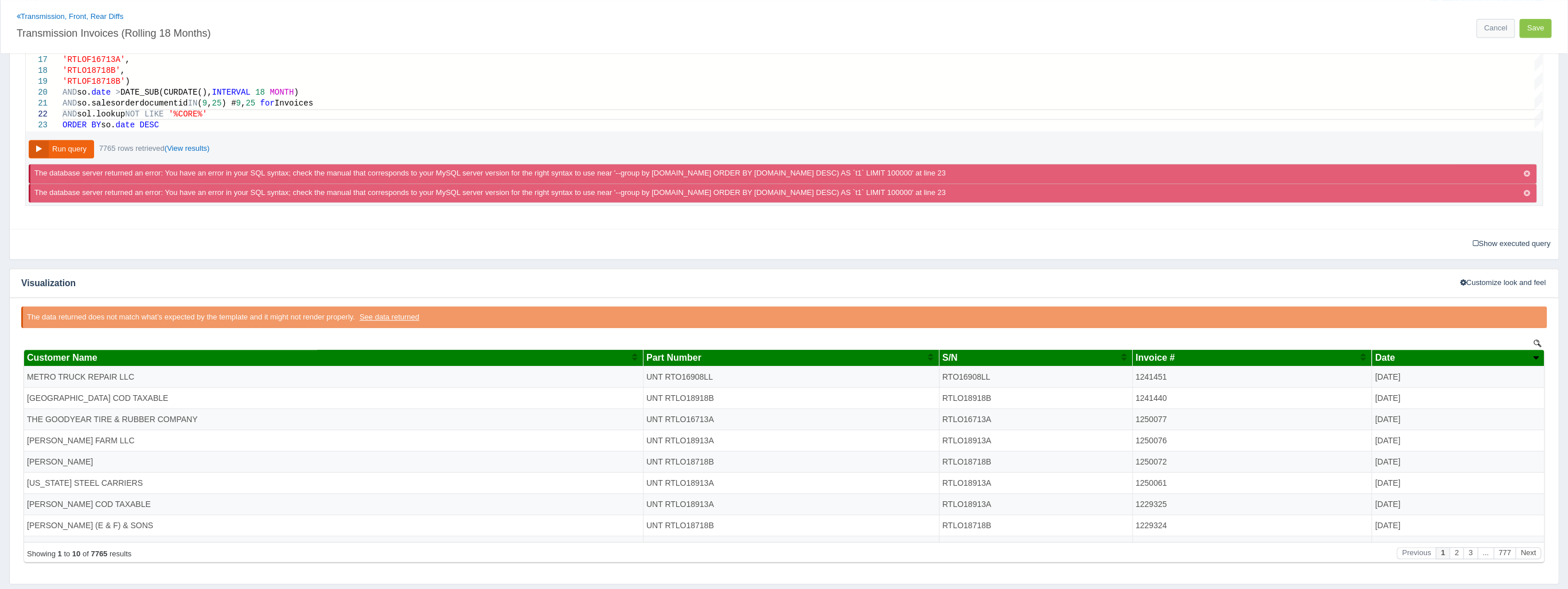
click at [1266, 355] on div "Invoice #" at bounding box center [1247, 358] width 224 height 10
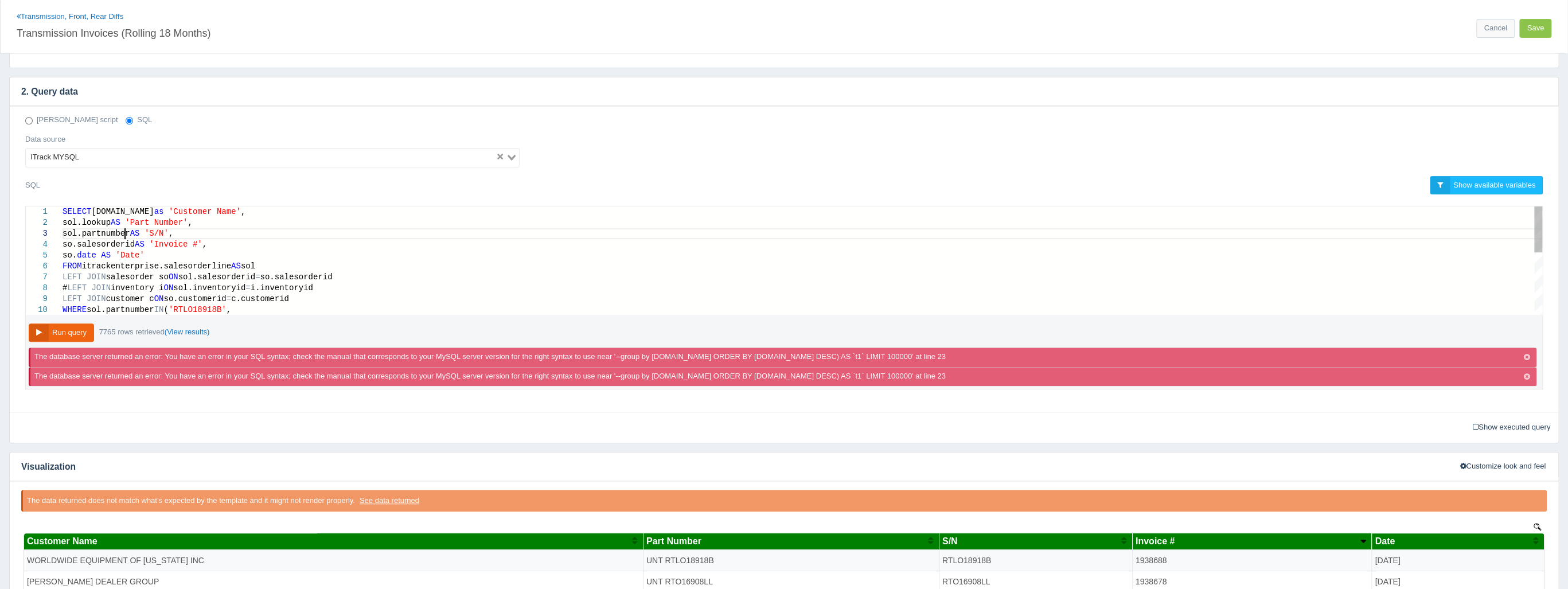
scroll to position [22, 140]
drag, startPoint x: 124, startPoint y: 233, endPoint x: 82, endPoint y: 232, distance: 42.0
click at [76, 326] on button "Run query" at bounding box center [62, 333] width 66 height 19
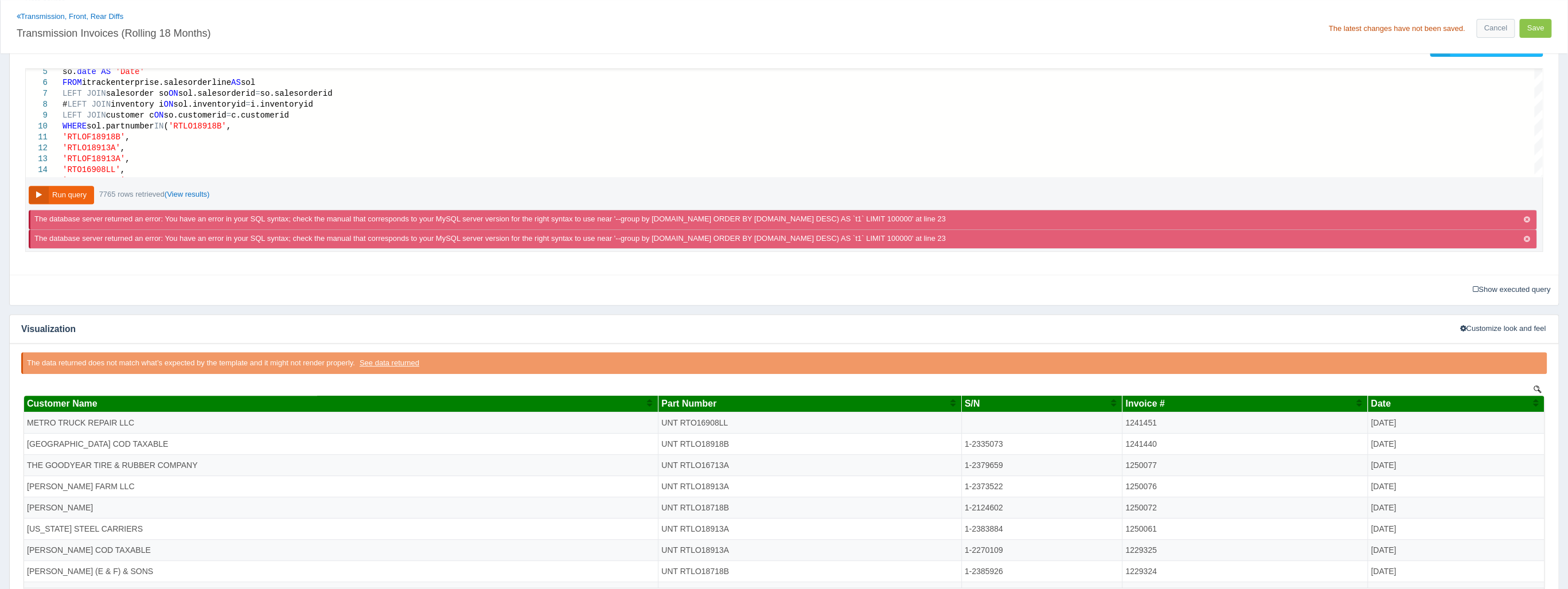
scroll to position [0, 0]
click at [1418, 408] on div "Date" at bounding box center [1452, 403] width 161 height 10
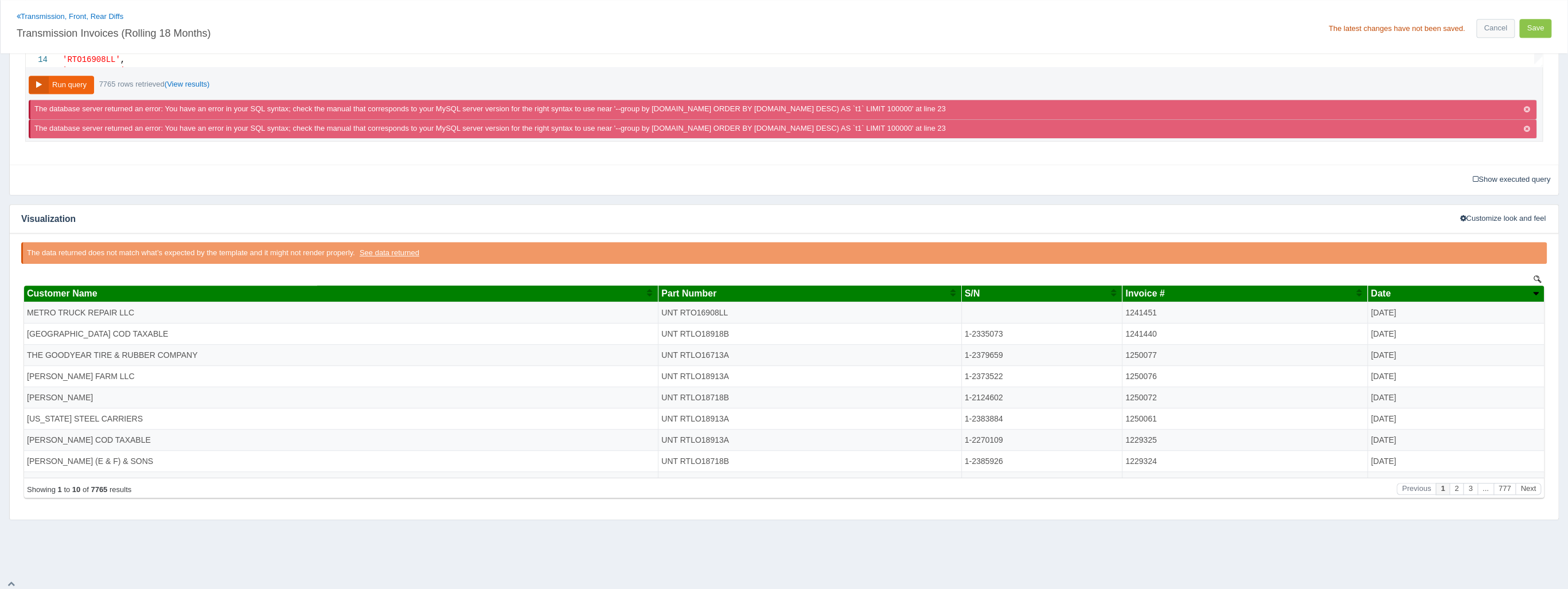
scroll to position [524, 0]
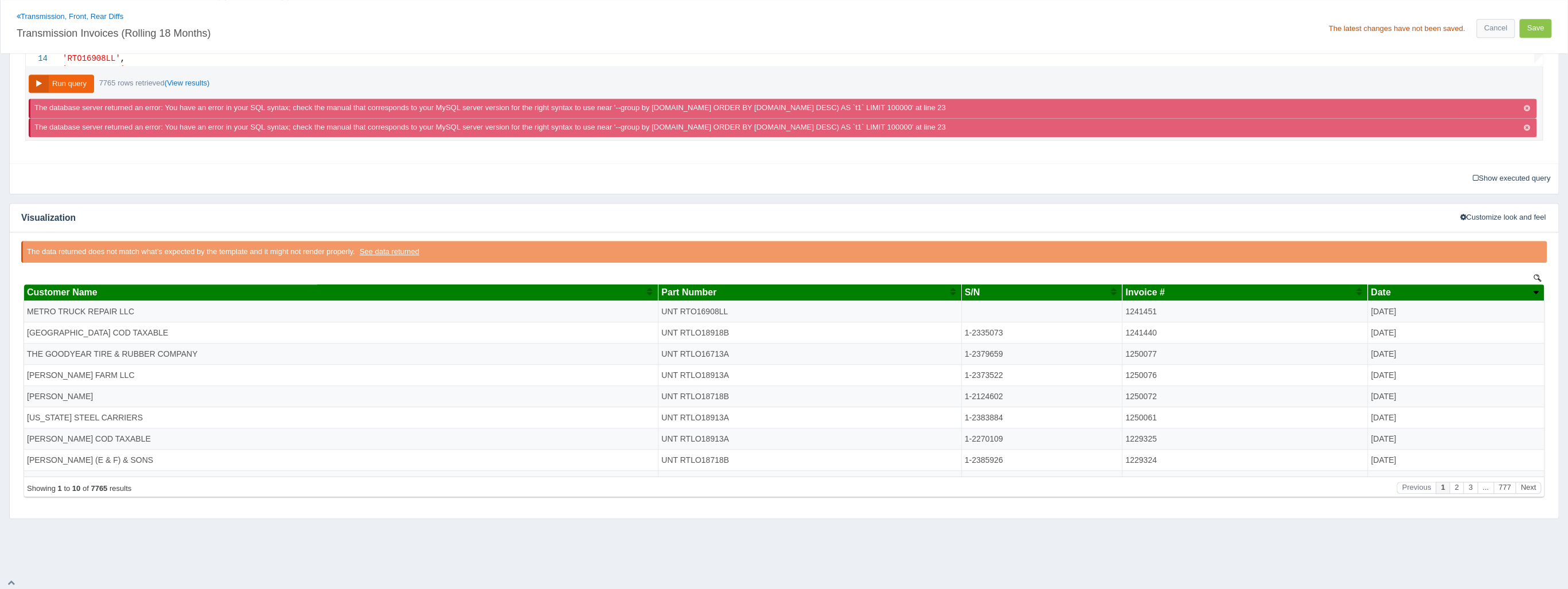
click at [1390, 291] on span "Date" at bounding box center [1380, 292] width 20 height 9
click at [1412, 289] on div "Date" at bounding box center [1452, 292] width 161 height 10
click at [1330, 289] on div "Invoice #" at bounding box center [1240, 292] width 231 height 10
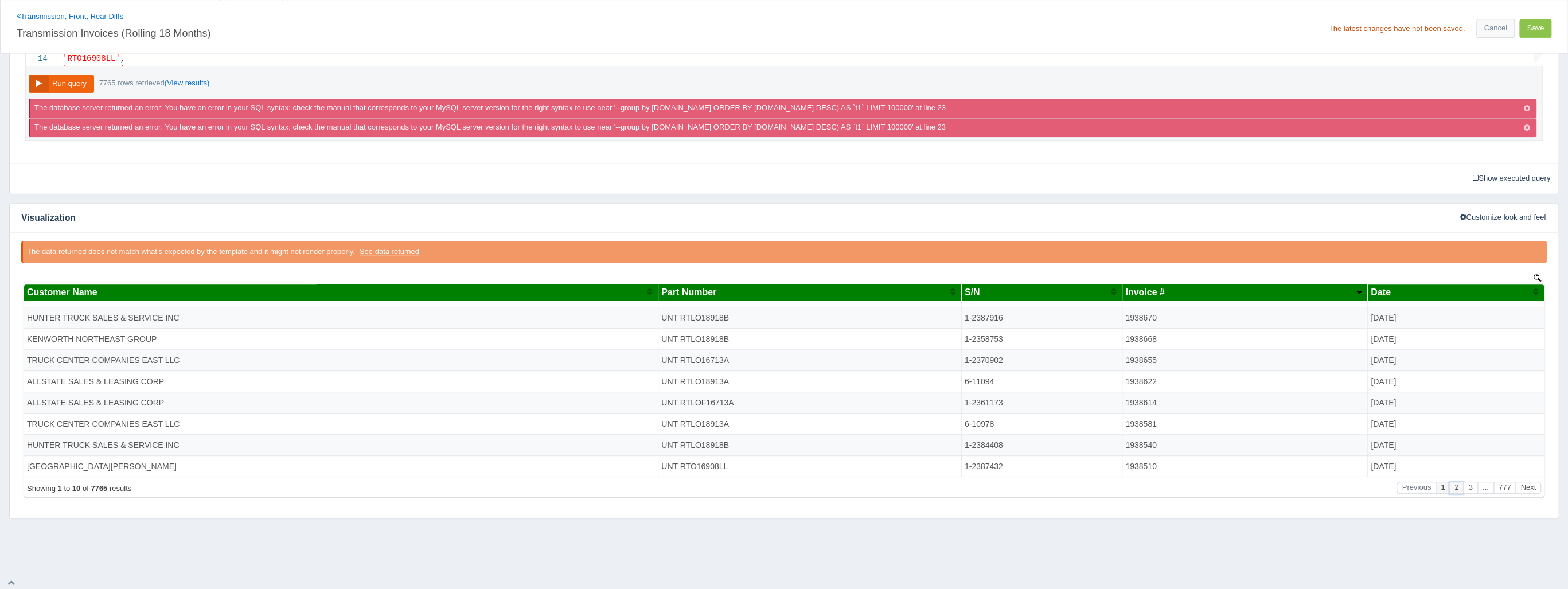
click at [1462, 487] on button "2" at bounding box center [1455, 488] width 14 height 12
click at [1474, 488] on button "3" at bounding box center [1469, 488] width 14 height 12
click at [1535, 488] on button "Next" at bounding box center [1528, 488] width 25 height 12
click at [1192, 427] on td "1937882" at bounding box center [1244, 424] width 245 height 22
click at [1195, 427] on td "1937882" at bounding box center [1244, 424] width 245 height 22
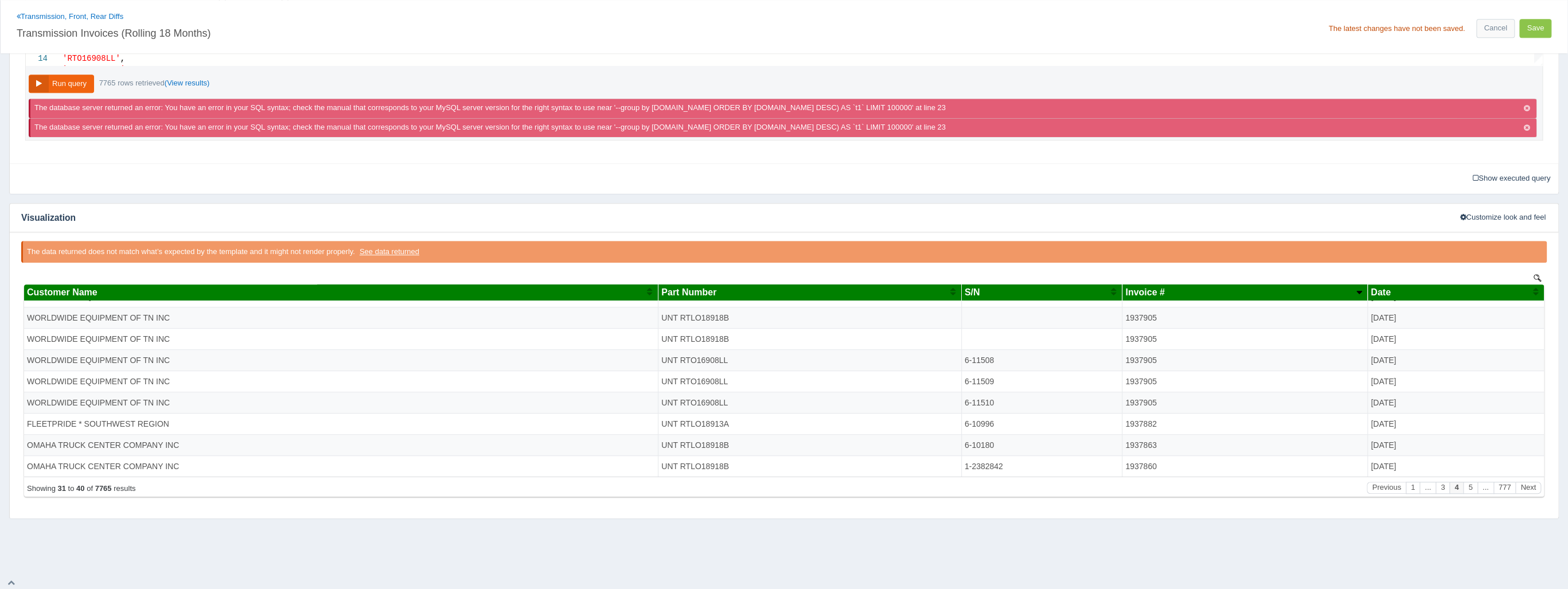
click at [1190, 425] on td "1937882" at bounding box center [1244, 424] width 245 height 22
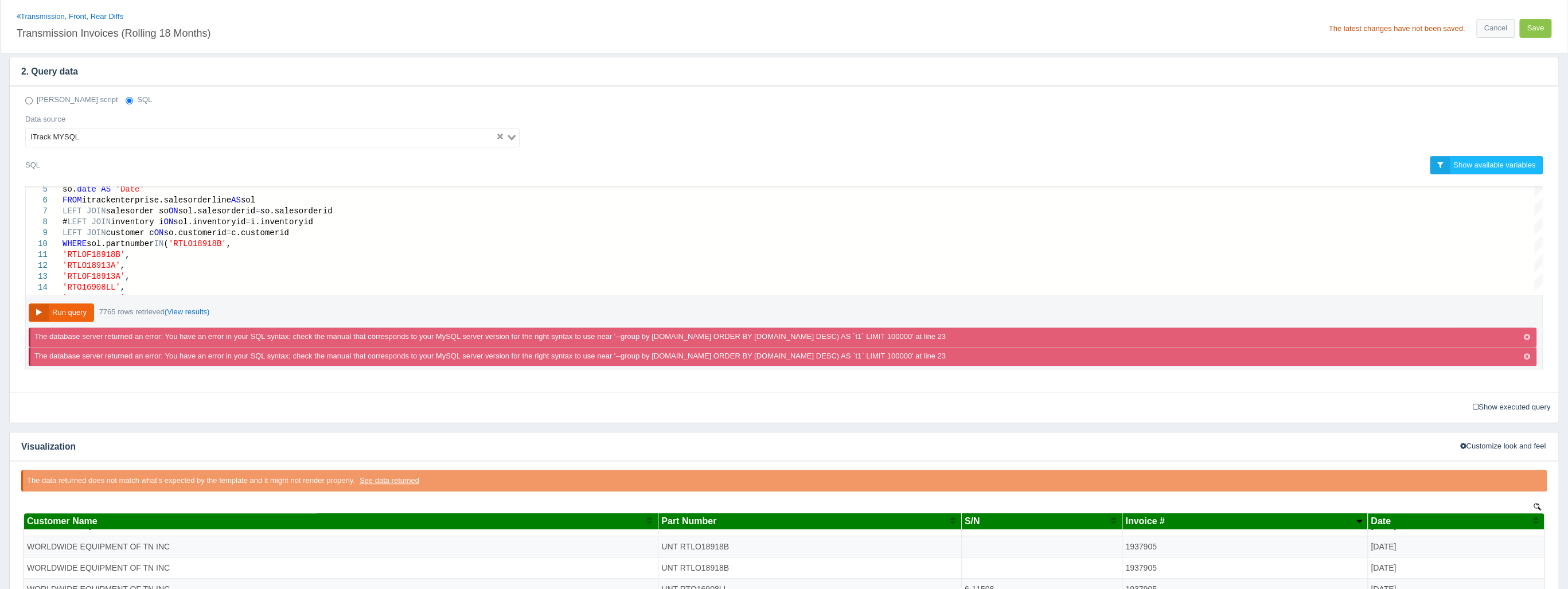
scroll to position [295, 0]
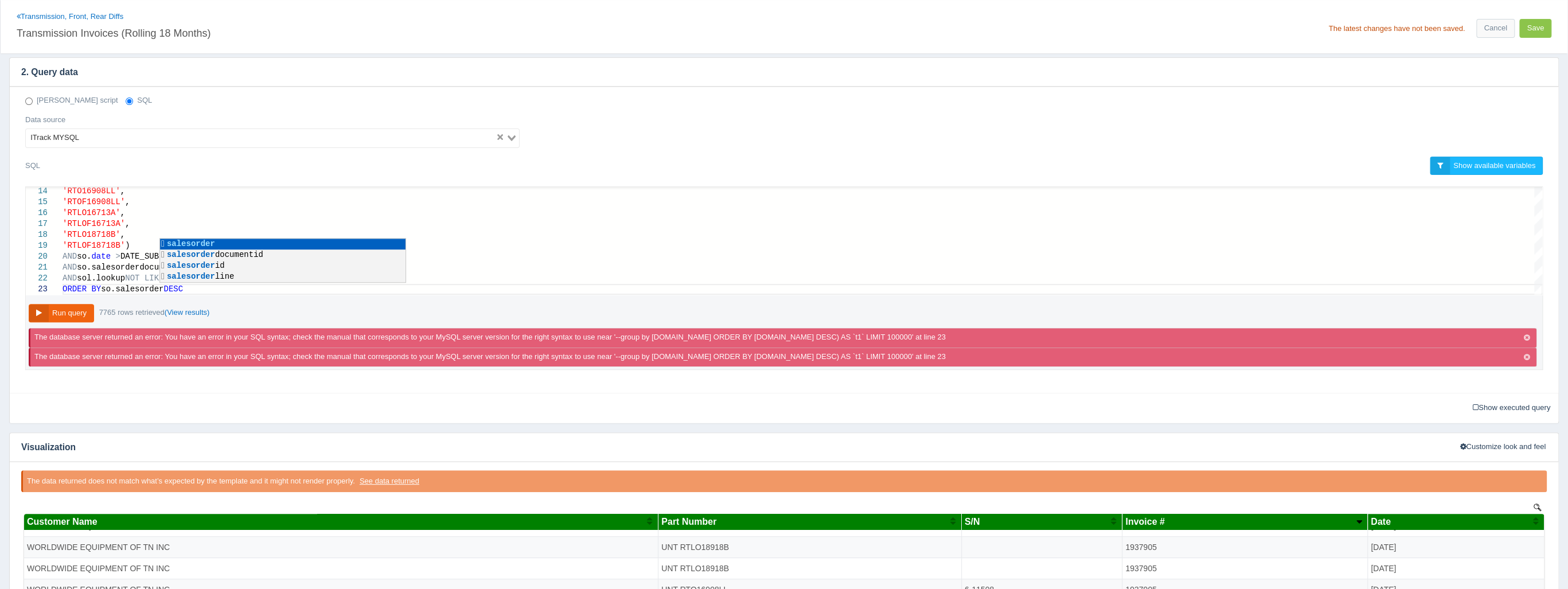
scroll to position [22, 105]
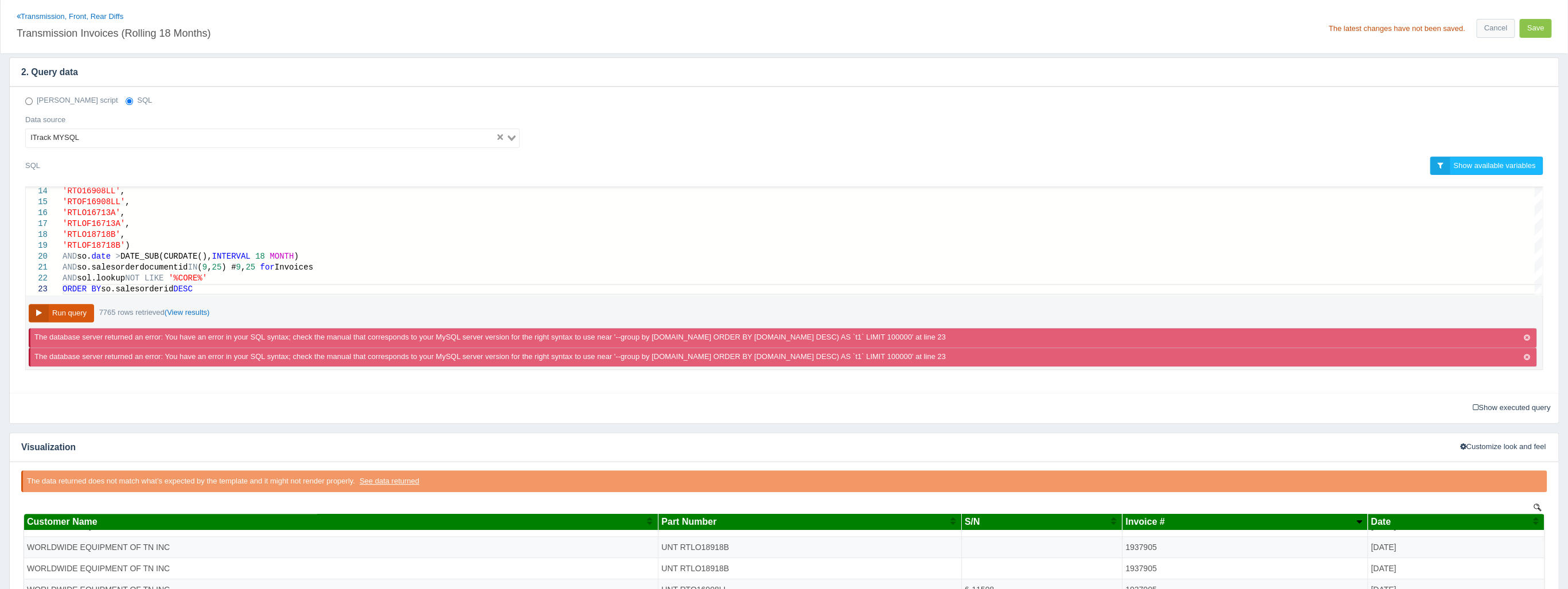
click at [81, 307] on button "Run query" at bounding box center [62, 314] width 66 height 19
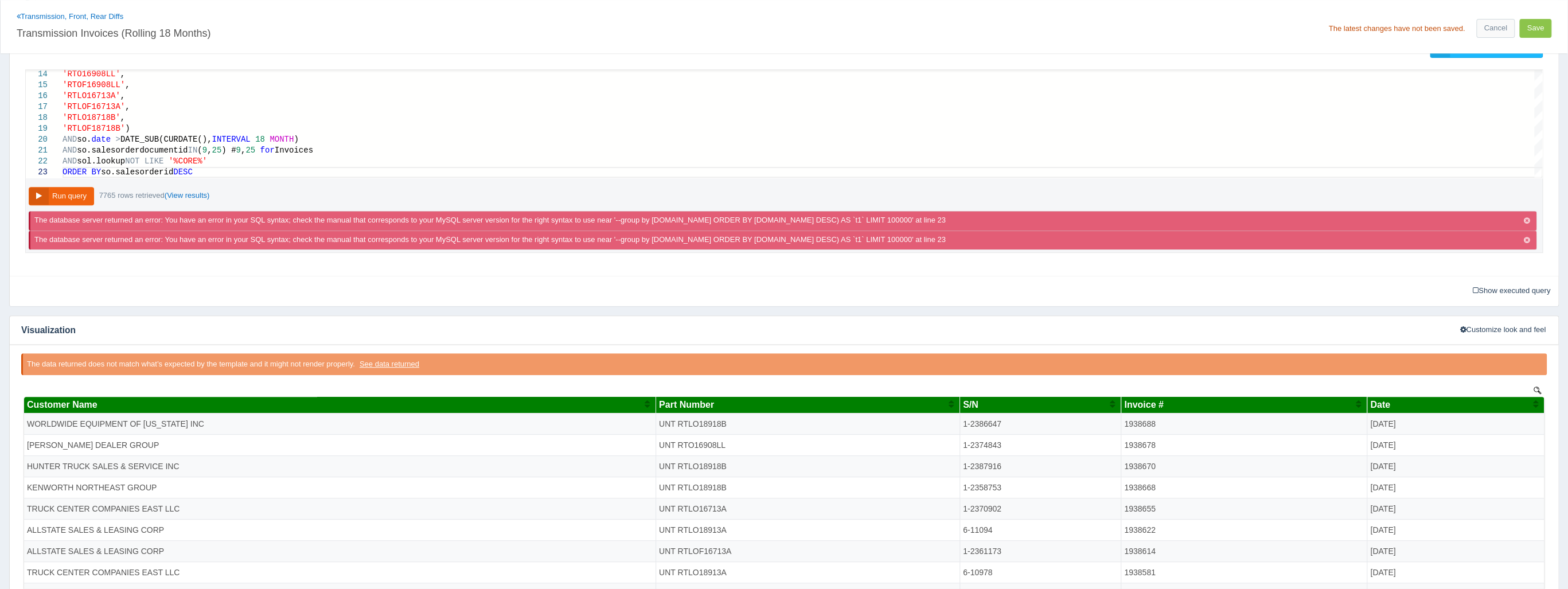
scroll to position [387, 0]
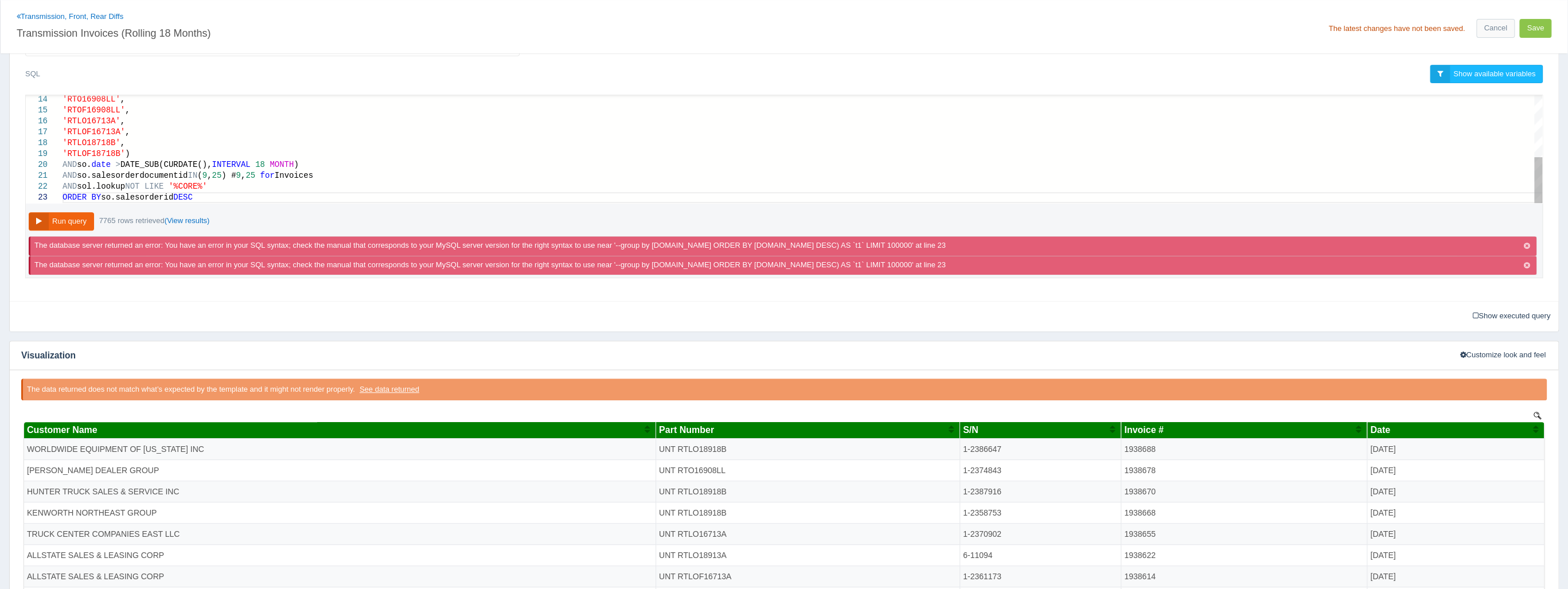
type textarea "'RTLOF18918B', 'RTLO18913A', 'RTLOF18913A', 'RTO16908LL', 'RTOF16908LL', 'RTLO1…"
click at [1470, 138] on div "'RTLO18718B' ," at bounding box center [803, 144] width 1480 height 11
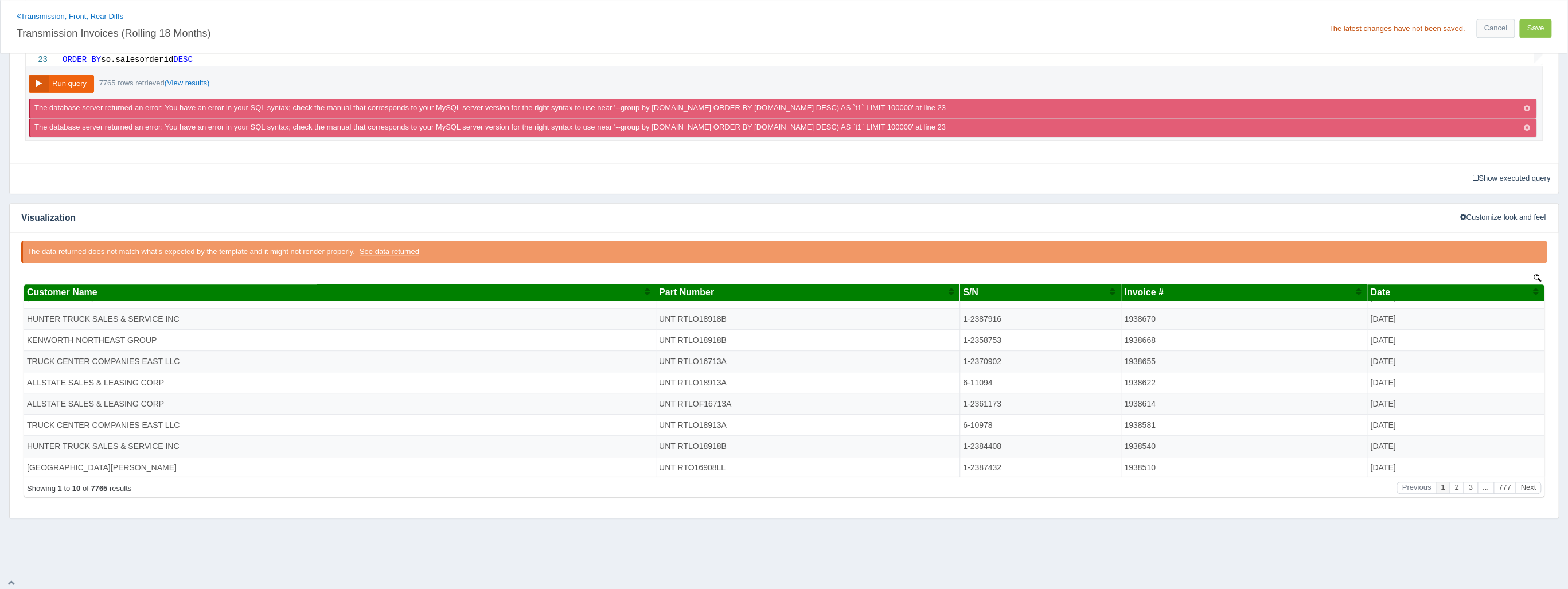
scroll to position [39, 0]
click at [1471, 484] on button "3" at bounding box center [1469, 488] width 14 height 12
click at [1472, 486] on button "4" at bounding box center [1469, 488] width 14 height 12
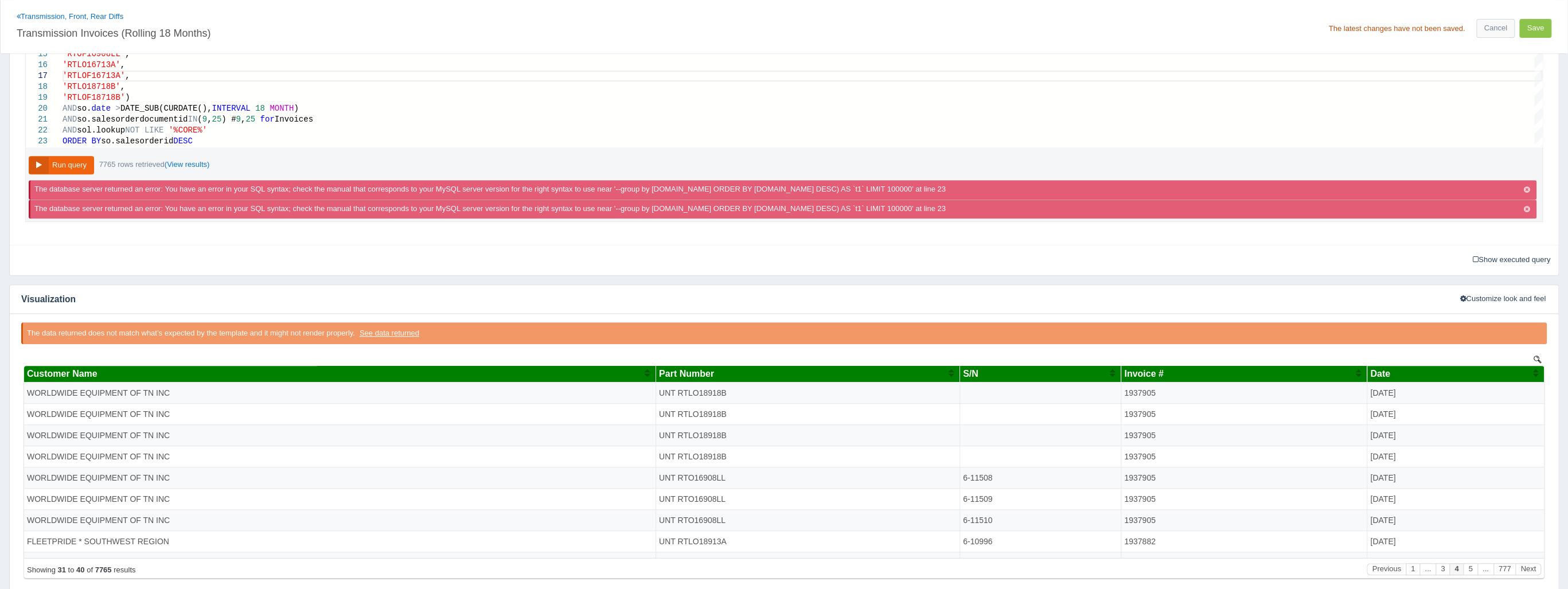
scroll to position [341, 0]
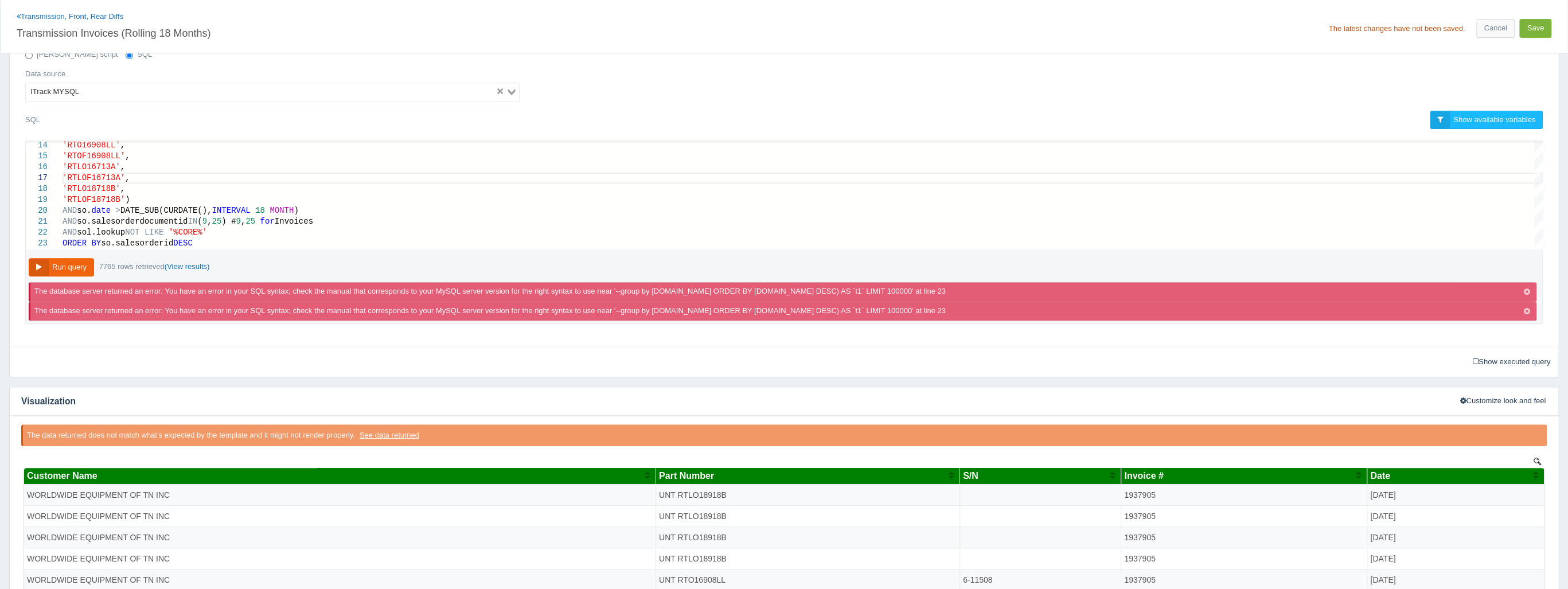
click at [1539, 30] on button "Save" at bounding box center [1535, 28] width 32 height 19
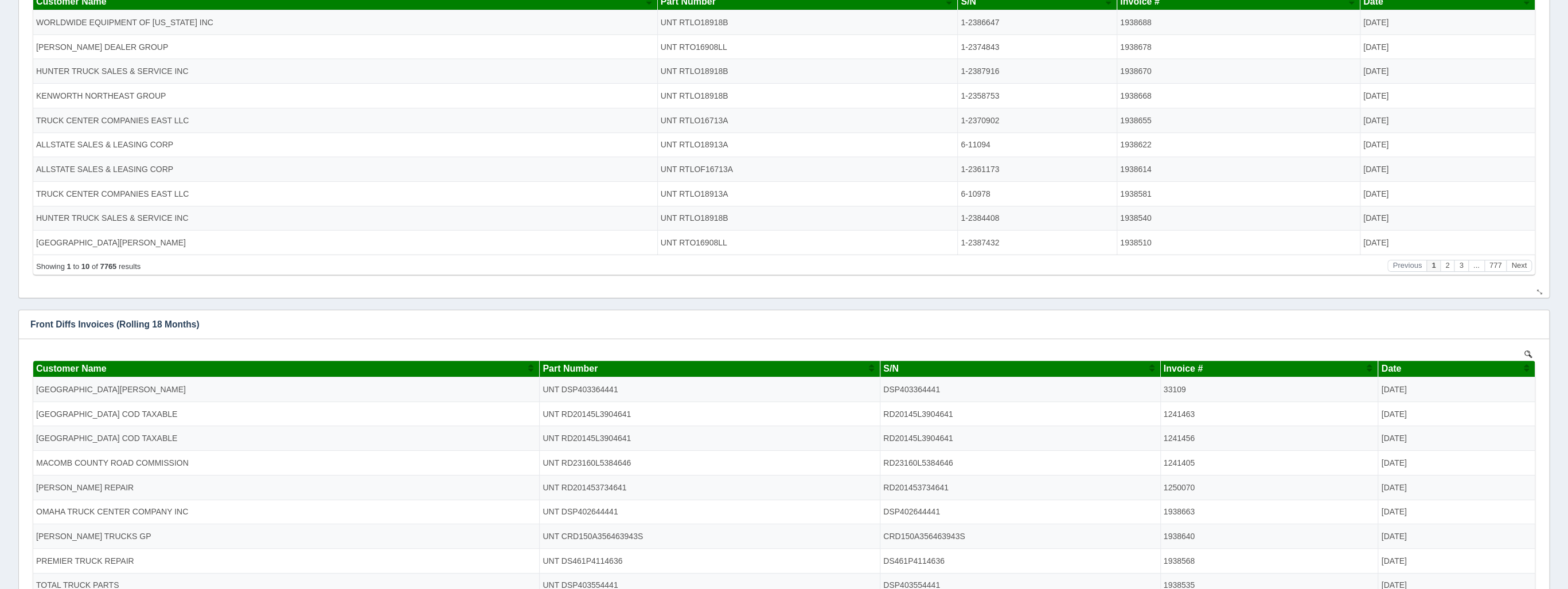
scroll to position [183, 0]
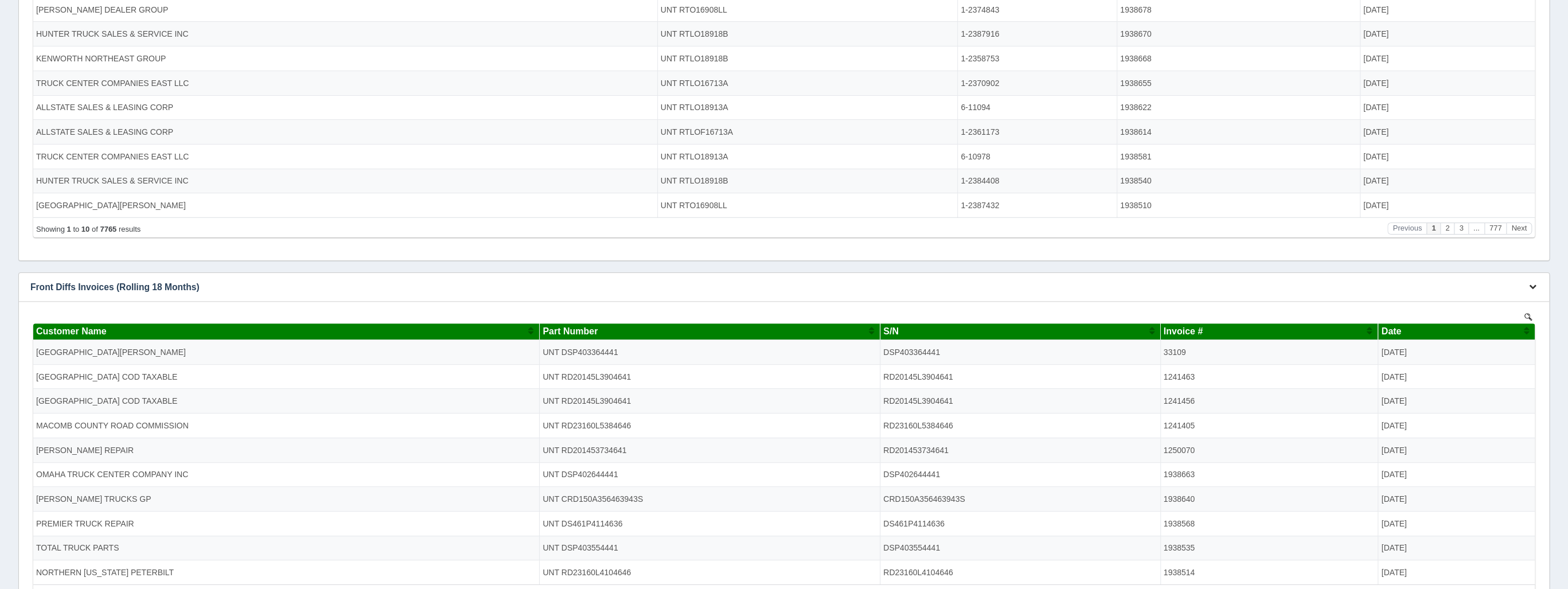
click at [1531, 283] on button "button" at bounding box center [1532, 287] width 15 height 18
click at [1514, 297] on link "Edit chart" at bounding box center [1495, 304] width 92 height 17
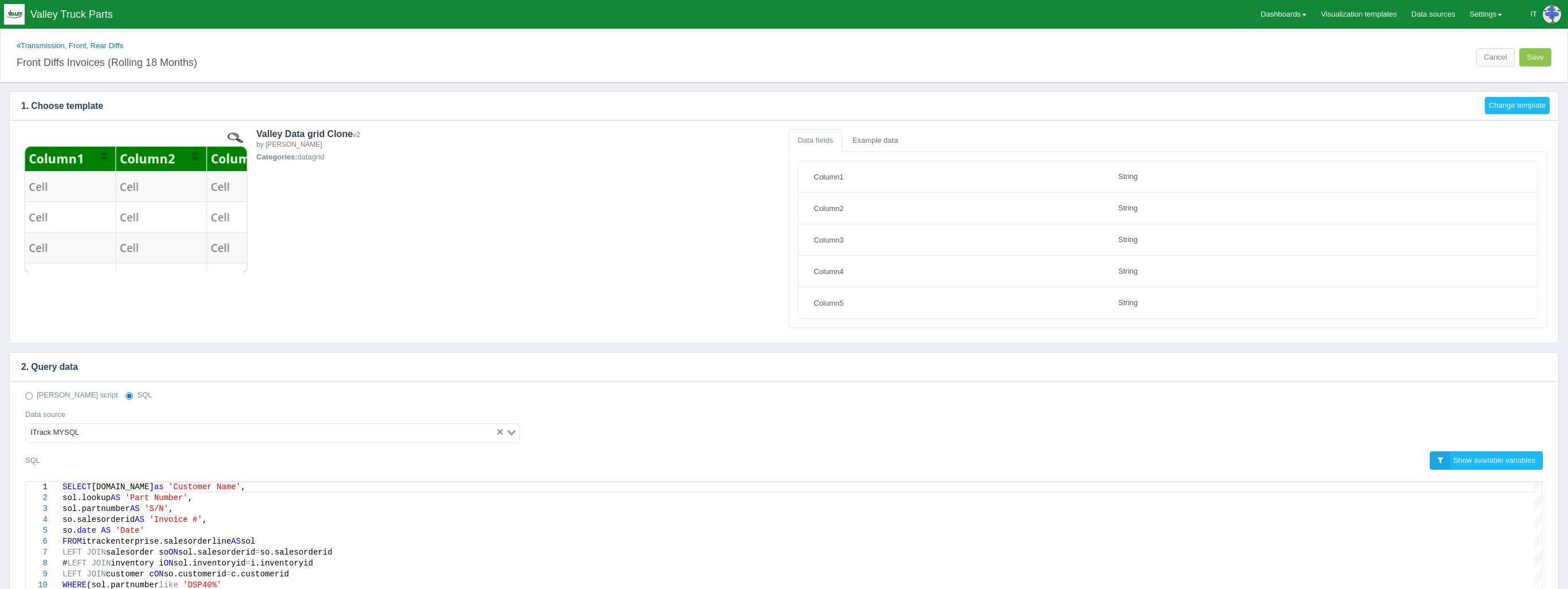
select select "string"
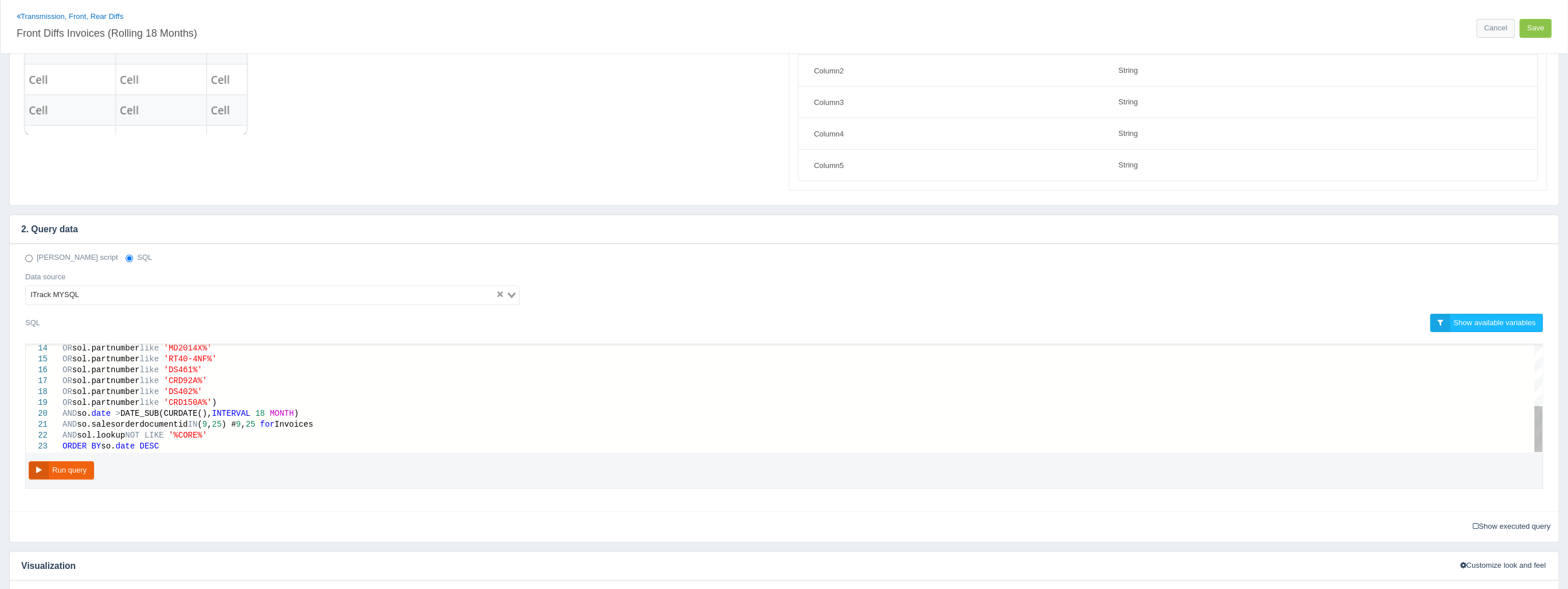
click at [135, 445] on span at bounding box center [137, 446] width 5 height 9
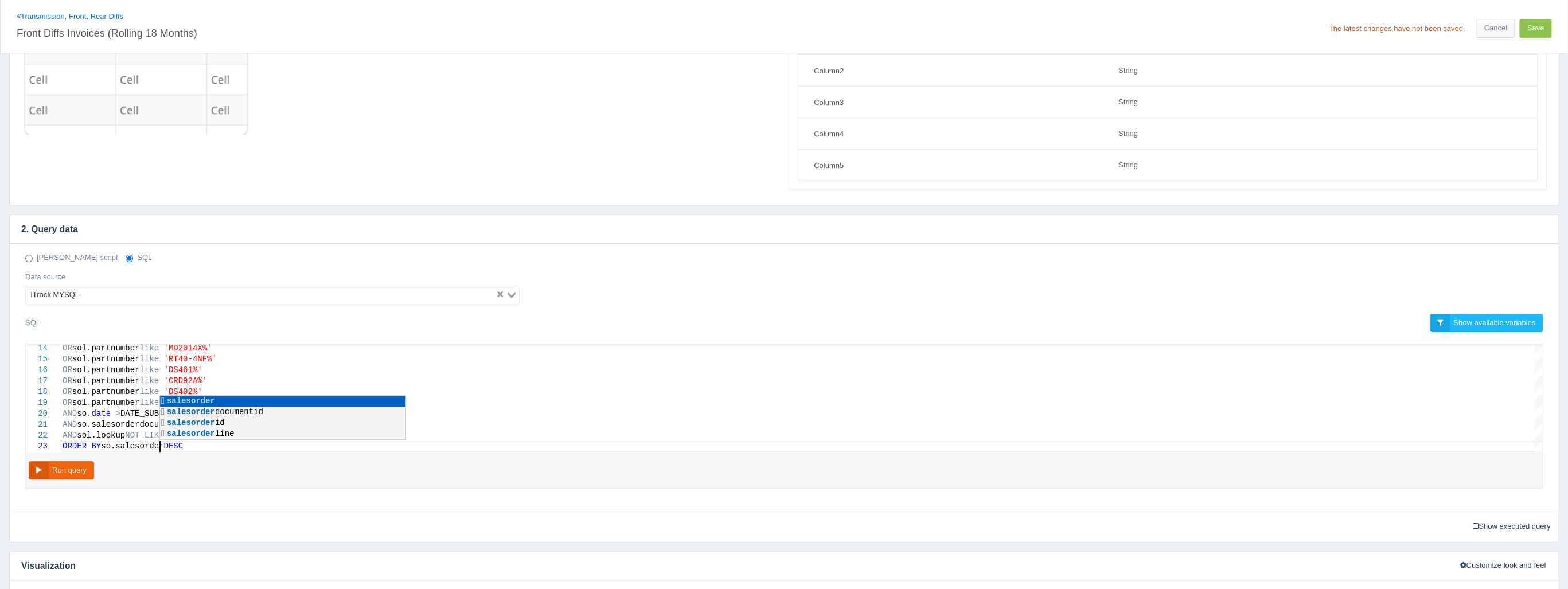
scroll to position [22, 105]
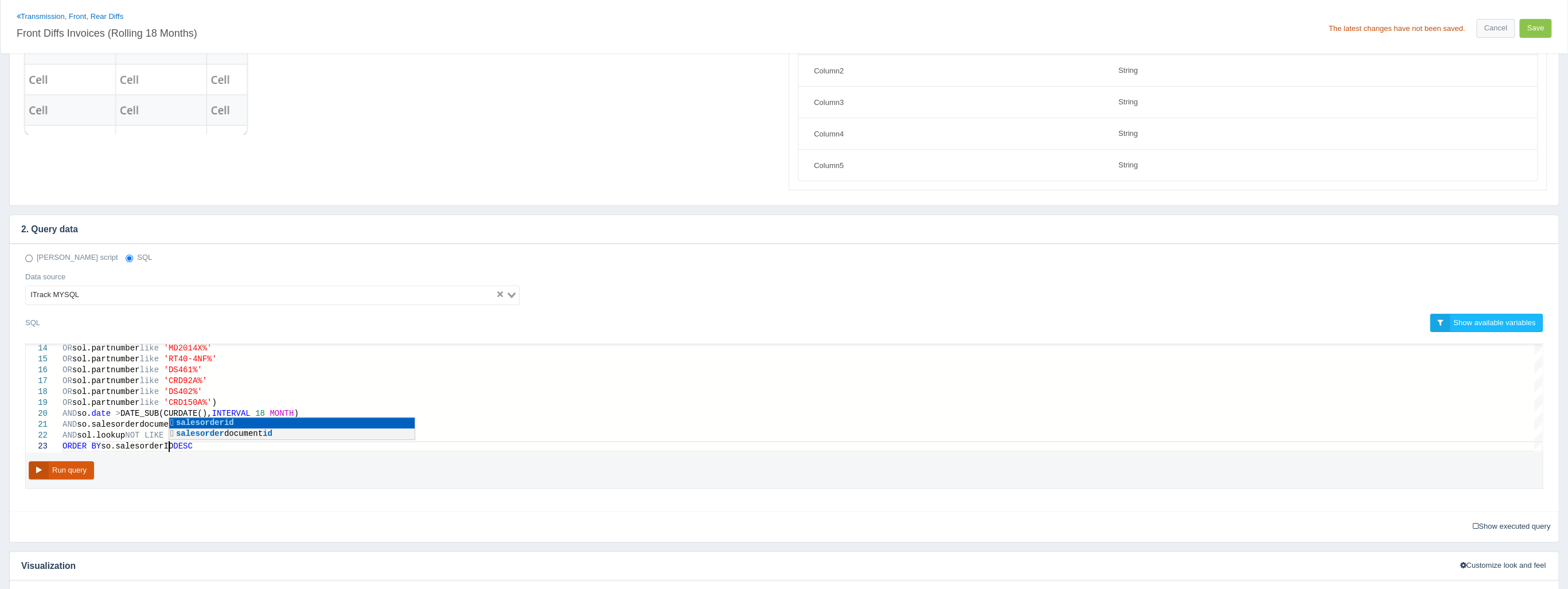
type textarea "AND so.salesorderdocumentid IN (9,25) # 9,25 for Invoices AND sol.lookup NOT LI…"
click at [73, 470] on button "Run query" at bounding box center [62, 471] width 66 height 19
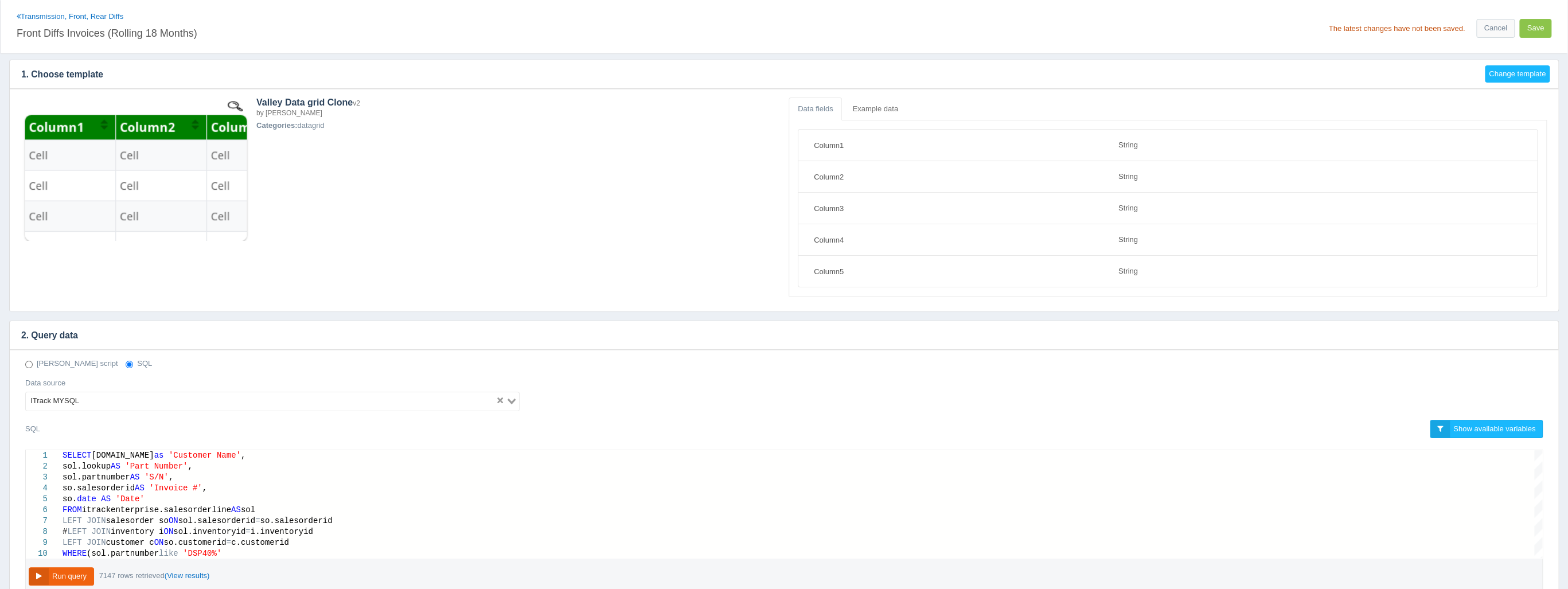
scroll to position [0, 0]
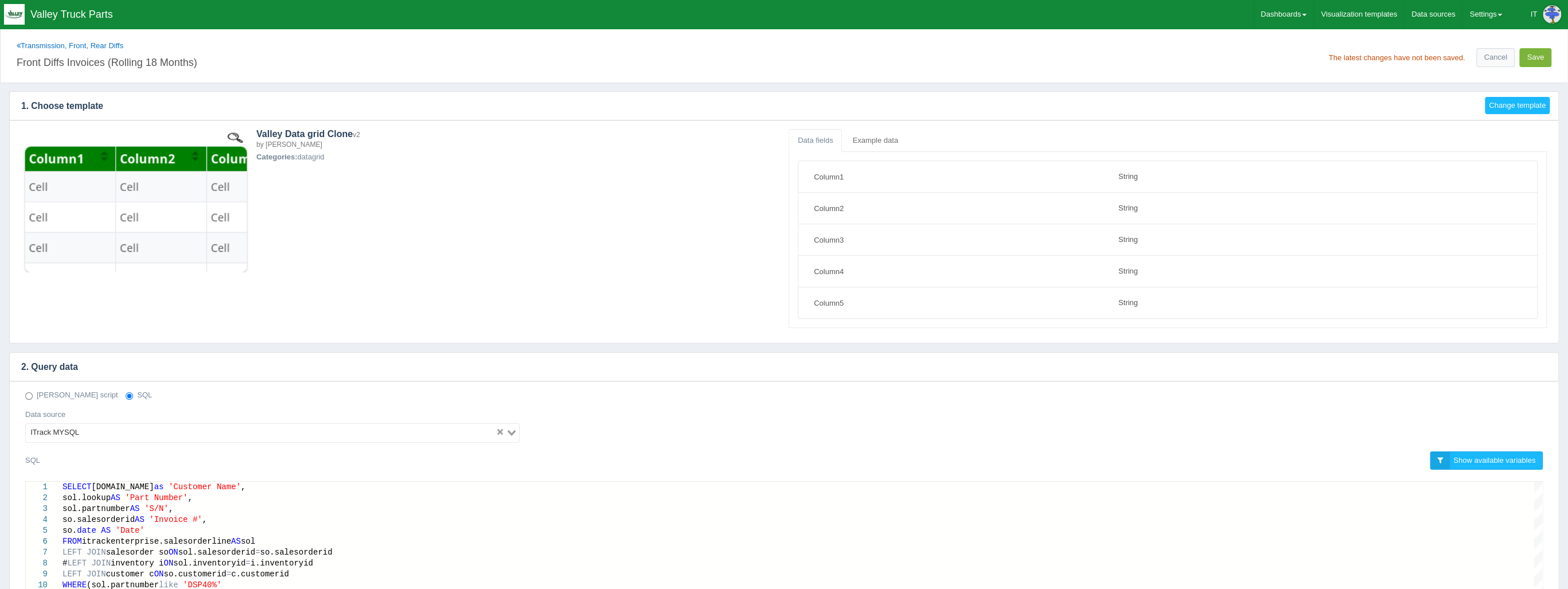
click at [1523, 55] on button "Save" at bounding box center [1535, 57] width 32 height 19
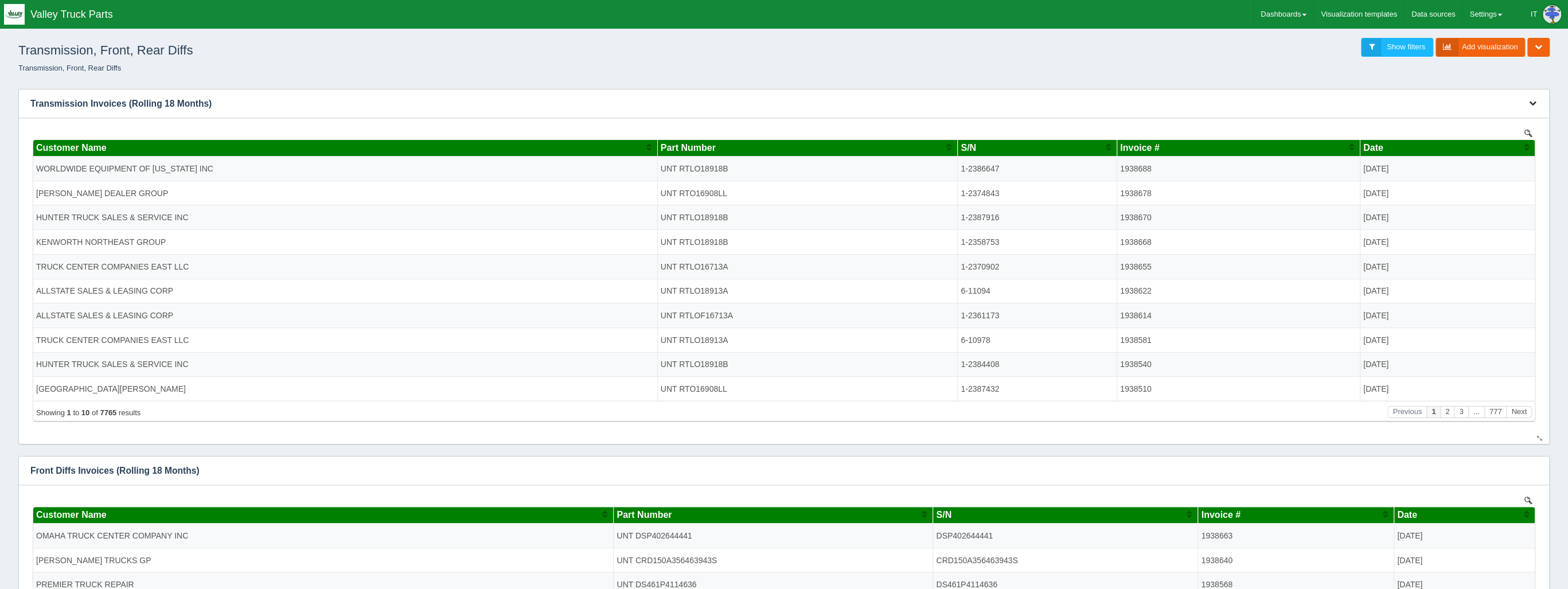
click at [1536, 101] on button "button" at bounding box center [1532, 103] width 15 height 18
click at [1507, 118] on link "Edit chart" at bounding box center [1495, 121] width 92 height 17
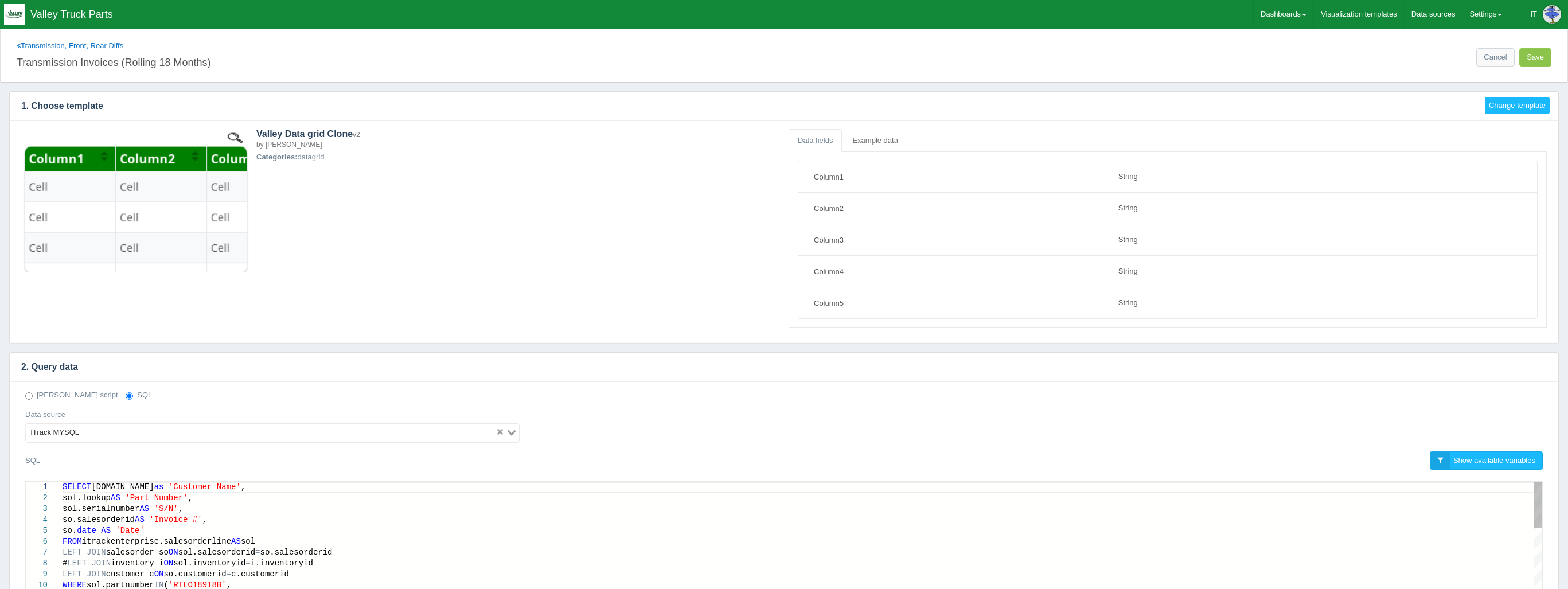
select select "string"
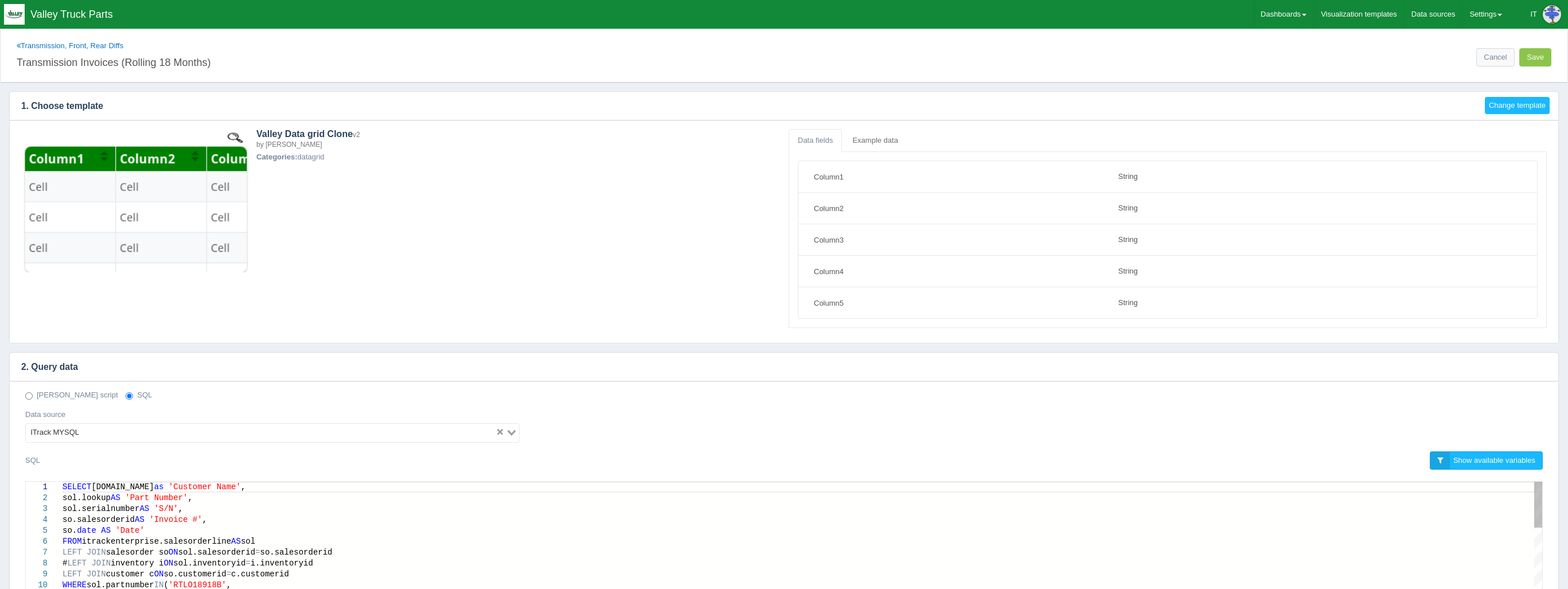
scroll to position [138, 0]
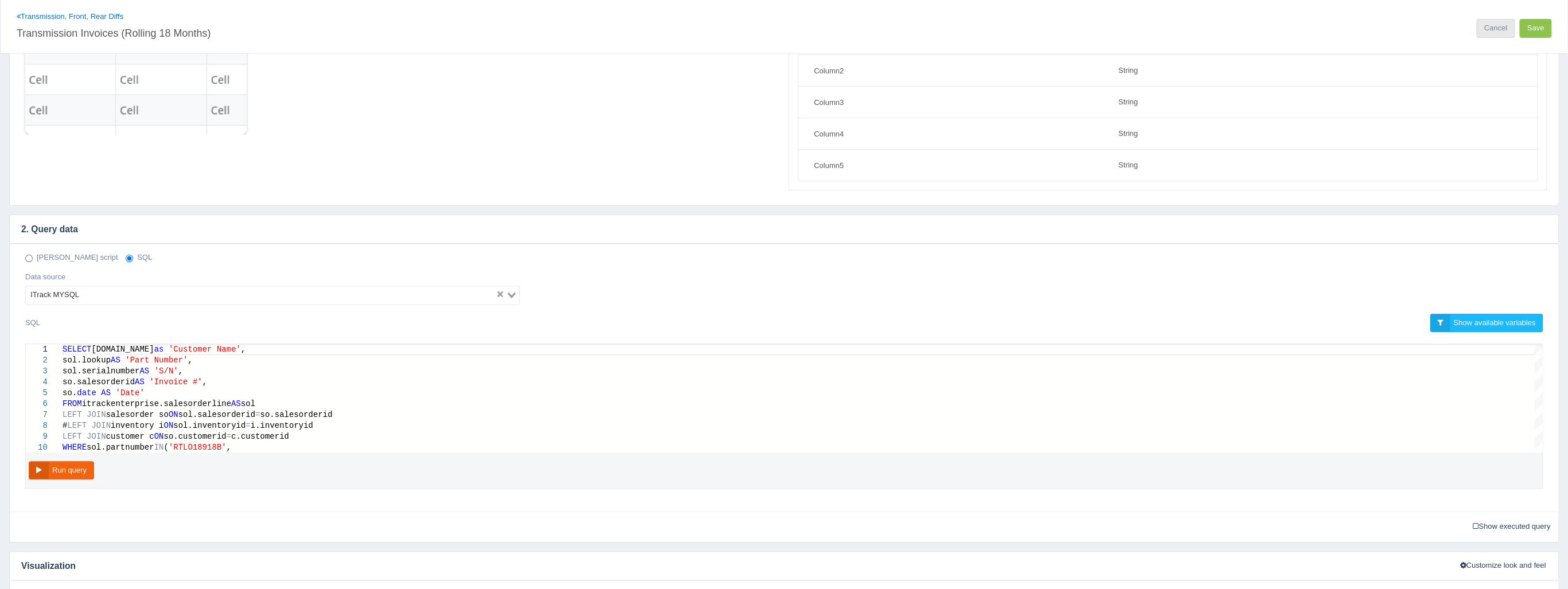
click at [1479, 20] on link "Cancel" at bounding box center [1495, 28] width 38 height 19
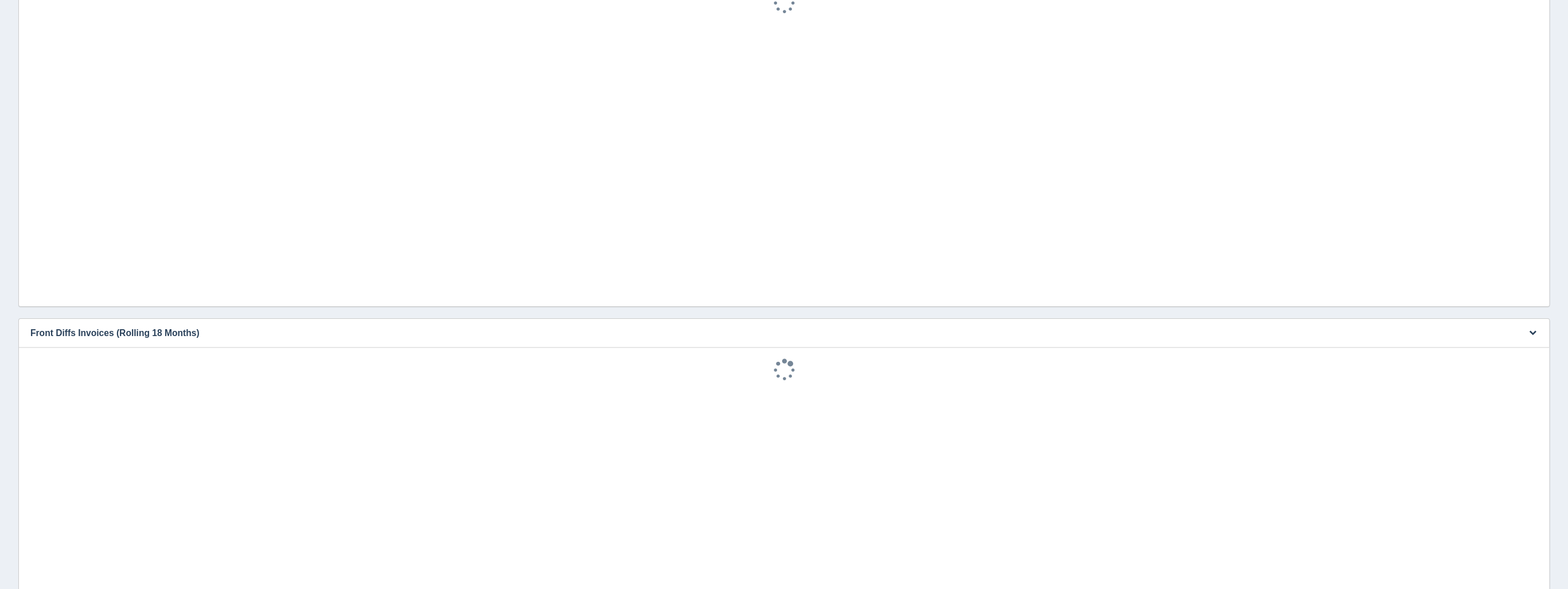
scroll to position [24, 0]
click at [1530, 333] on icon "button" at bounding box center [1532, 333] width 8 height 8
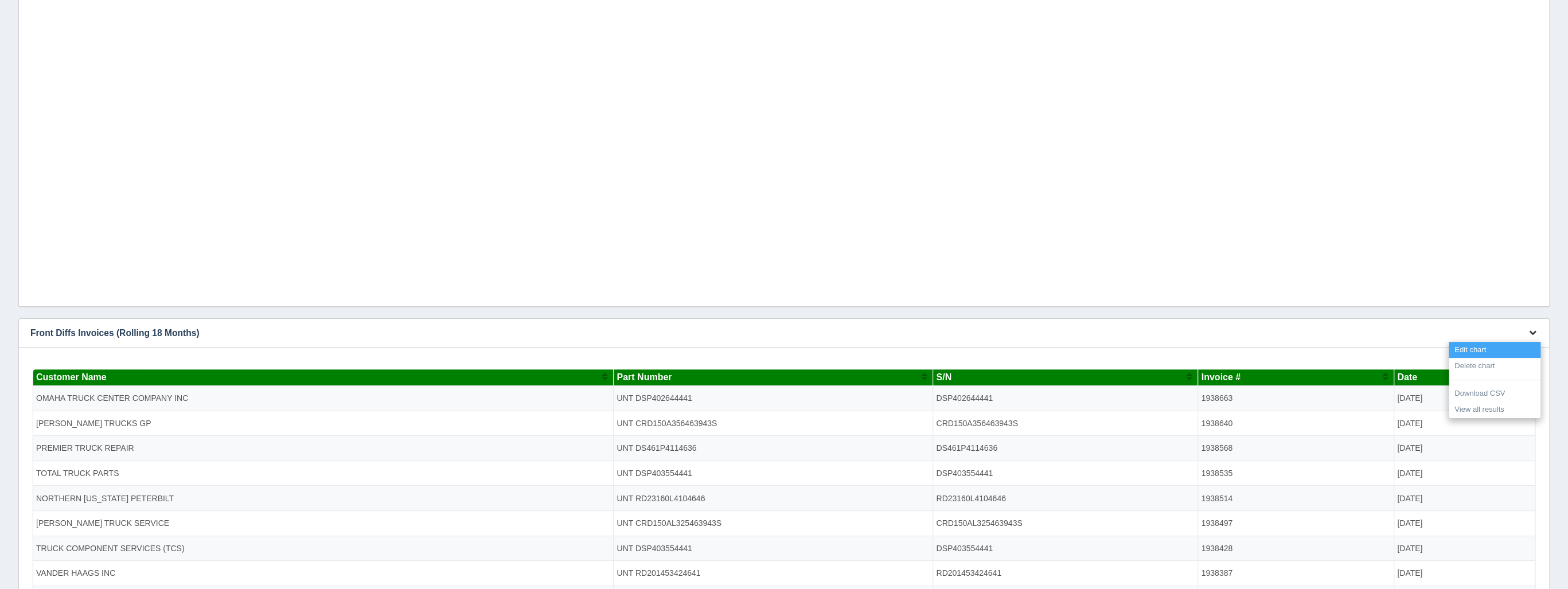
scroll to position [0, 0]
click at [1500, 356] on link "Edit chart" at bounding box center [1495, 350] width 92 height 17
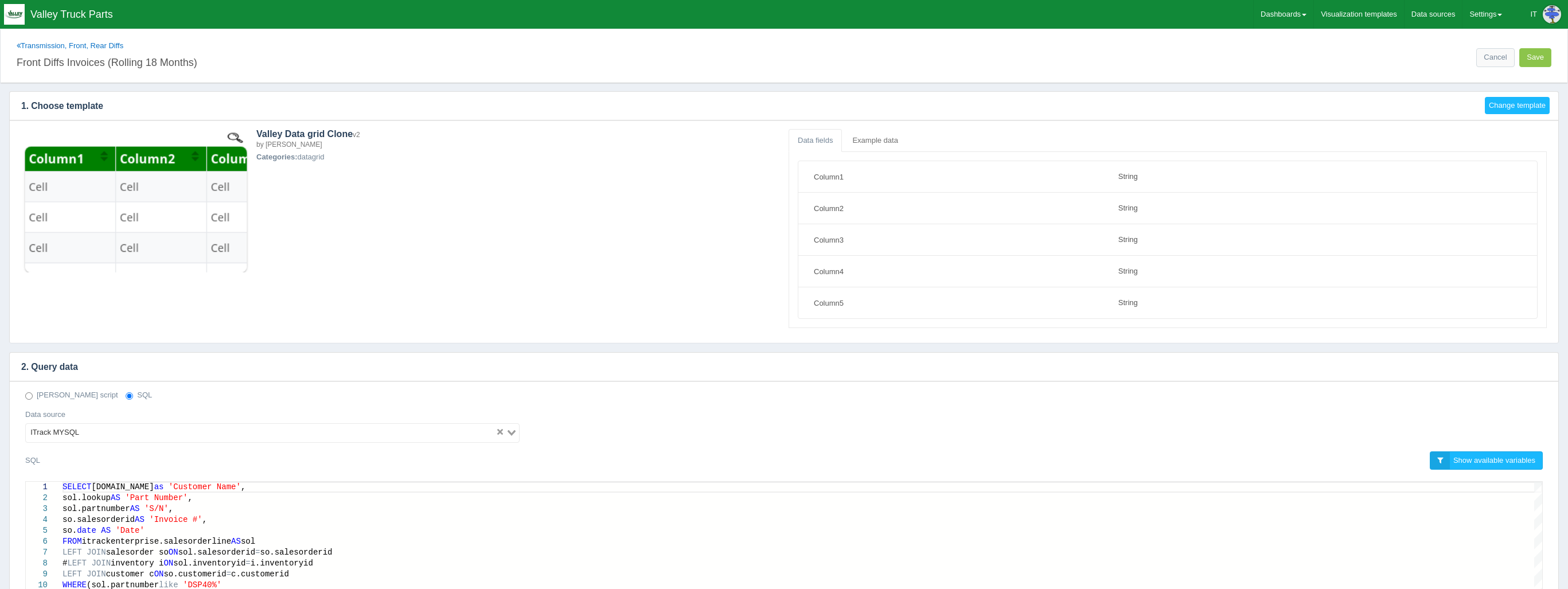
select select "string"
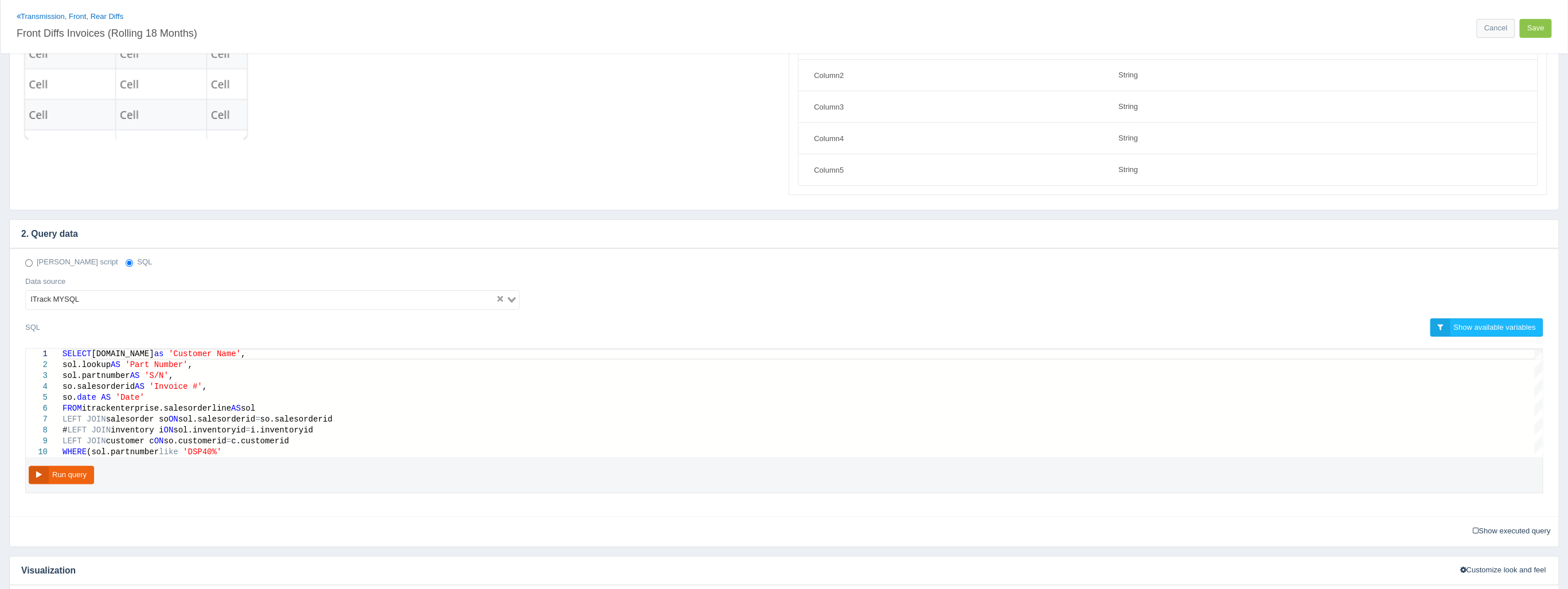
scroll to position [138, 0]
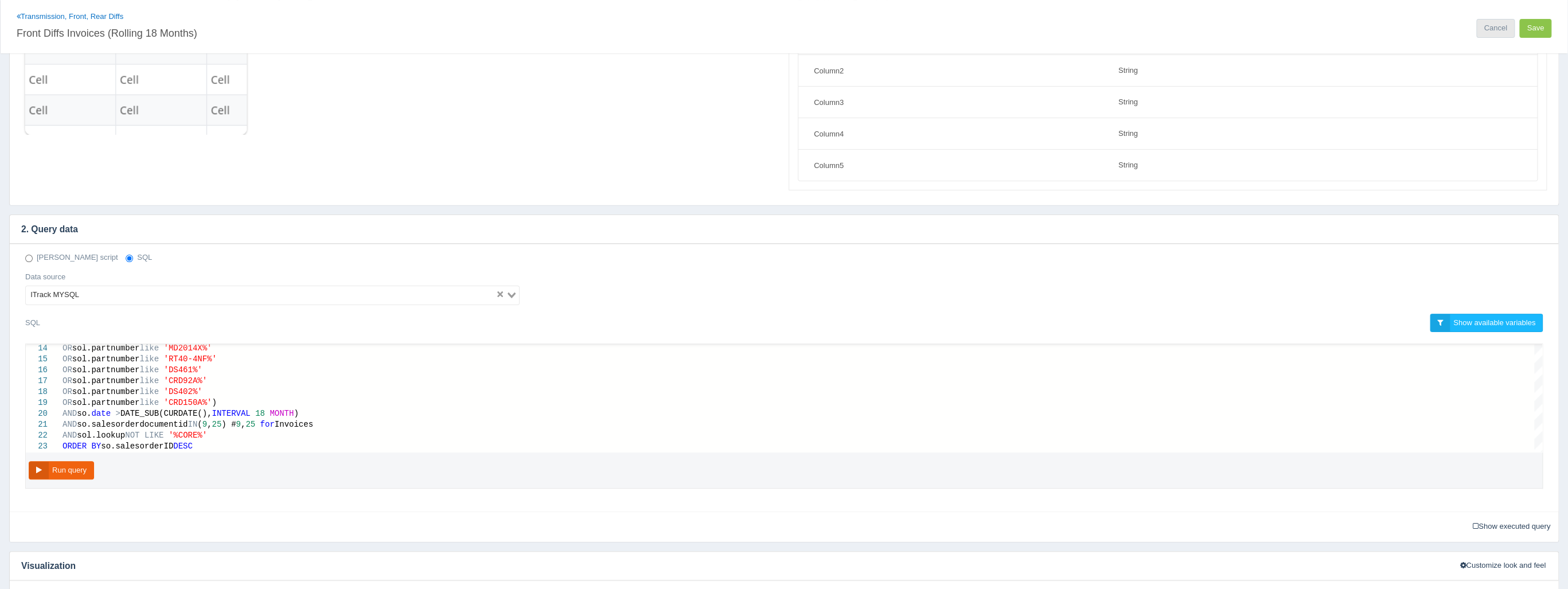
click at [1498, 29] on link "Cancel" at bounding box center [1495, 28] width 38 height 19
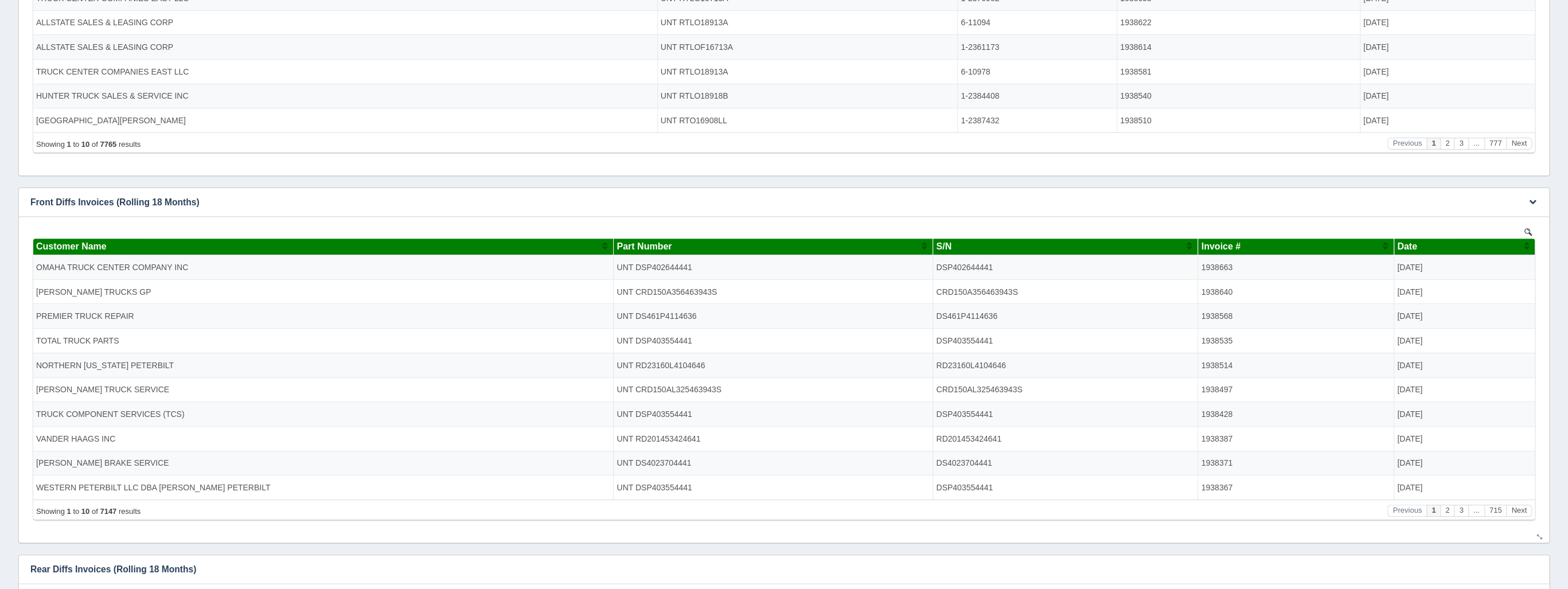
scroll to position [321, 0]
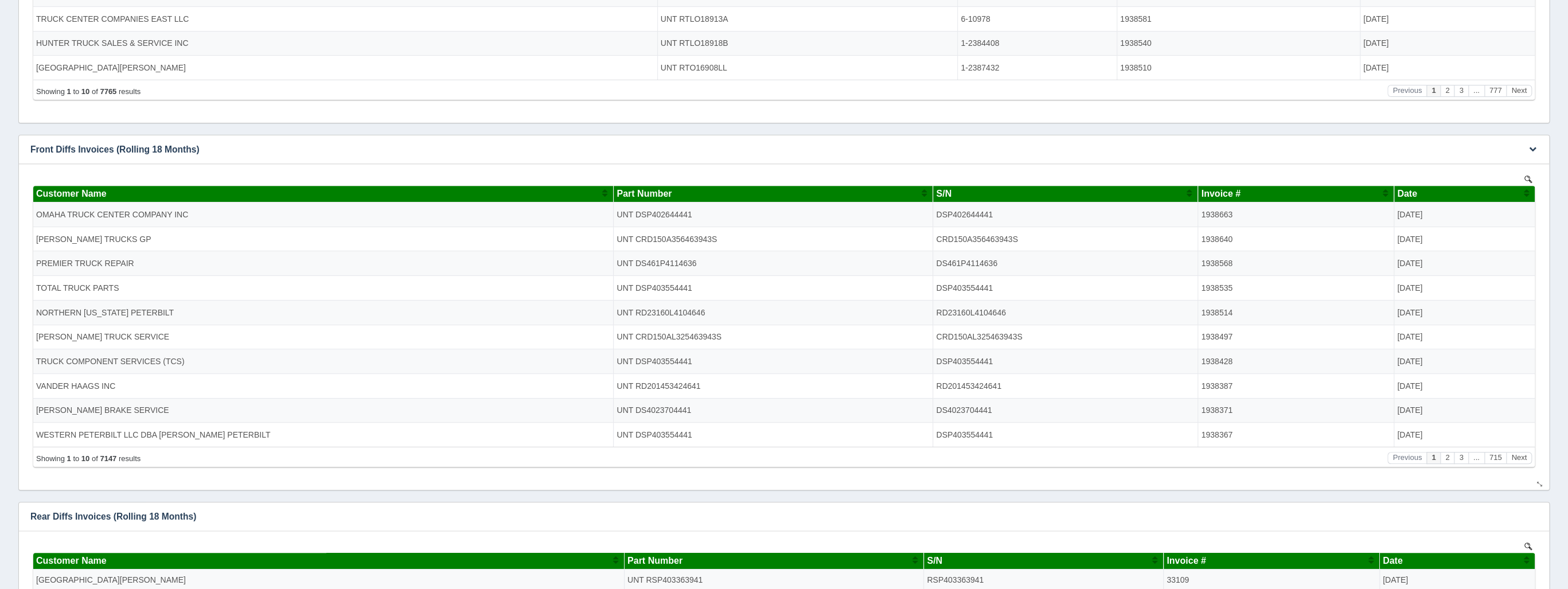
click at [1161, 195] on div "S/N" at bounding box center [1061, 193] width 250 height 10
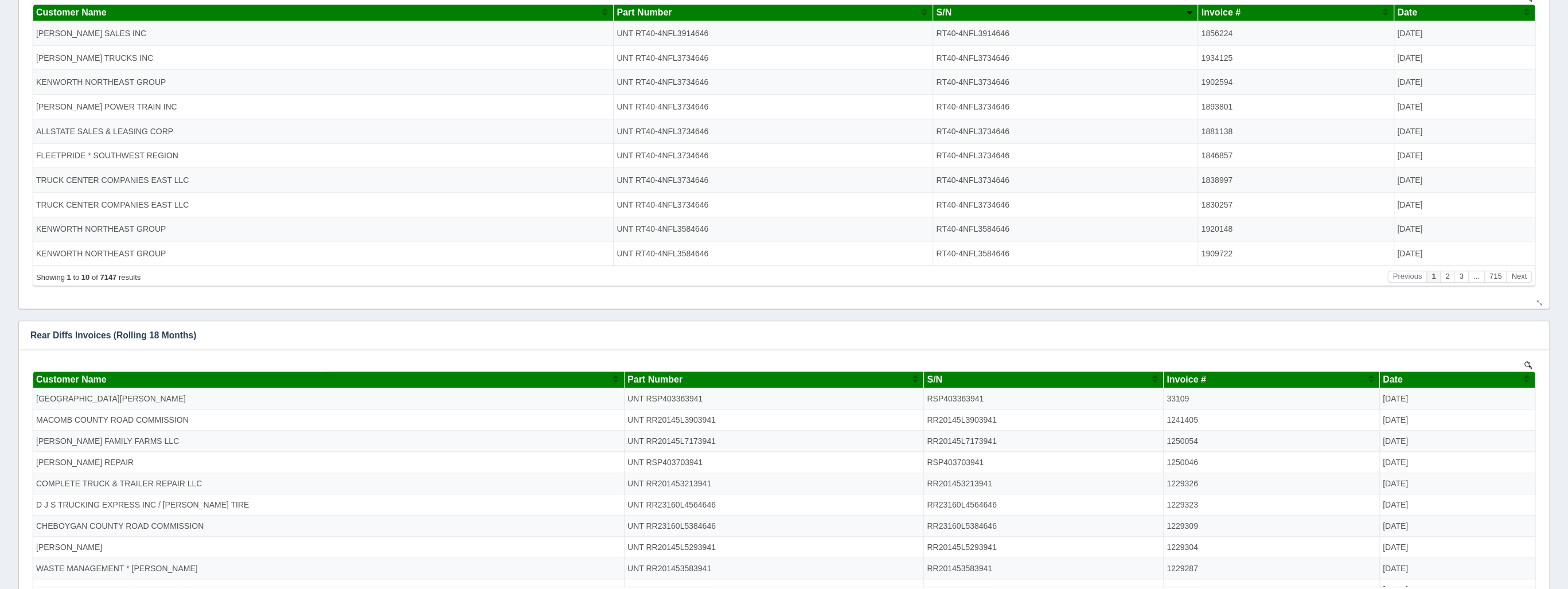
scroll to position [504, 0]
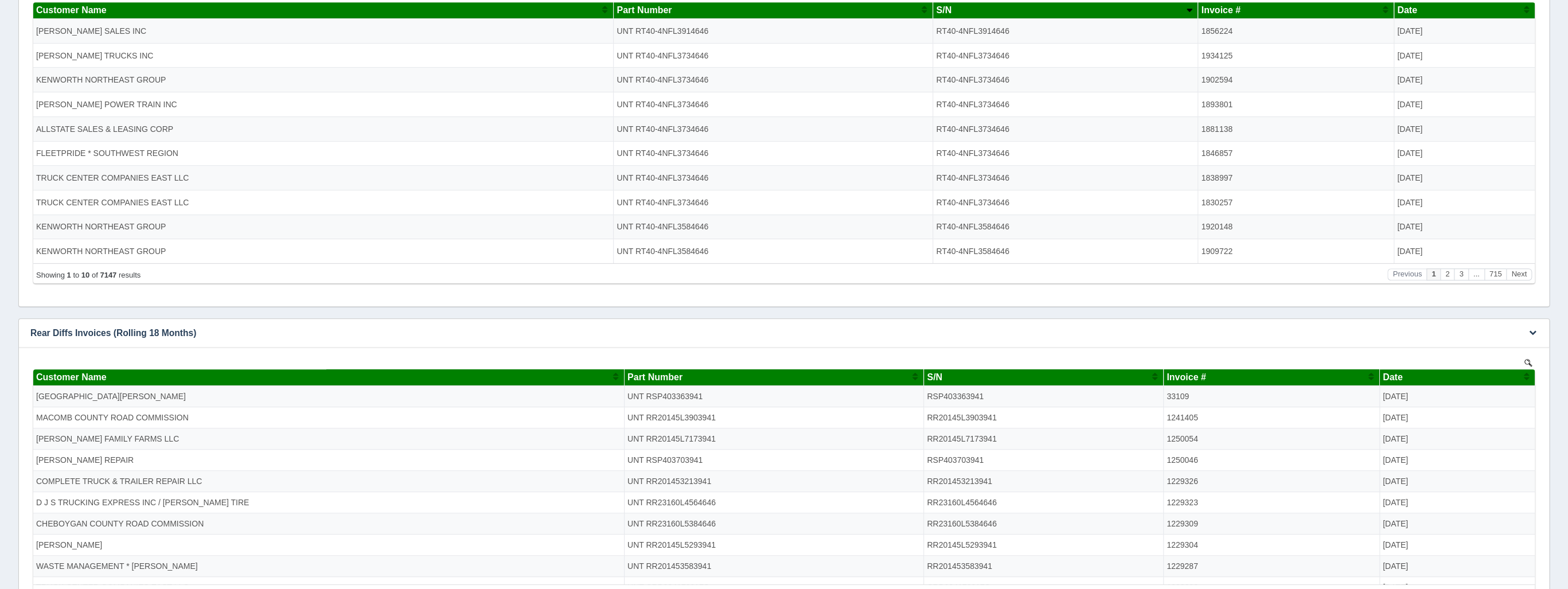
click at [1101, 382] on th "S/N" at bounding box center [1043, 378] width 239 height 17
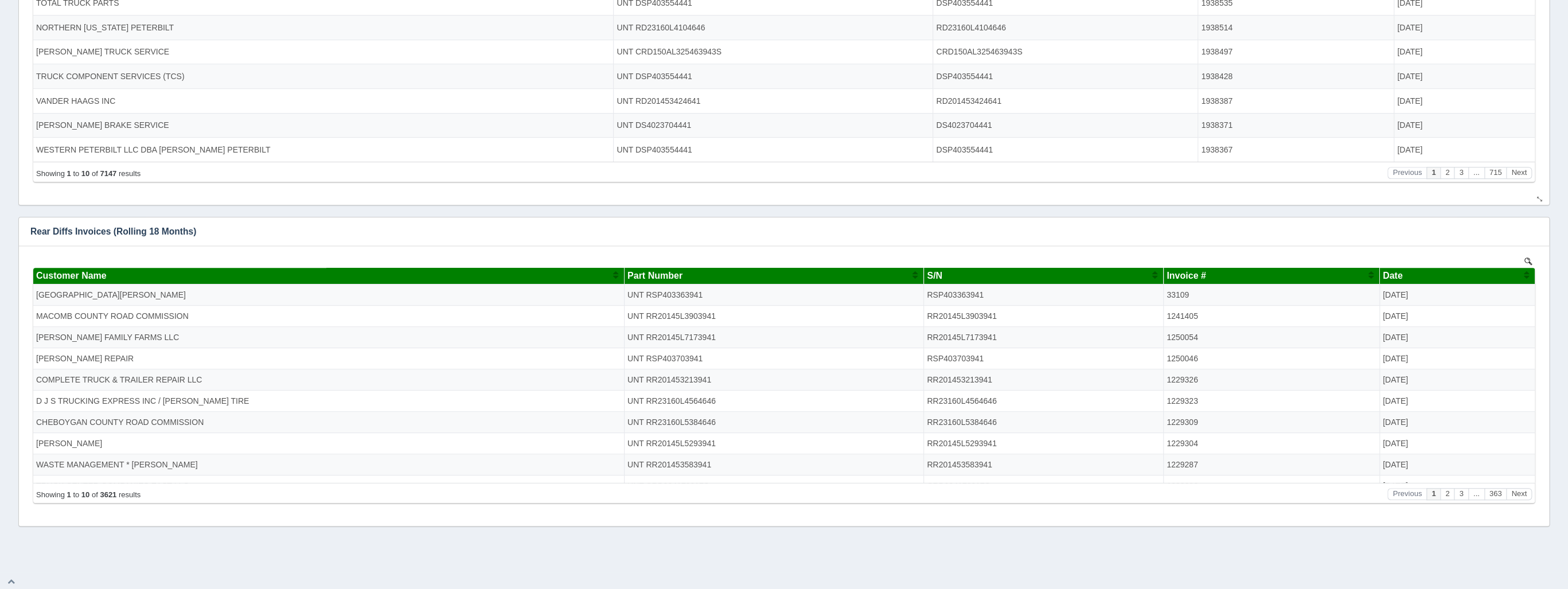
scroll to position [608, 0]
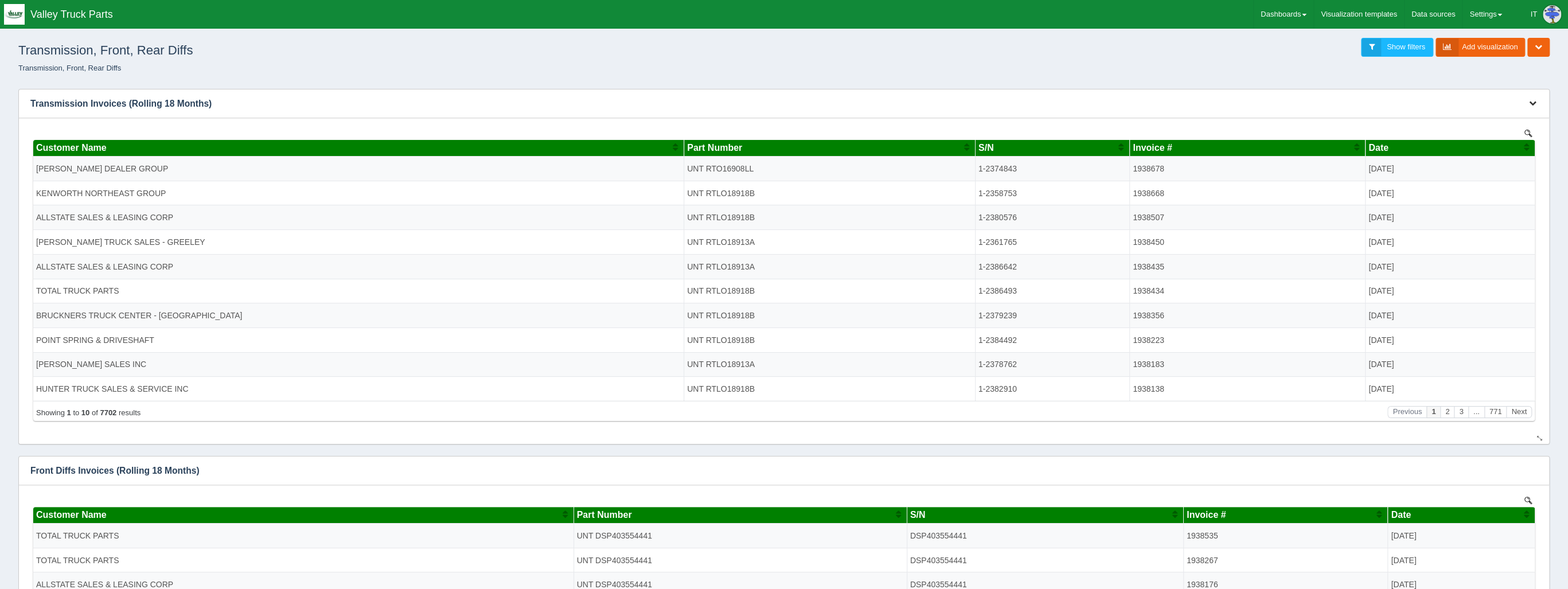
click at [1530, 104] on icon "button" at bounding box center [1532, 103] width 8 height 8
click at [1522, 116] on link "Edit chart" at bounding box center [1495, 121] width 92 height 17
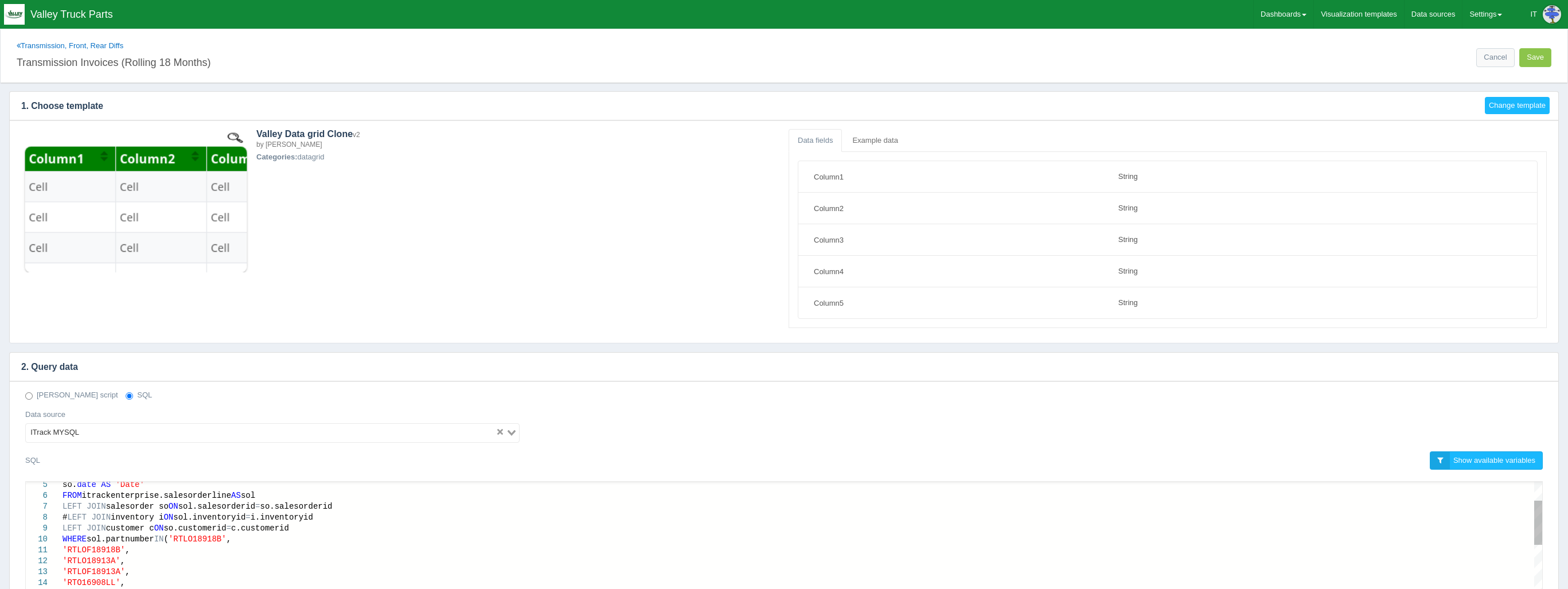
select select "string"
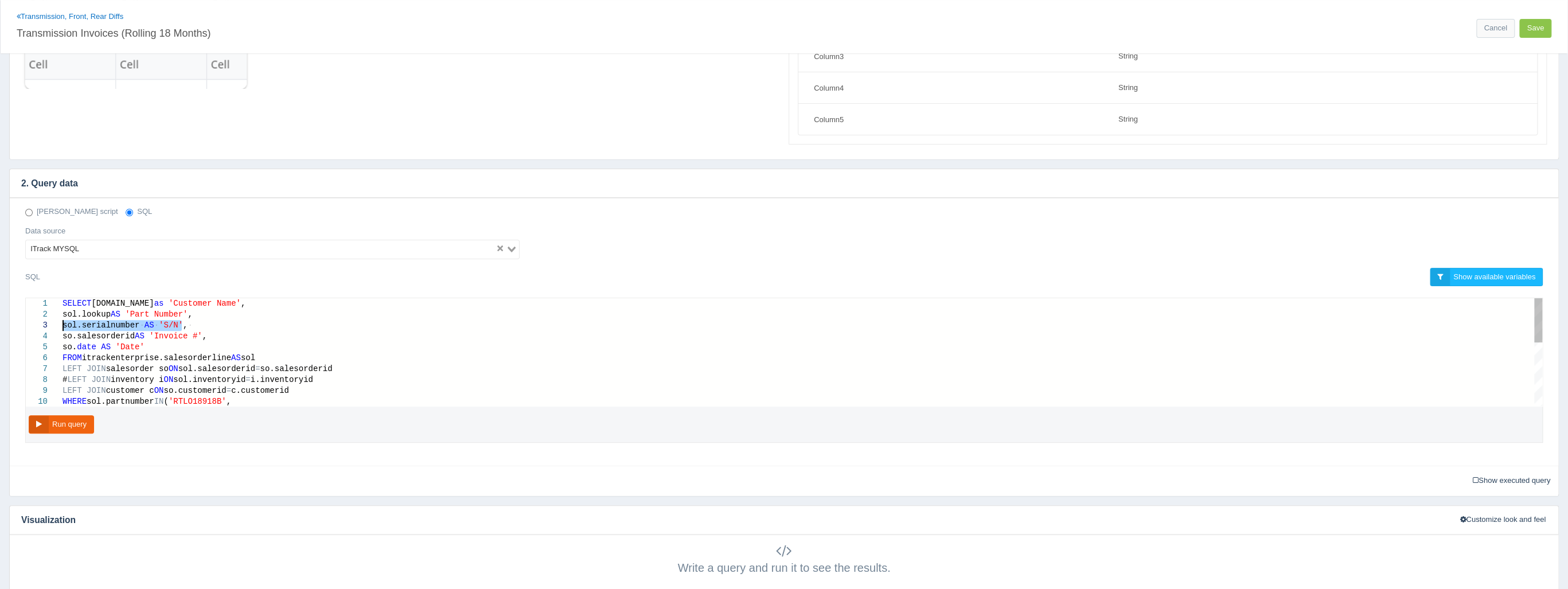
drag, startPoint x: 184, startPoint y: 323, endPoint x: 64, endPoint y: 325, distance: 120.0
click at [1477, 29] on link "Cancel" at bounding box center [1495, 28] width 38 height 19
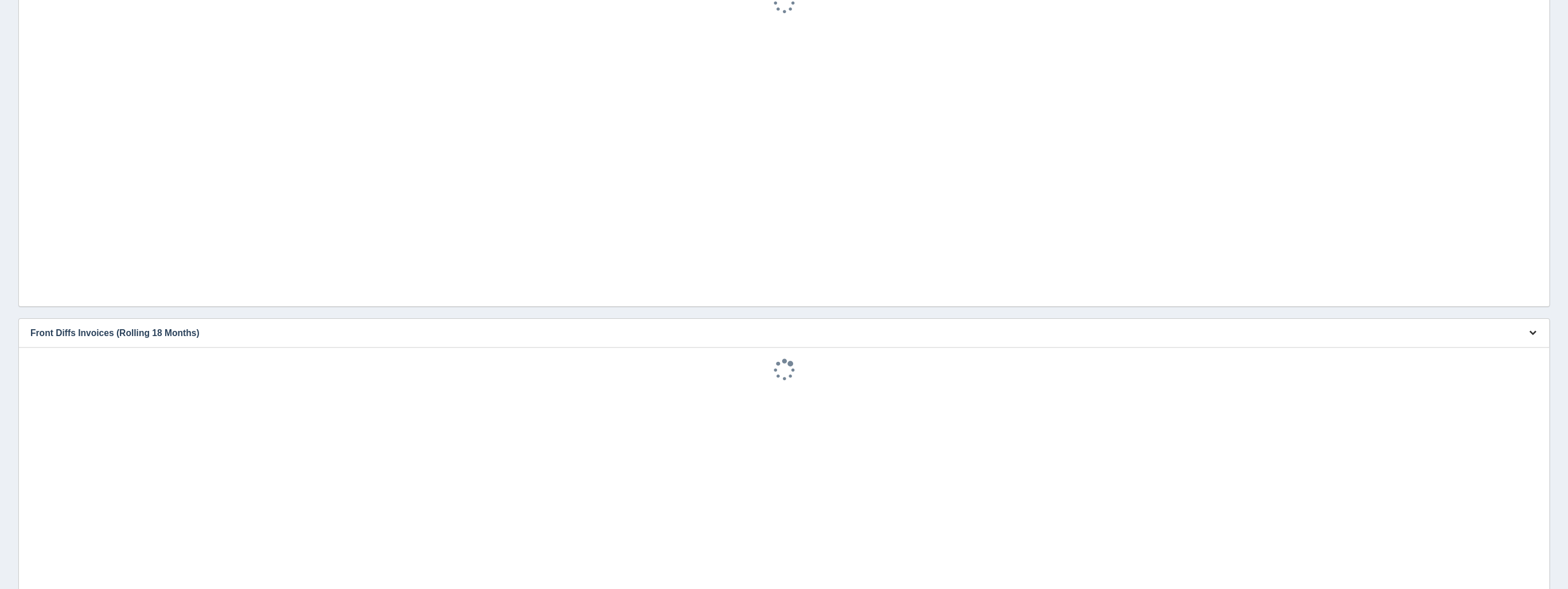
scroll to position [24, 0]
click at [1530, 333] on icon "button" at bounding box center [1532, 333] width 8 height 8
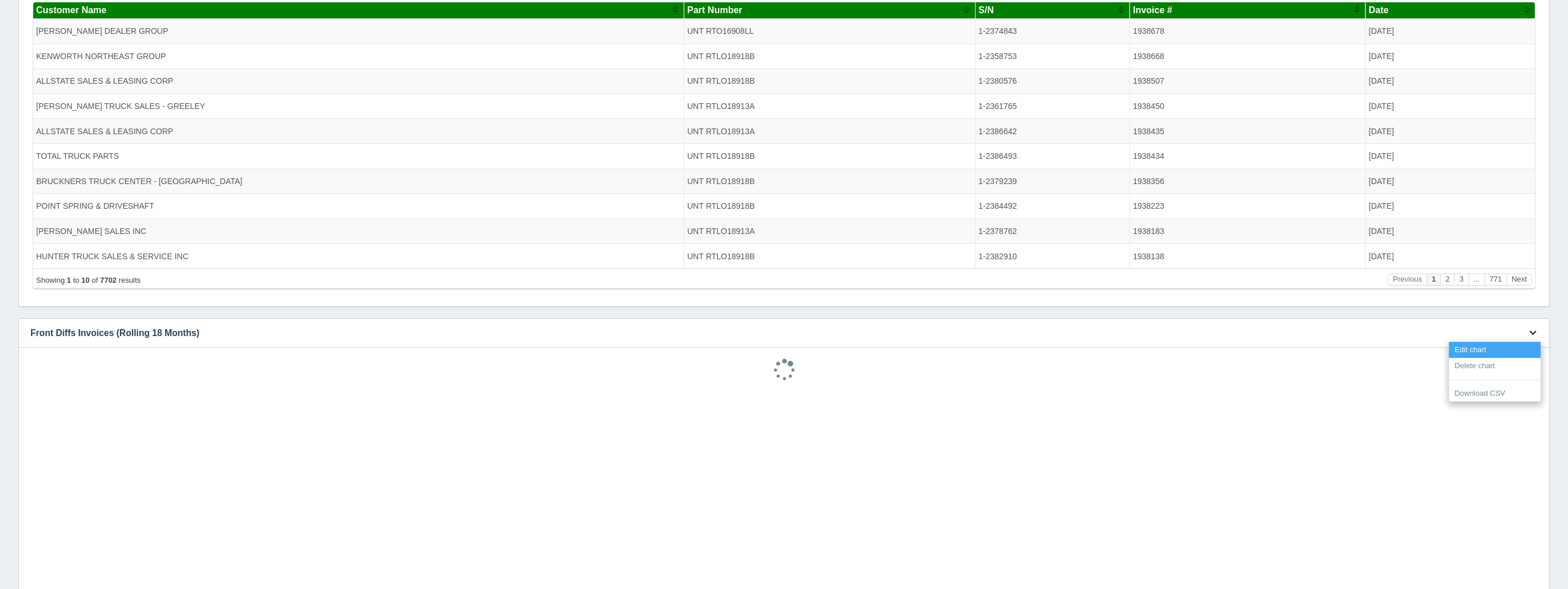
scroll to position [0, 0]
click at [1492, 342] on link "Edit chart" at bounding box center [1495, 350] width 92 height 17
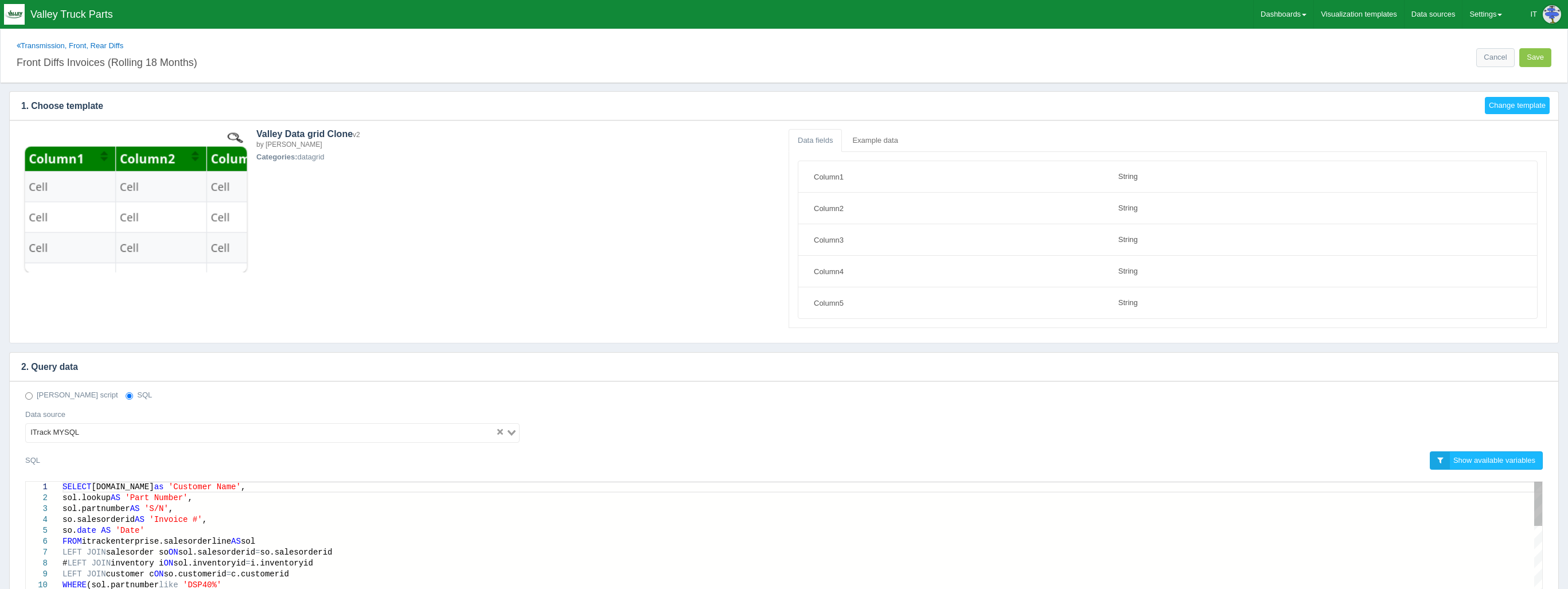
select select "string"
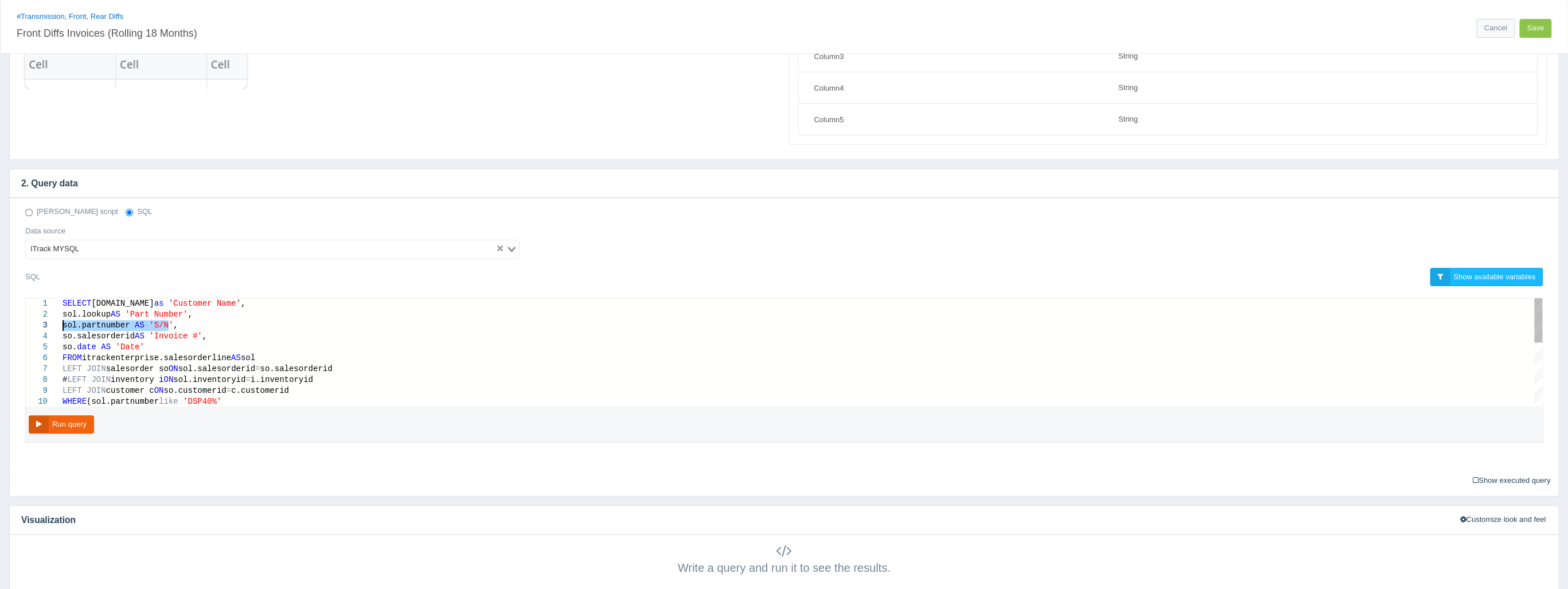
drag, startPoint x: 170, startPoint y: 323, endPoint x: 62, endPoint y: 324, distance: 108.0
paste textarea "serialnumber AS 'S/N',"
type textarea "SELECT c.company as 'Customer Name', sol.lookup AS 'Part Number', sol.serialnum…"
click at [79, 421] on button "Run query" at bounding box center [62, 425] width 66 height 19
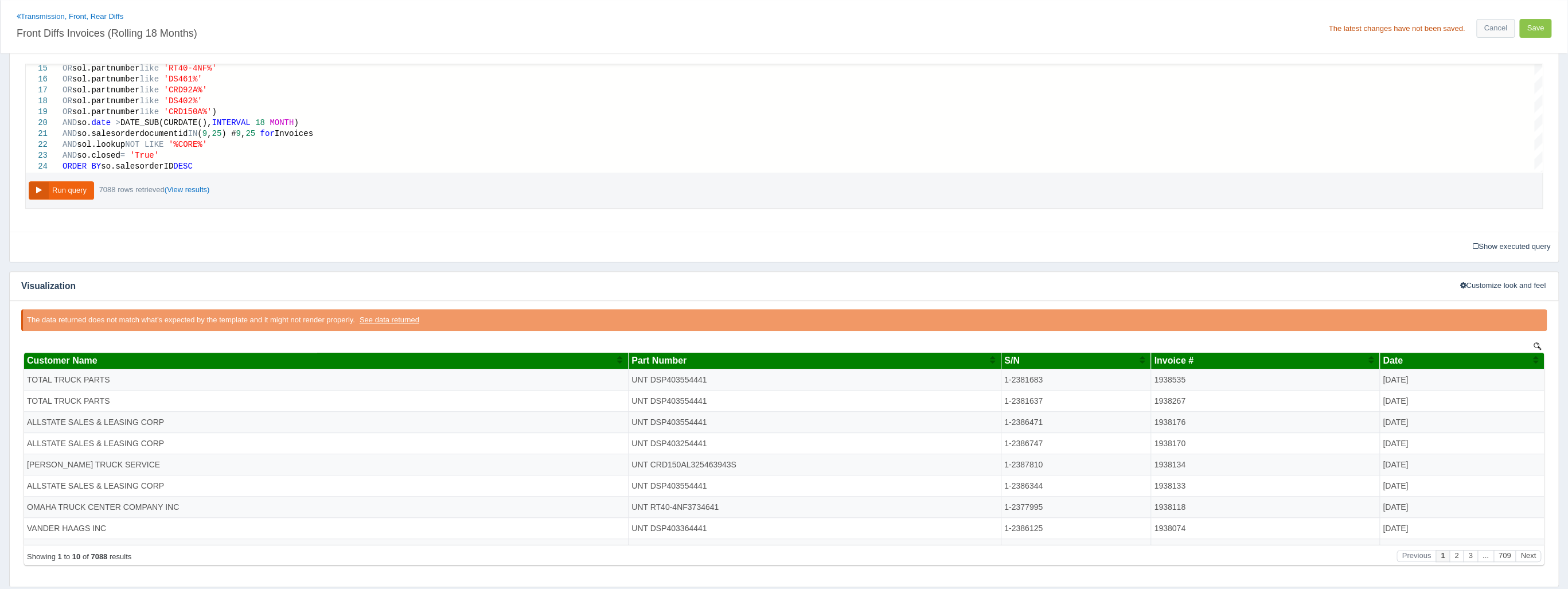
scroll to position [459, 0]
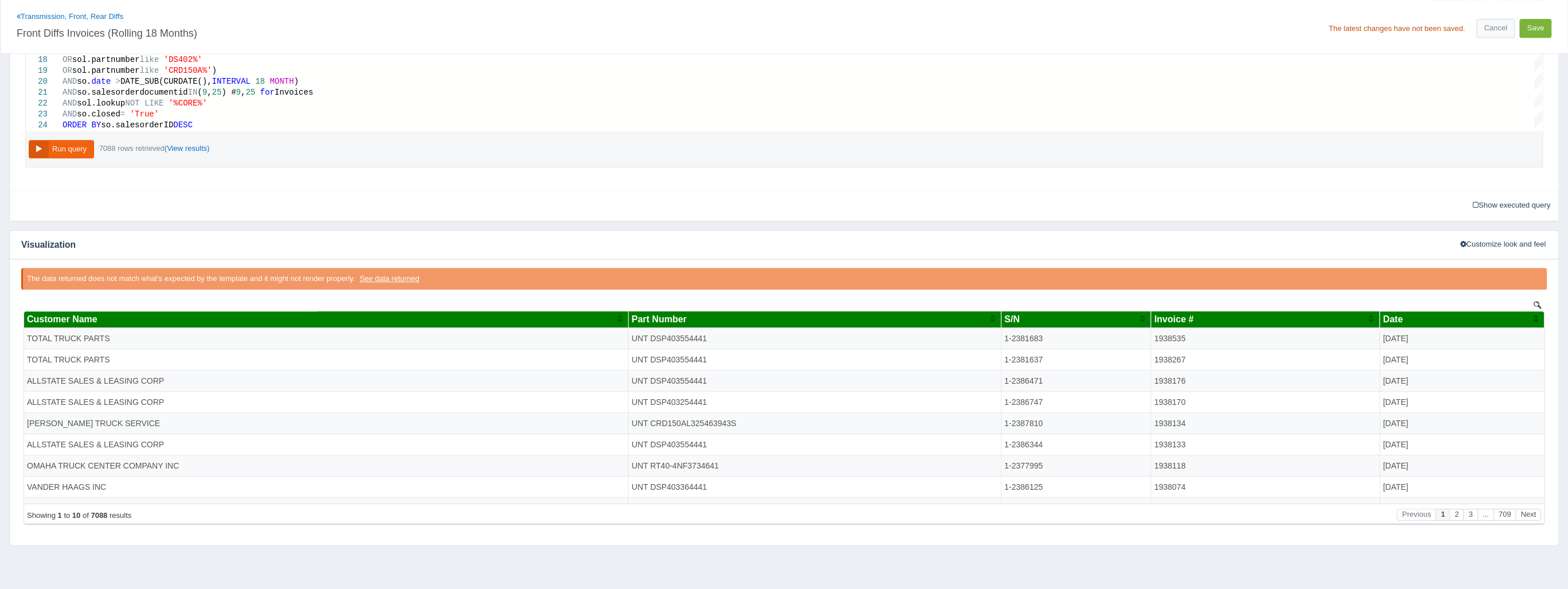
click at [1534, 32] on button "Save" at bounding box center [1535, 28] width 32 height 19
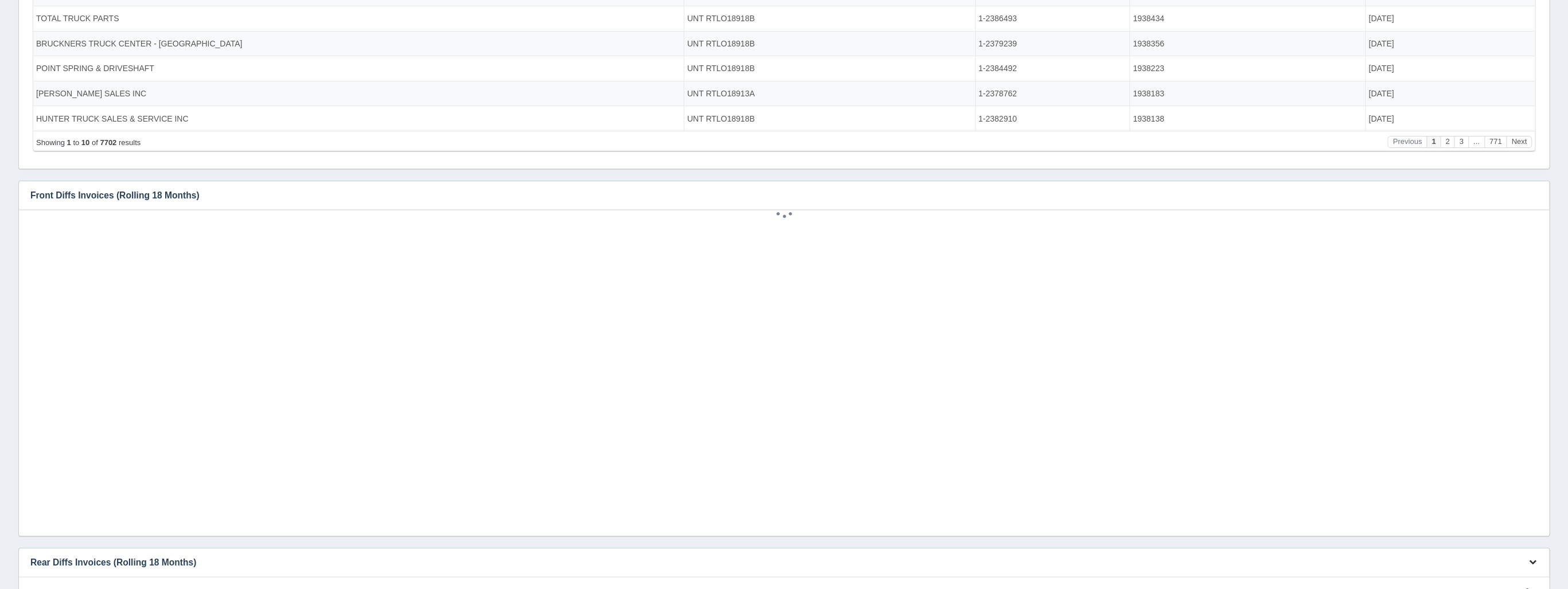
click at [1531, 556] on button "button" at bounding box center [1532, 562] width 15 height 18
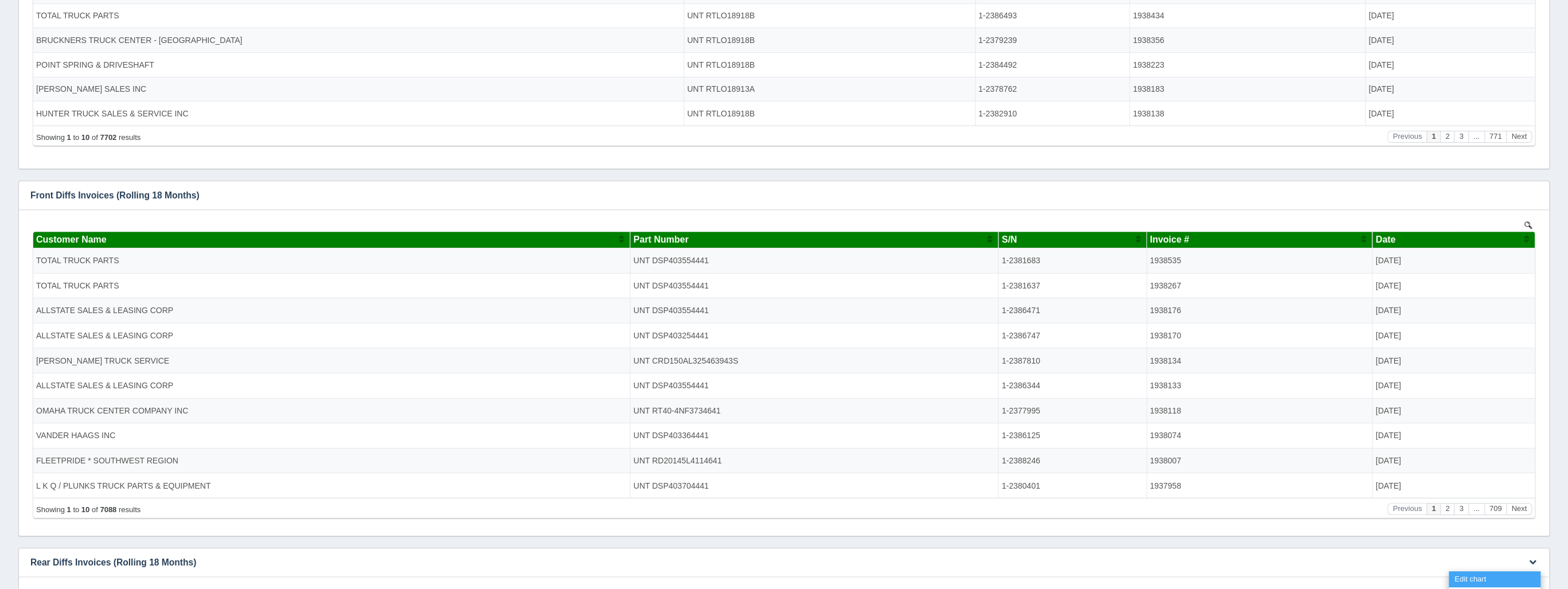
click at [1483, 580] on link "Edit chart" at bounding box center [1495, 580] width 92 height 17
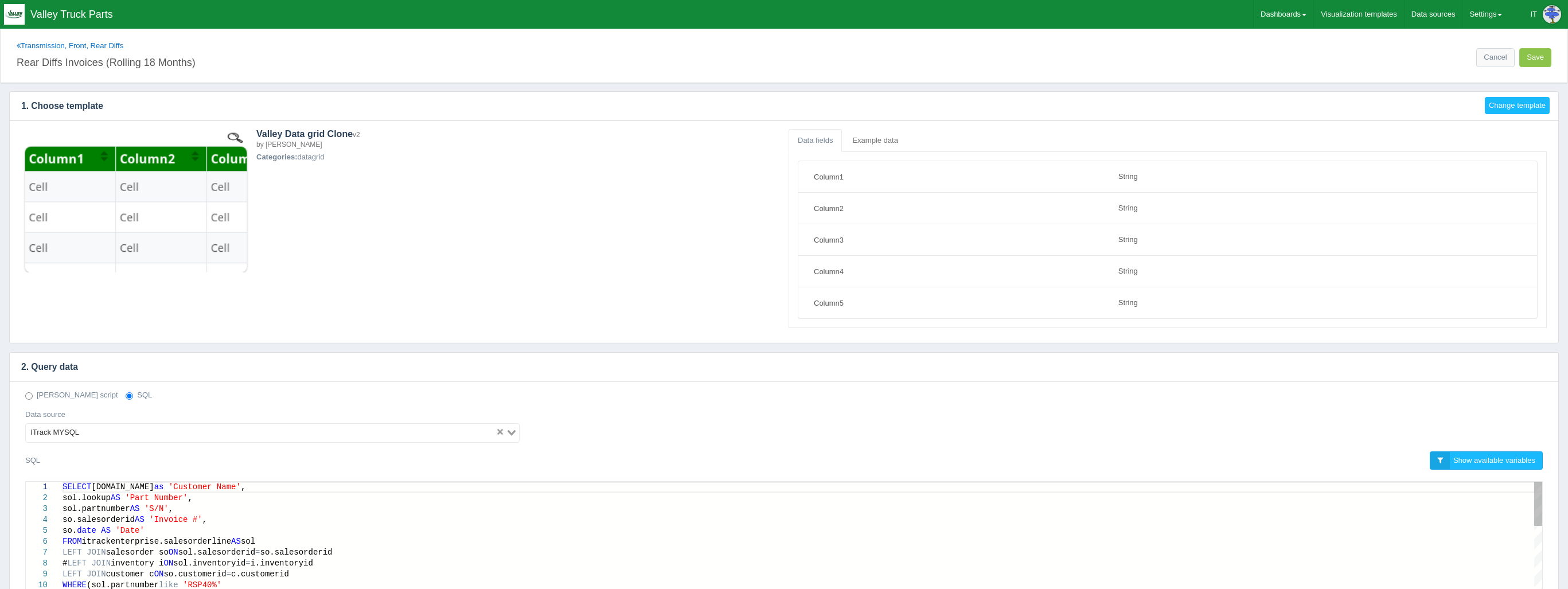
select select "string"
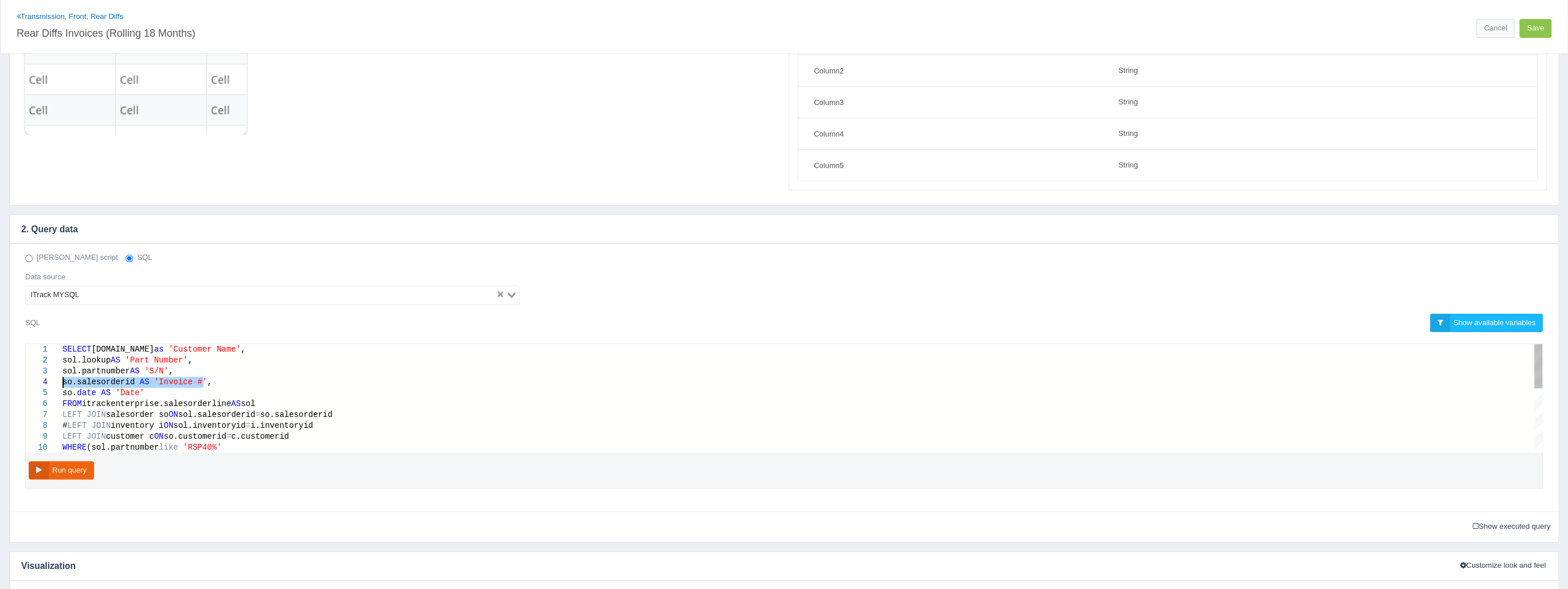
drag, startPoint x: 206, startPoint y: 381, endPoint x: 63, endPoint y: 380, distance: 143.0
drag, startPoint x: 179, startPoint y: 374, endPoint x: 67, endPoint y: 373, distance: 112.0
paste textarea "serial"
type textarea "SELECT c.company as 'Customer Name', sol.lookup AS 'Part Number', sol.serialnum…"
click at [65, 468] on button "Run query" at bounding box center [62, 471] width 66 height 19
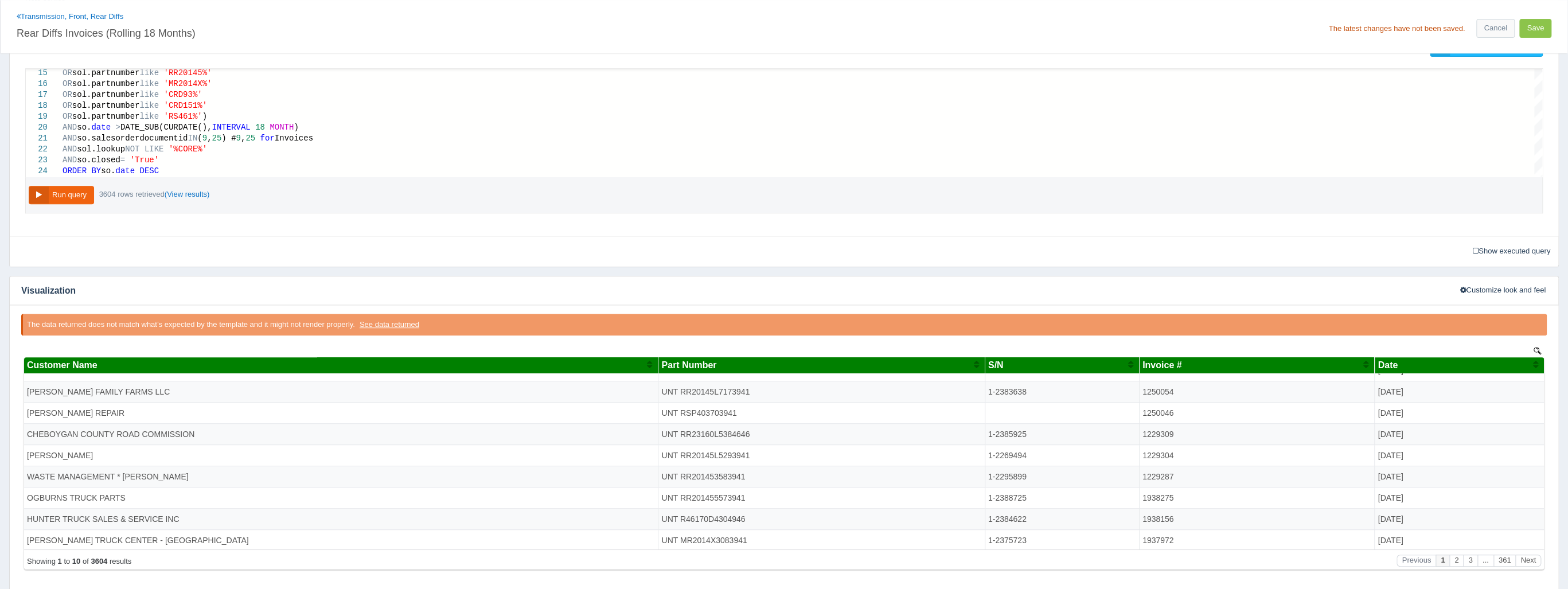
scroll to position [39, 0]
click at [1536, 35] on button "Save" at bounding box center [1535, 28] width 32 height 19
